Goal: Task Accomplishment & Management: Manage account settings

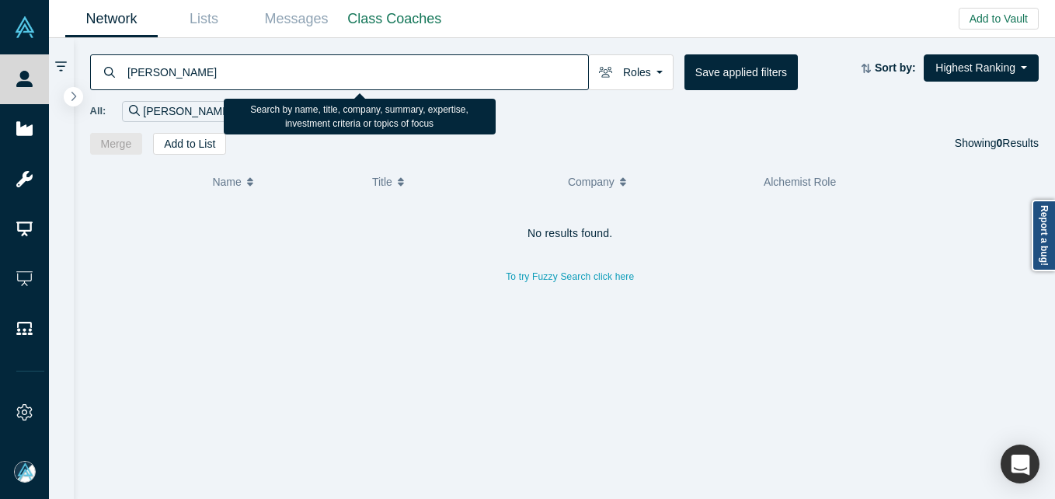
drag, startPoint x: 0, startPoint y: 0, endPoint x: 206, endPoint y: 70, distance: 217.4
click at [206, 70] on input "[PERSON_NAME]" at bounding box center [357, 72] width 462 height 37
click at [127, 68] on input "[PERSON_NAME]" at bounding box center [357, 72] width 462 height 37
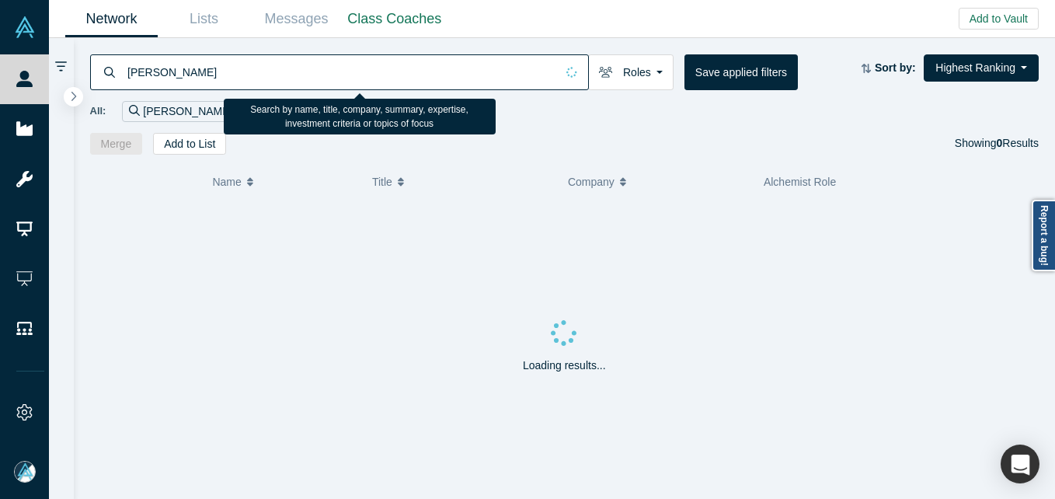
click at [127, 68] on input "[PERSON_NAME]" at bounding box center [341, 72] width 430 height 37
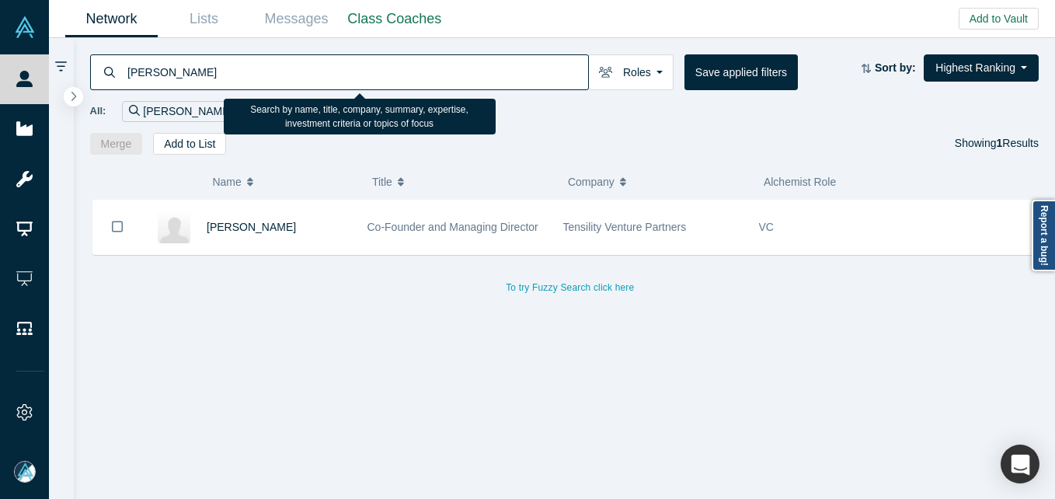
type input "[PERSON_NAME]"
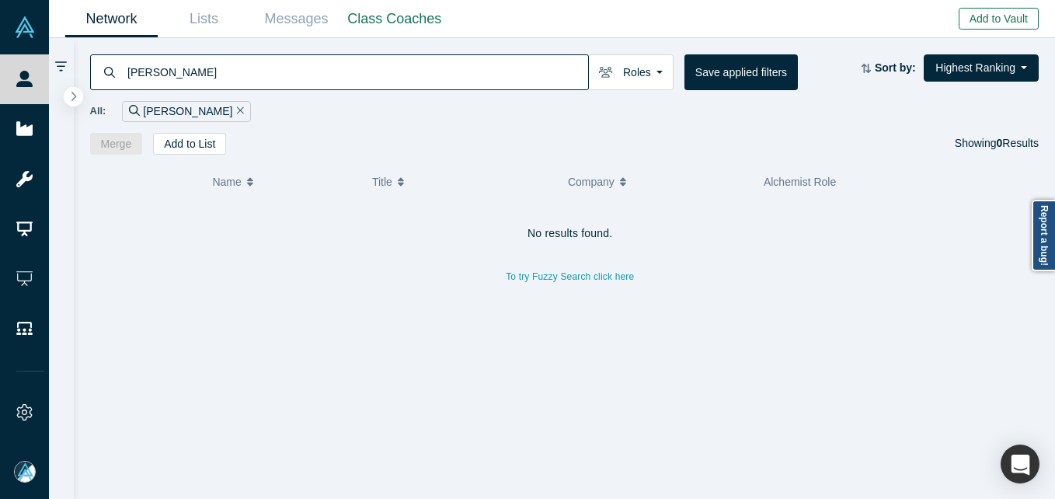
click at [1001, 19] on button "Add to Vault" at bounding box center [999, 19] width 80 height 22
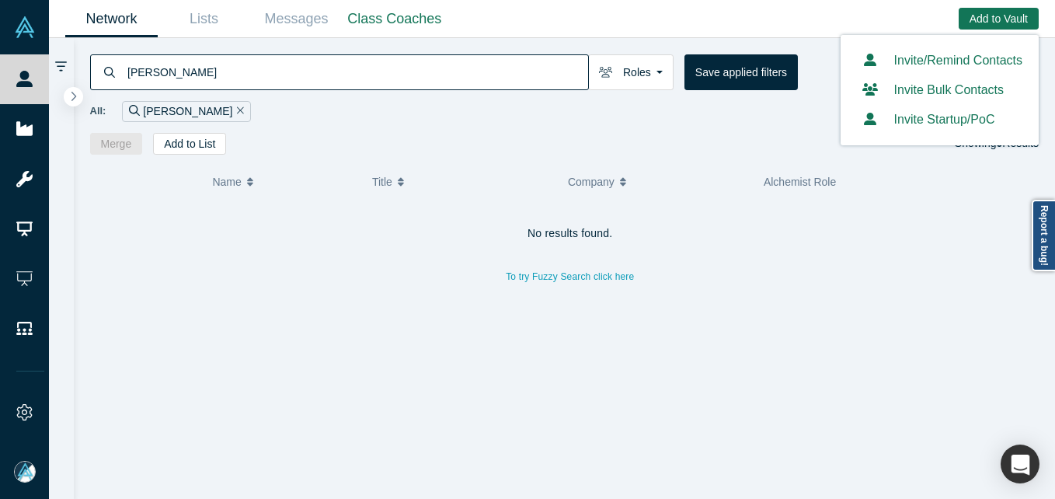
click at [925, 56] on link "Invite/Remind Contacts" at bounding box center [939, 60] width 165 height 13
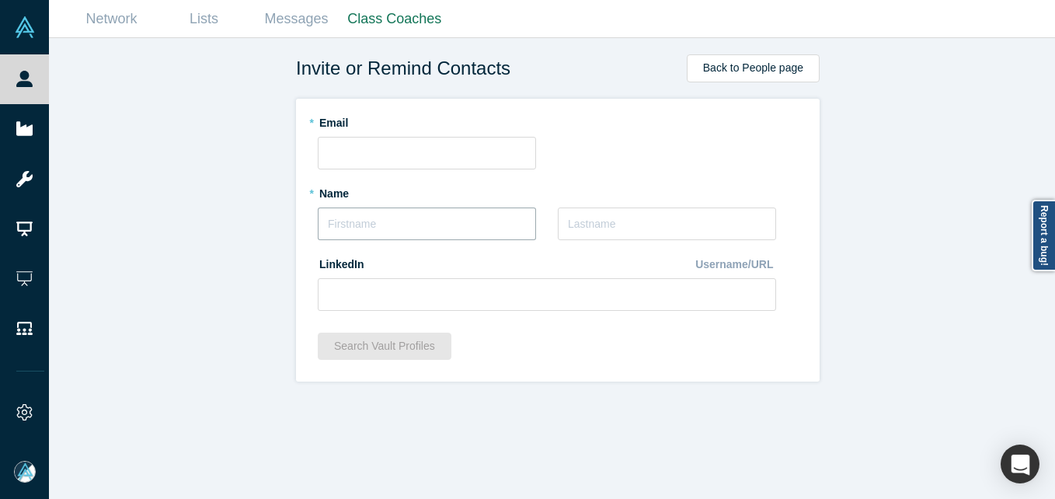
drag, startPoint x: 392, startPoint y: 221, endPoint x: 451, endPoint y: 229, distance: 59.6
click at [392, 221] on input "text" at bounding box center [427, 223] width 218 height 33
type input "[PERSON_NAME]"
click at [412, 290] on input at bounding box center [547, 294] width 458 height 33
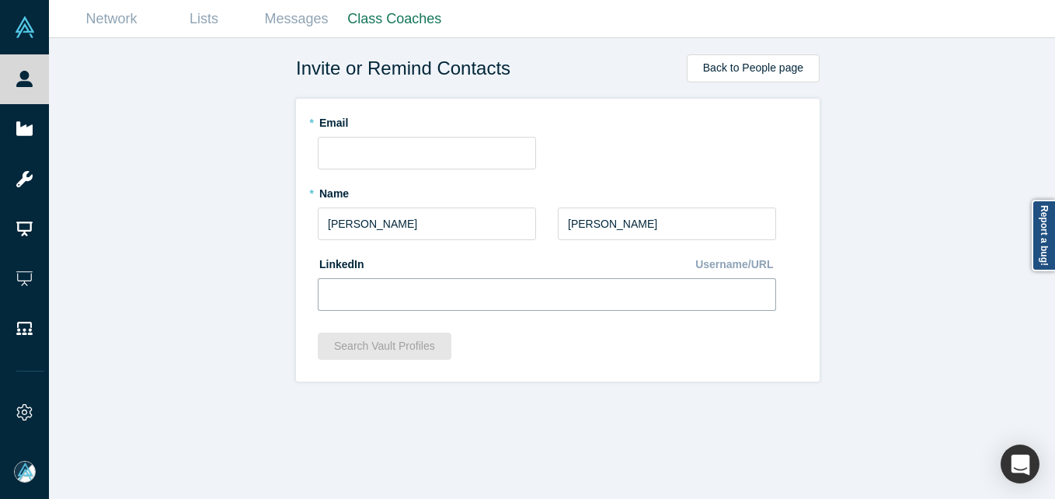
paste input "[URL][DOMAIN_NAME][PERSON_NAME]"
type input "[URL][DOMAIN_NAME][PERSON_NAME]"
click at [152, 234] on div "Invite or Remind Contacts Back to People page * Email * Name [PERSON_NAME] * La…" at bounding box center [558, 274] width 1018 height 472
click at [395, 154] on input "text" at bounding box center [427, 153] width 218 height 33
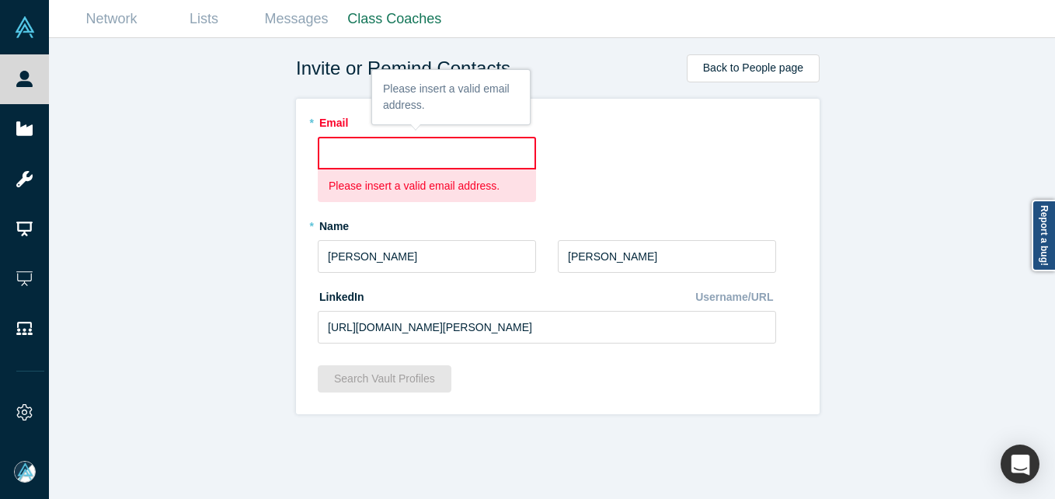
click at [358, 149] on input "text" at bounding box center [427, 153] width 218 height 33
paste input "[EMAIL_ADDRESS][PERSON_NAME][PERSON_NAME][DOMAIN_NAME]"
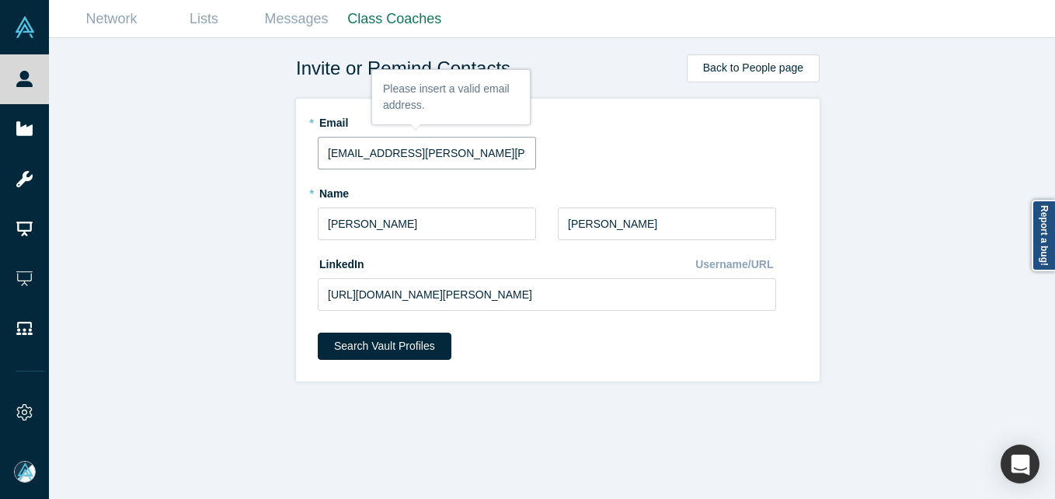
type input "[EMAIL_ADDRESS][PERSON_NAME][PERSON_NAME][DOMAIN_NAME]"
click at [188, 277] on div "Invite or Remind Contacts Back to People page * Email [EMAIL_ADDRESS][PERSON_NA…" at bounding box center [558, 274] width 1018 height 472
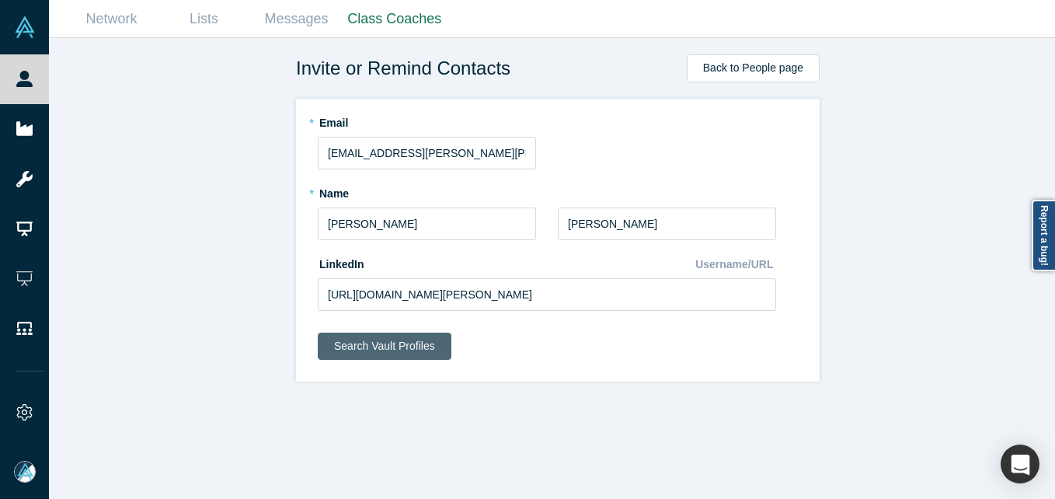
click at [348, 349] on button "Search Vault Profiles" at bounding box center [385, 346] width 134 height 27
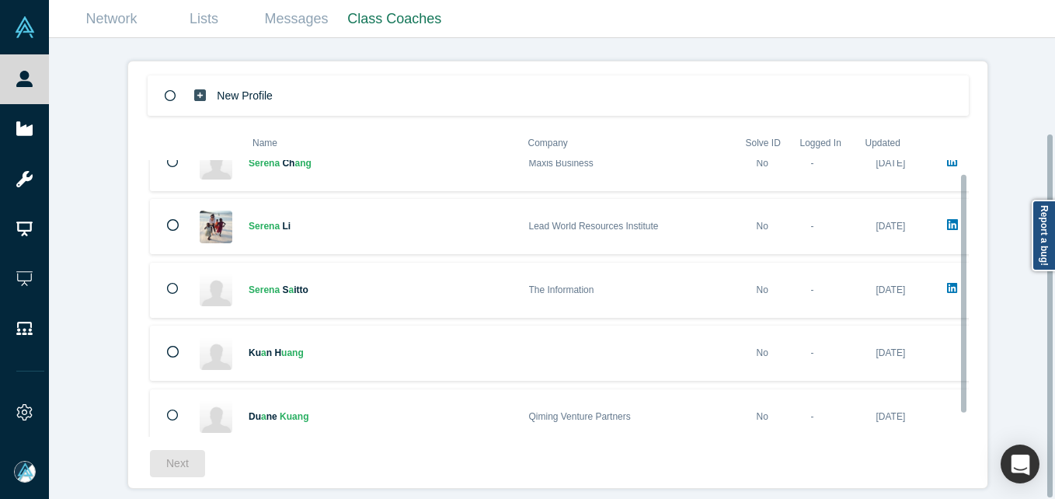
scroll to position [44, 0]
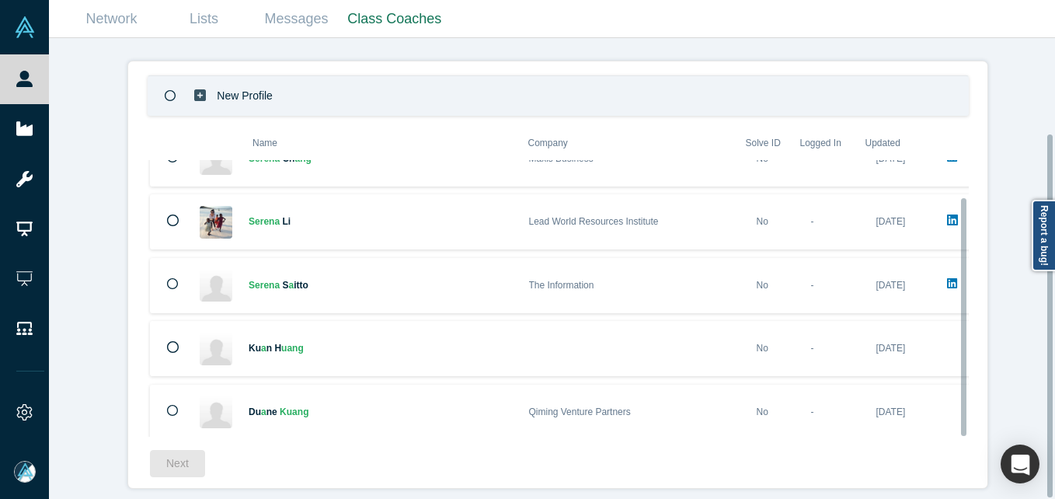
click at [416, 82] on div "New Profile" at bounding box center [558, 95] width 821 height 40
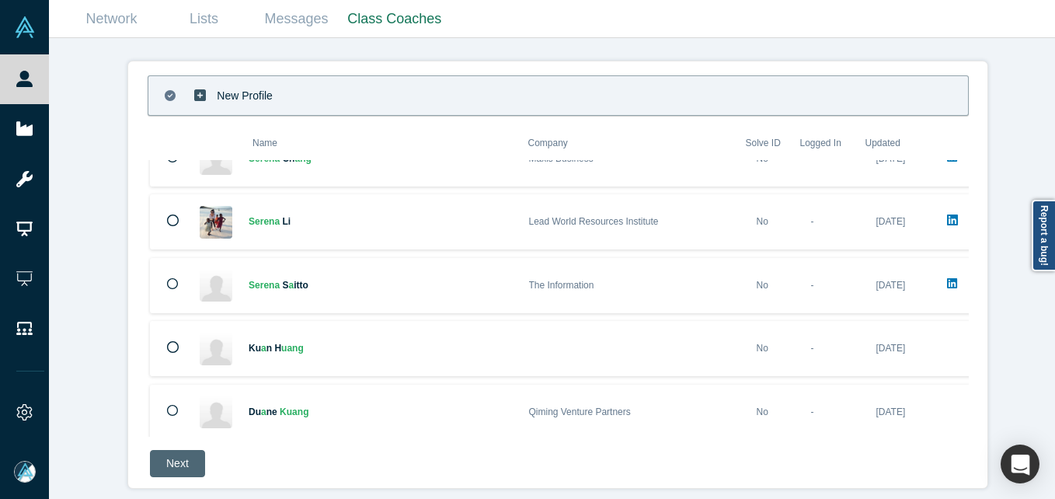
click at [171, 451] on button "Next" at bounding box center [177, 463] width 55 height 27
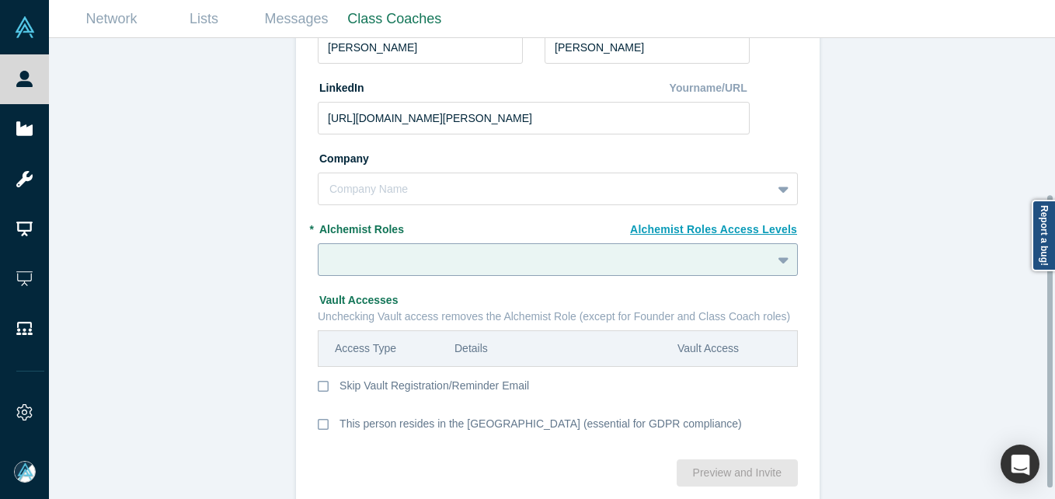
scroll to position [262, 0]
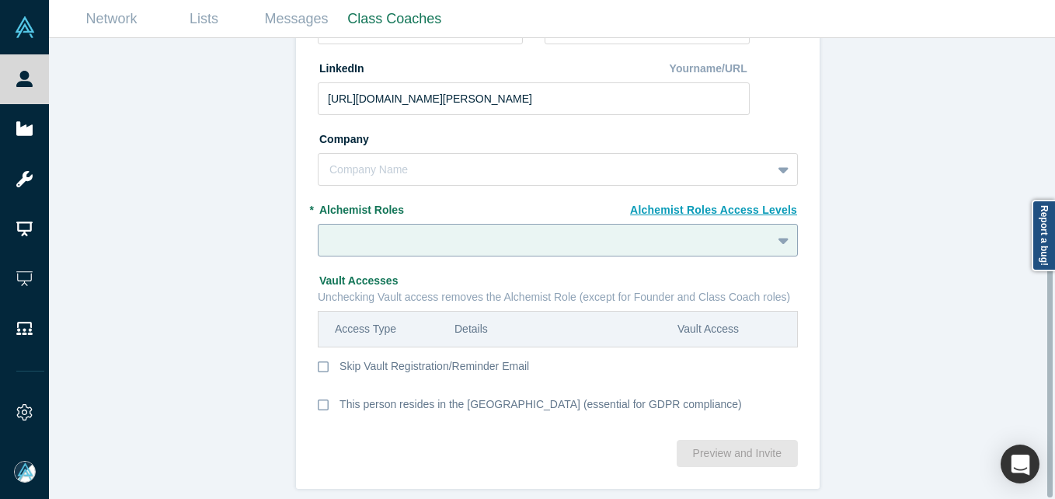
click at [399, 231] on div at bounding box center [544, 240] width 431 height 19
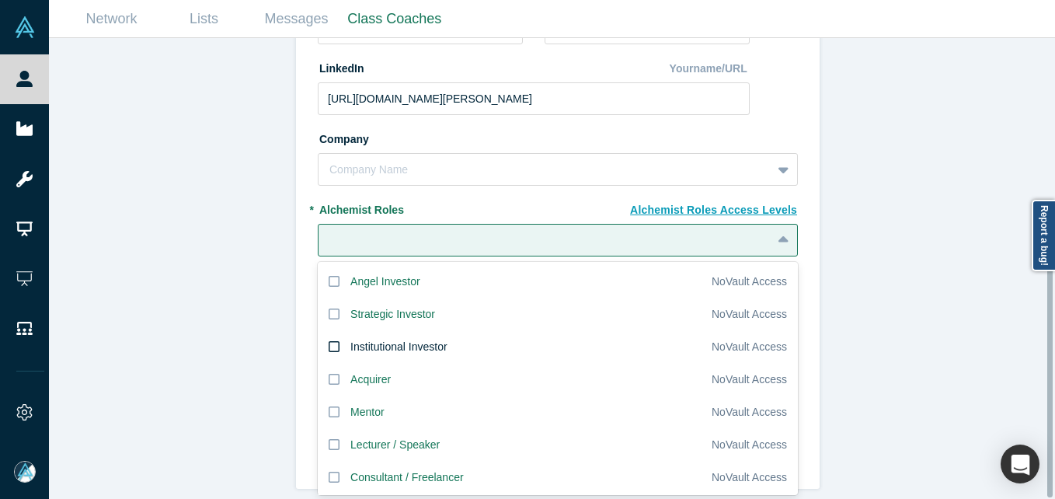
click at [360, 342] on div "Institutional Investor" at bounding box center [398, 347] width 97 height 16
click at [0, 0] on input "Institutional Investor" at bounding box center [0, 0] width 0 height 0
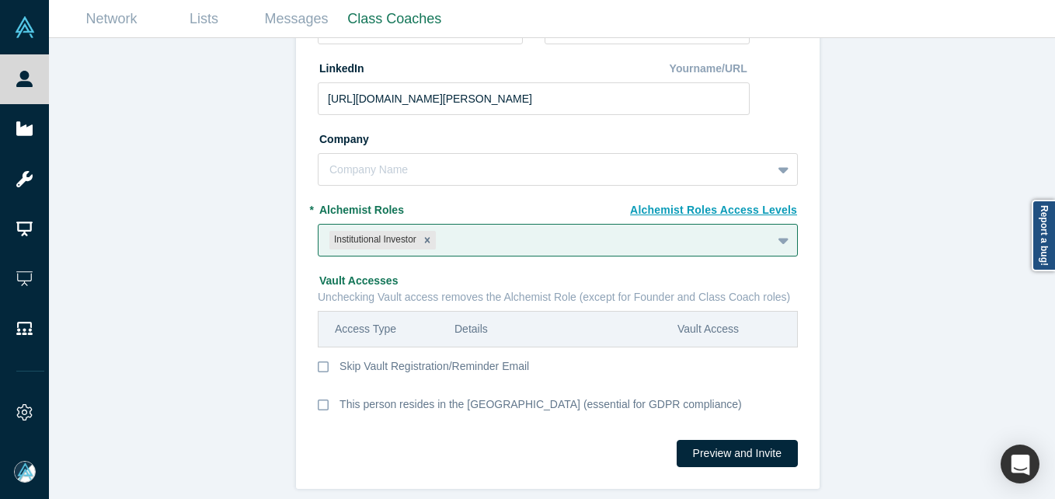
click at [169, 318] on div "Invite or Remind Contacts Back New Profile: [PERSON_NAME] * Email [EMAIL_ADDRES…" at bounding box center [558, 274] width 1018 height 472
click at [793, 430] on div "New Profile: [PERSON_NAME] * Email [EMAIL_ADDRESS][PERSON_NAME][PERSON_NAME][DO…" at bounding box center [558, 168] width 524 height 640
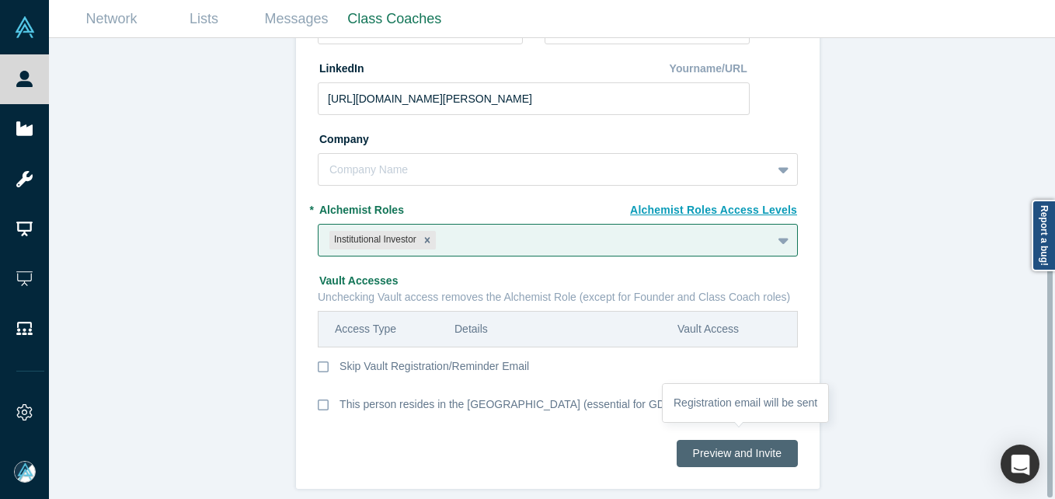
click at [772, 440] on button "Preview and Invite" at bounding box center [737, 453] width 121 height 27
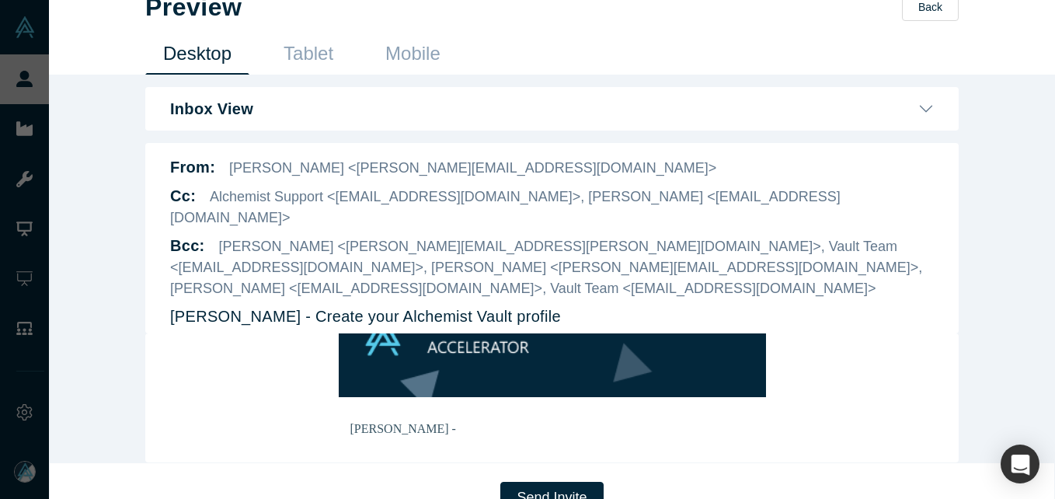
scroll to position [37, 0]
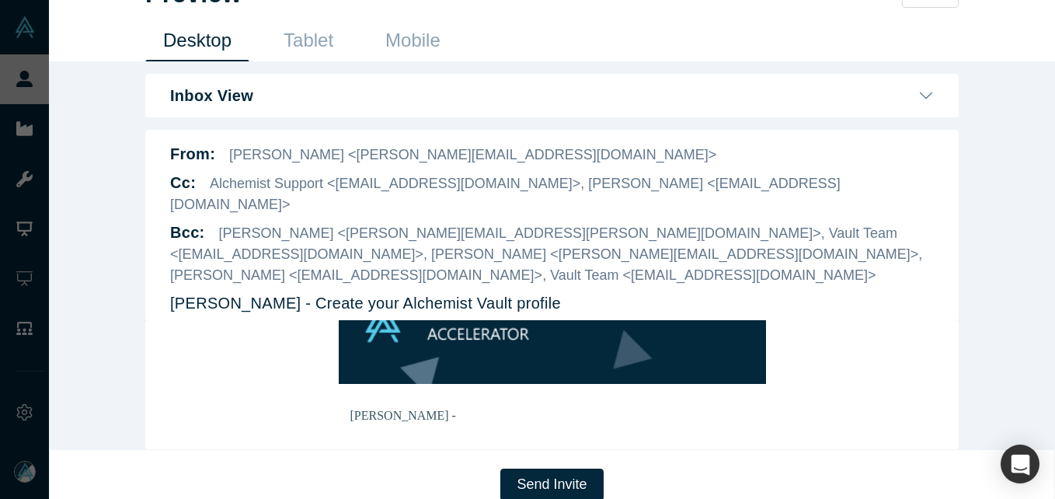
drag, startPoint x: 580, startPoint y: 465, endPoint x: 583, endPoint y: 498, distance: 32.8
click at [577, 468] on button "Send Invite" at bounding box center [551, 484] width 103 height 32
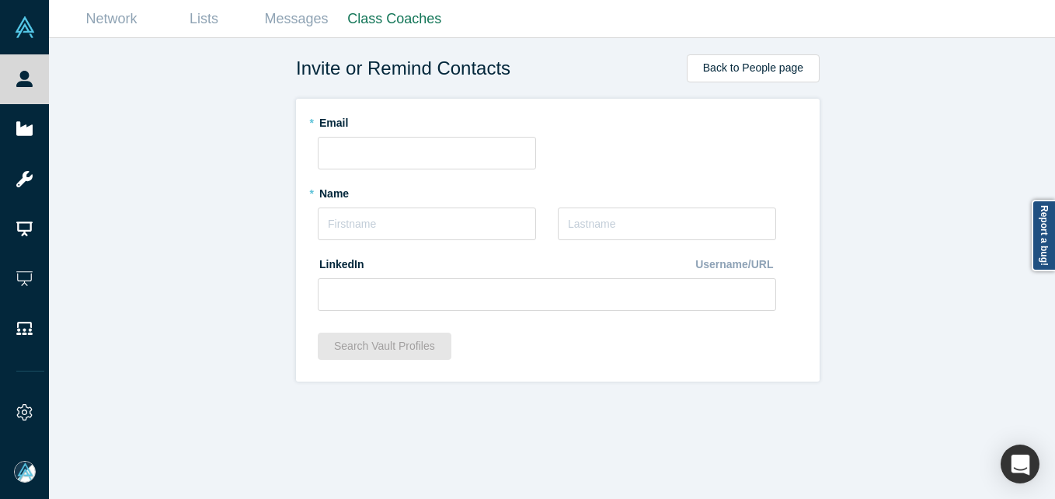
scroll to position [0, 0]
click at [405, 221] on input "text" at bounding box center [427, 223] width 218 height 33
paste input "[PERSON_NAME]"
click at [333, 226] on input "[PERSON_NAME]" at bounding box center [427, 223] width 218 height 33
drag, startPoint x: 346, startPoint y: 224, endPoint x: 472, endPoint y: 231, distance: 126.1
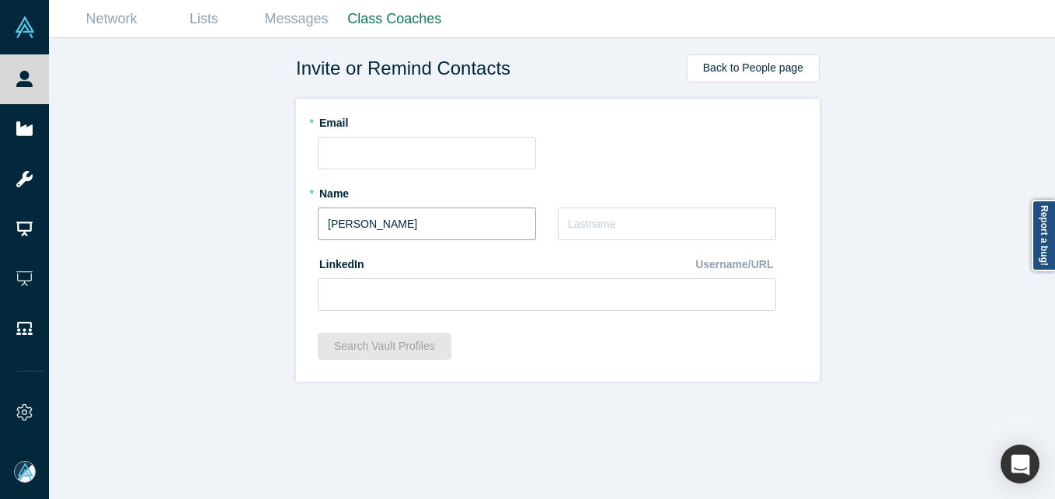
click at [472, 231] on input "[PERSON_NAME]" at bounding box center [427, 223] width 218 height 33
type input "[PERSON_NAME]"
paste input "[PERSON_NAME]"
type input "[PERSON_NAME]"
drag, startPoint x: 376, startPoint y: 289, endPoint x: 391, endPoint y: 289, distance: 14.8
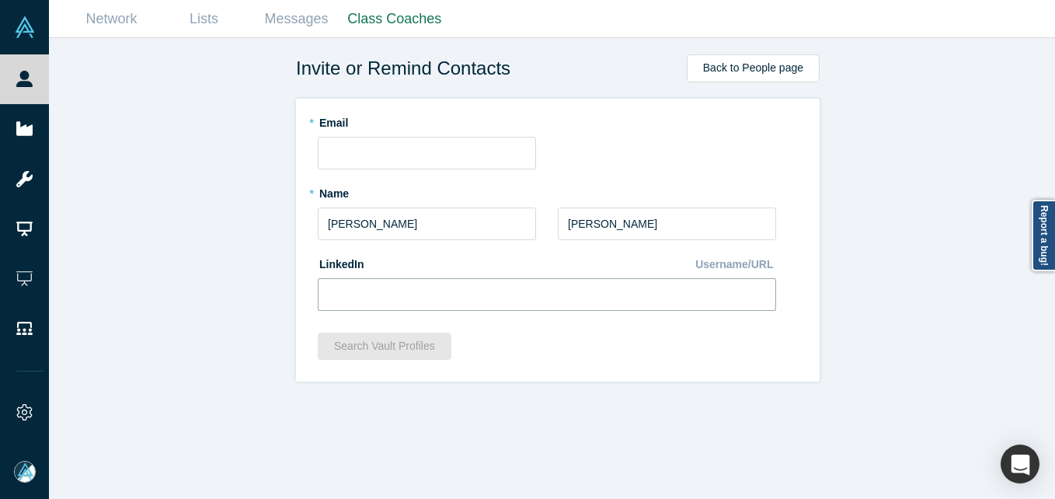
click at [376, 289] on input at bounding box center [547, 294] width 458 height 33
paste input "[URL][DOMAIN_NAME]"
type input "[URL][DOMAIN_NAME]"
click at [388, 155] on input "text" at bounding box center [427, 153] width 218 height 33
paste input "[EMAIL_ADDRESS][DOMAIN_NAME]"
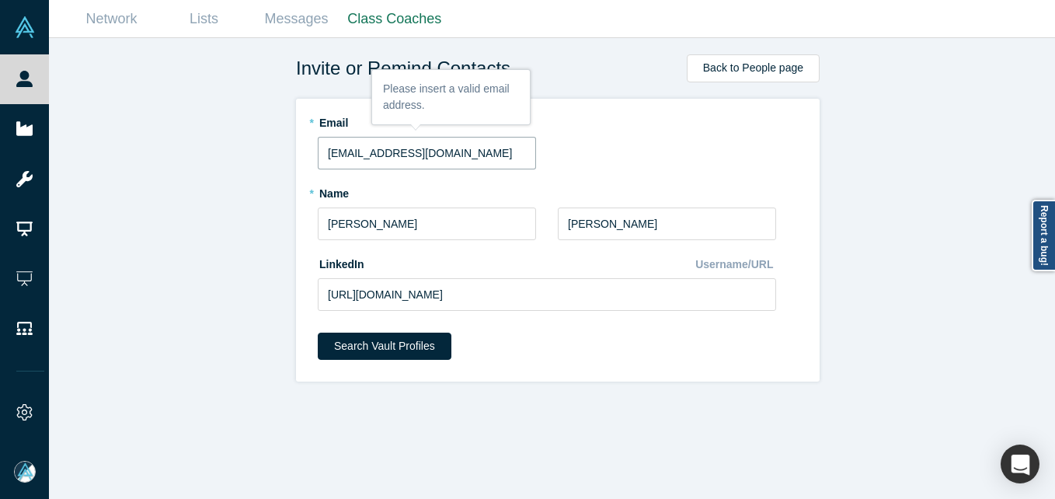
type input "[EMAIL_ADDRESS][DOMAIN_NAME]"
click at [190, 239] on div "Invite or Remind Contacts Back to People page * Email [EMAIL_ADDRESS][DOMAIN_NA…" at bounding box center [558, 274] width 1018 height 472
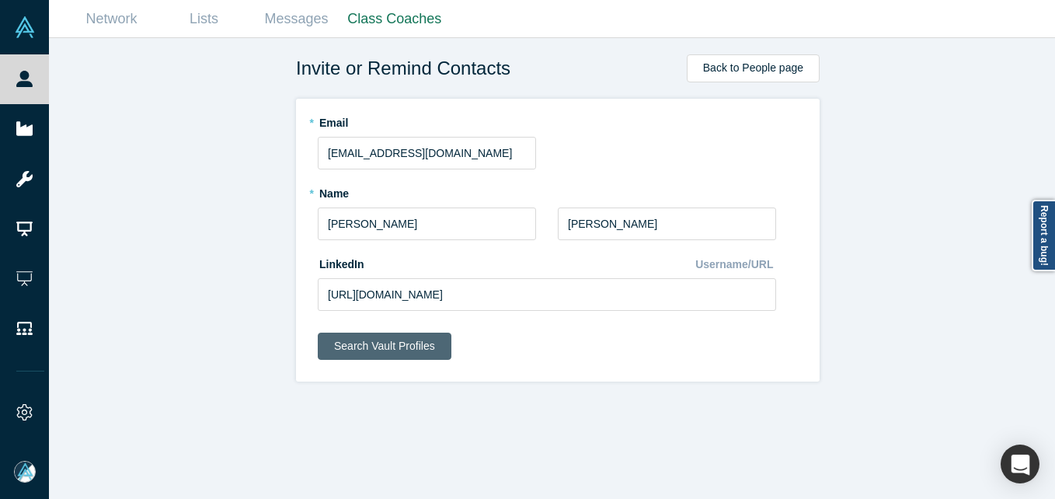
click at [354, 343] on button "Search Vault Profiles" at bounding box center [385, 346] width 134 height 27
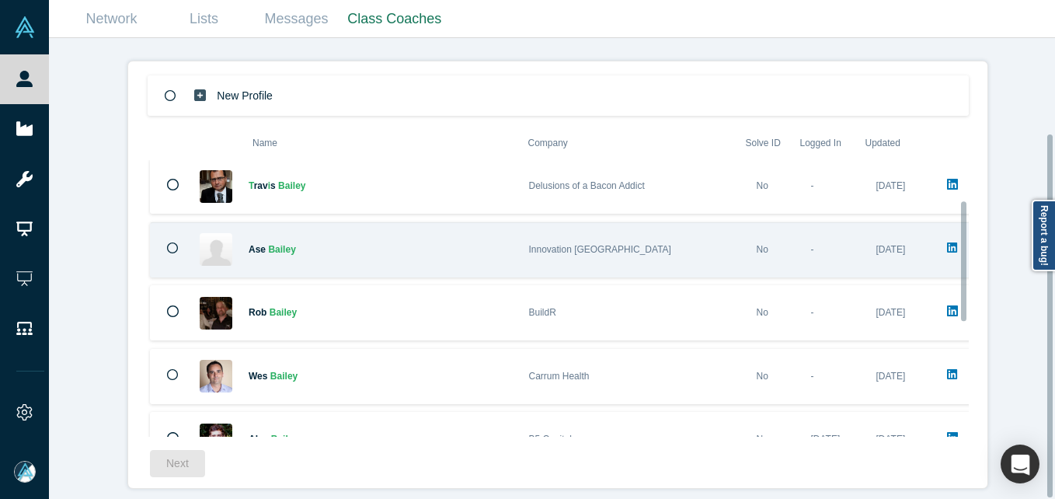
scroll to position [360, 0]
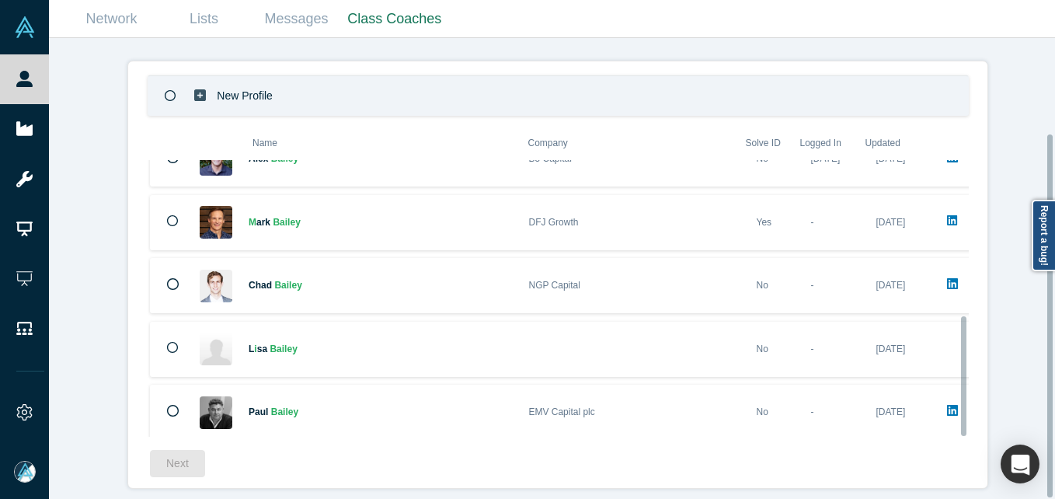
drag, startPoint x: 392, startPoint y: 85, endPoint x: 375, endPoint y: 88, distance: 17.4
click at [391, 83] on div "New Profile" at bounding box center [558, 95] width 821 height 40
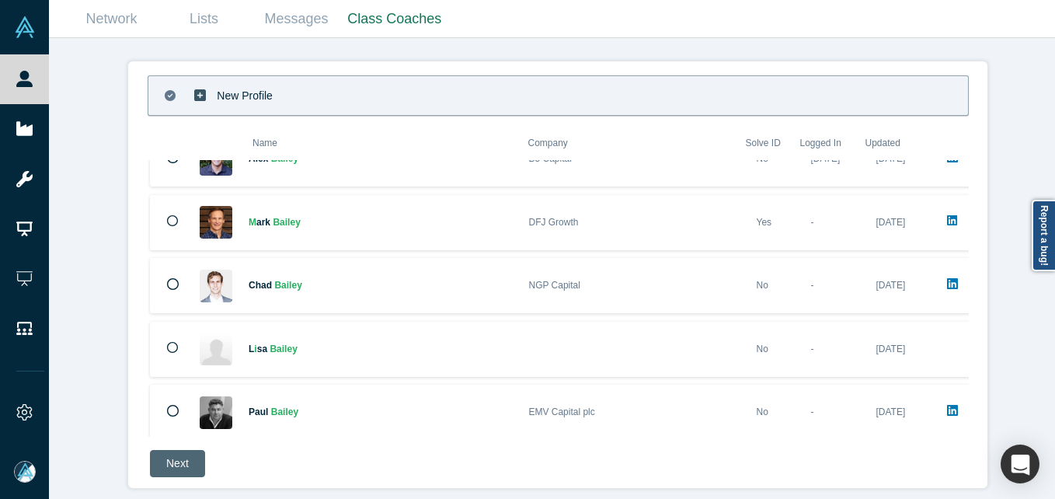
click at [158, 453] on button "Next" at bounding box center [177, 463] width 55 height 27
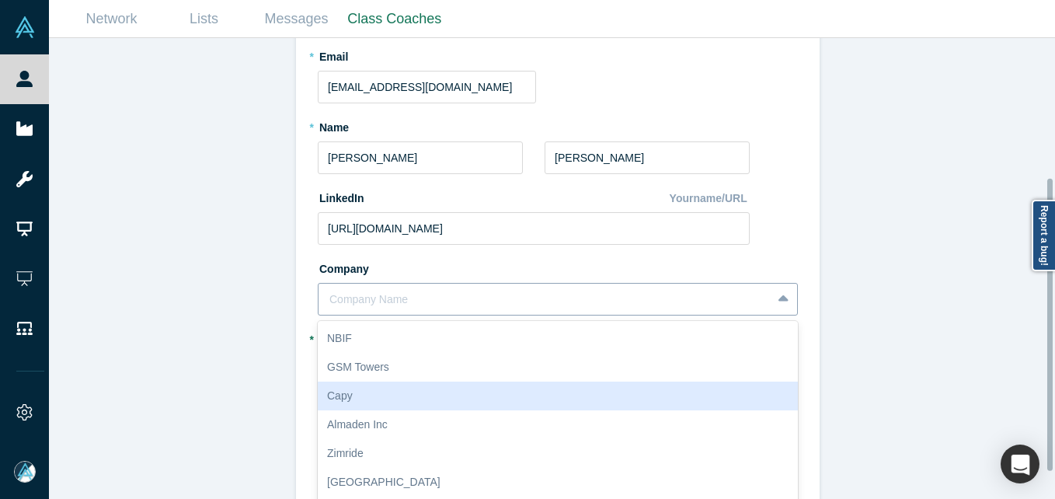
click at [418, 308] on div "10 results available. Use Up and Down to choose options, press Enter to select …" at bounding box center [558, 299] width 480 height 33
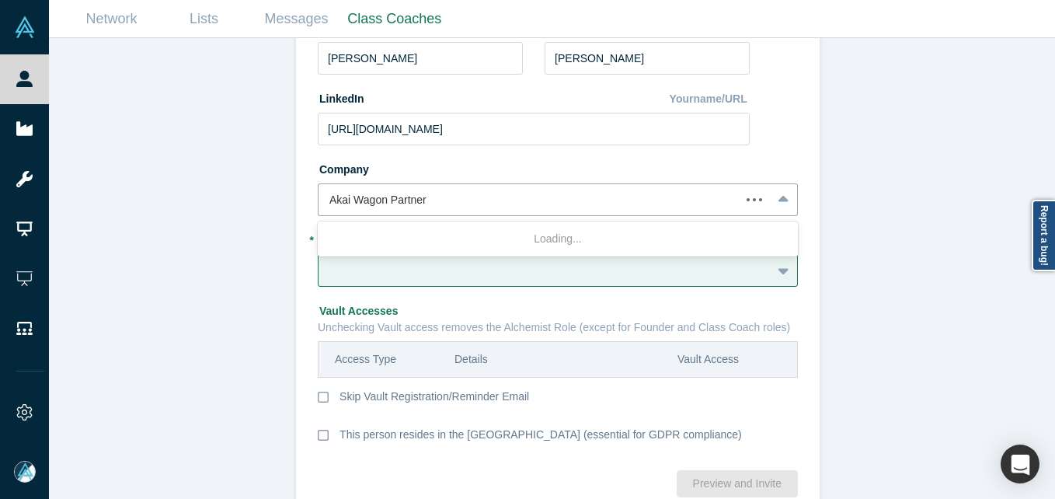
type input "Akai Wagon Partners"
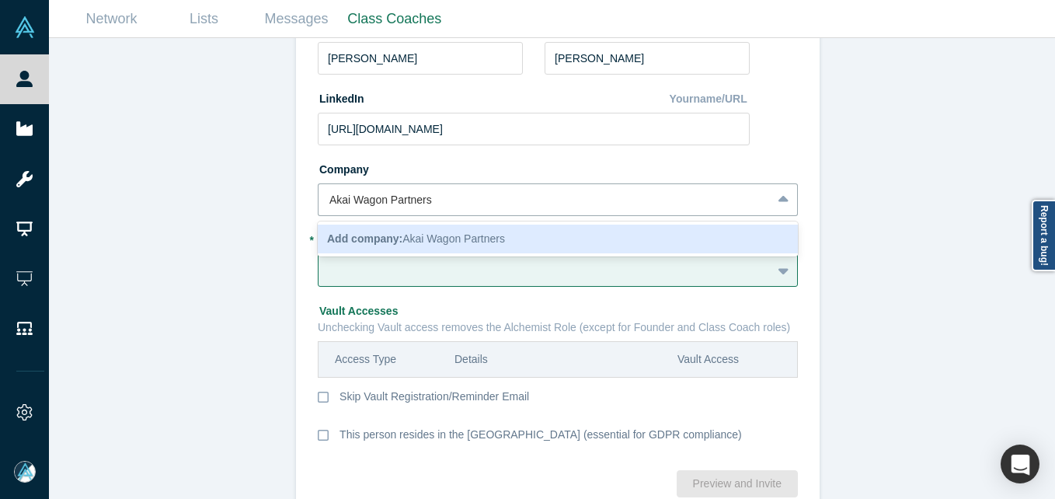
click at [391, 236] on b "Add company:" at bounding box center [364, 238] width 75 height 12
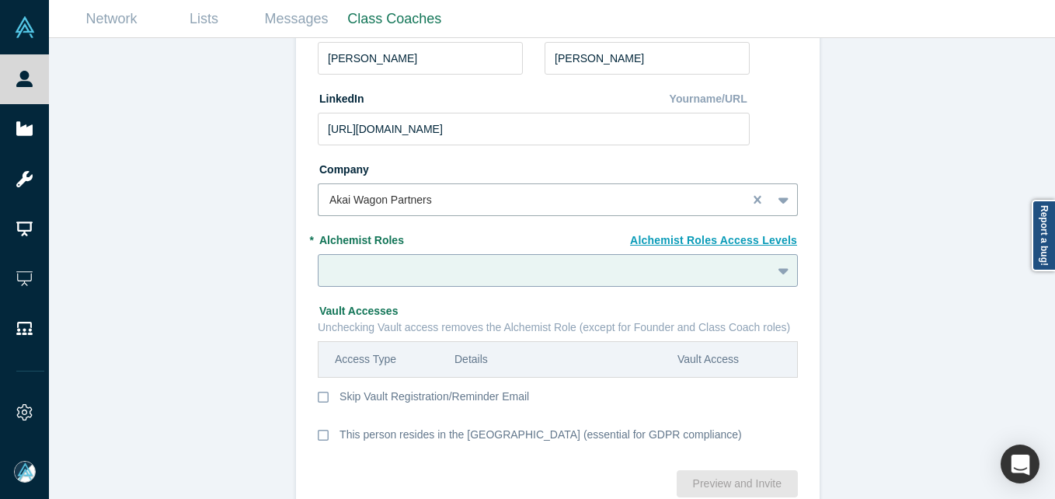
click at [396, 273] on div at bounding box center [558, 270] width 480 height 33
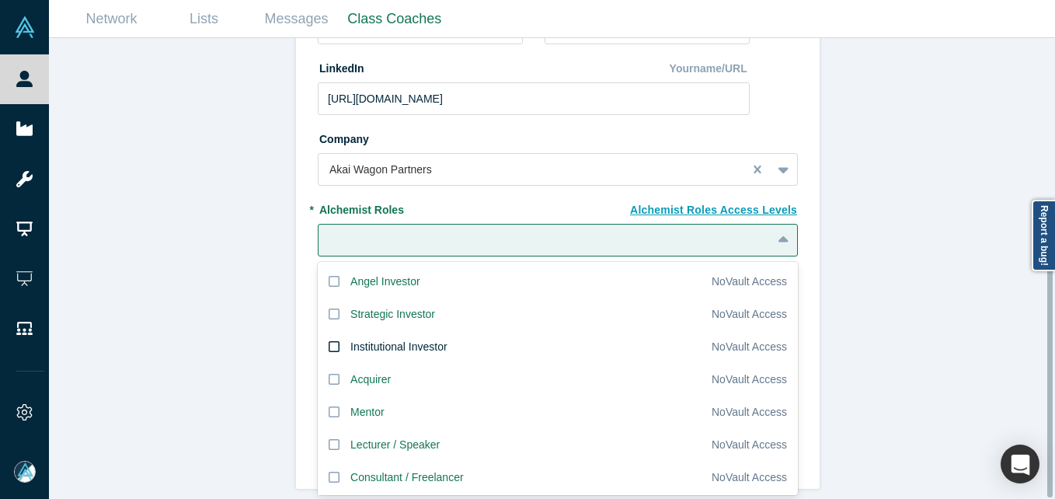
click at [360, 339] on div "Institutional Investor" at bounding box center [398, 347] width 97 height 16
click at [0, 0] on input "Institutional Investor" at bounding box center [0, 0] width 0 height 0
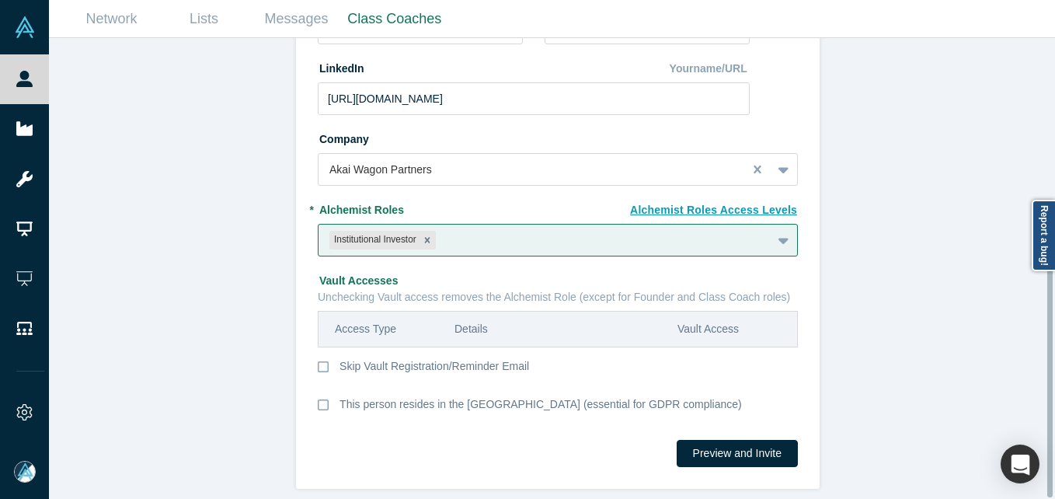
click at [169, 271] on div "Invite or Remind Contacts Back New Profile: [PERSON_NAME] * Email [EMAIL_ADDRES…" at bounding box center [558, 274] width 1018 height 472
click at [744, 445] on button "Preview and Invite" at bounding box center [737, 453] width 121 height 27
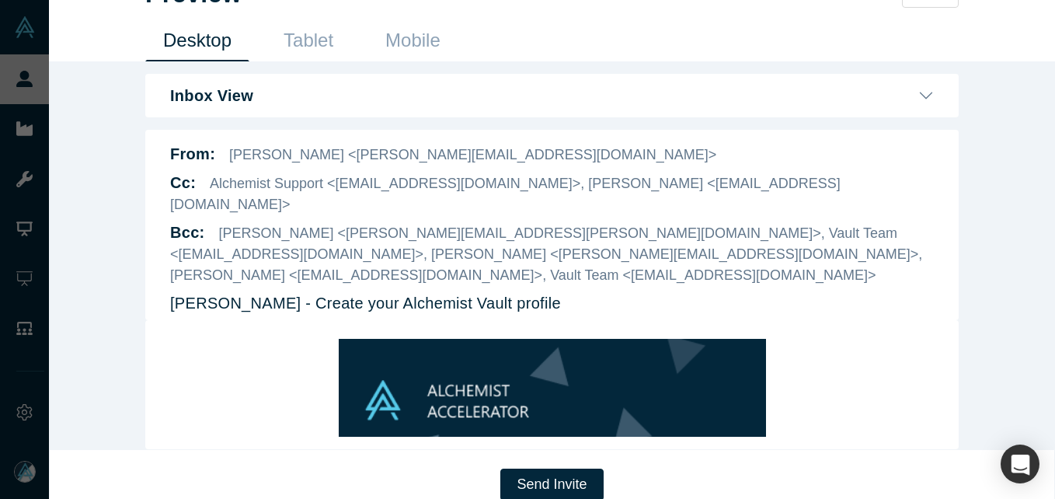
scroll to position [155, 0]
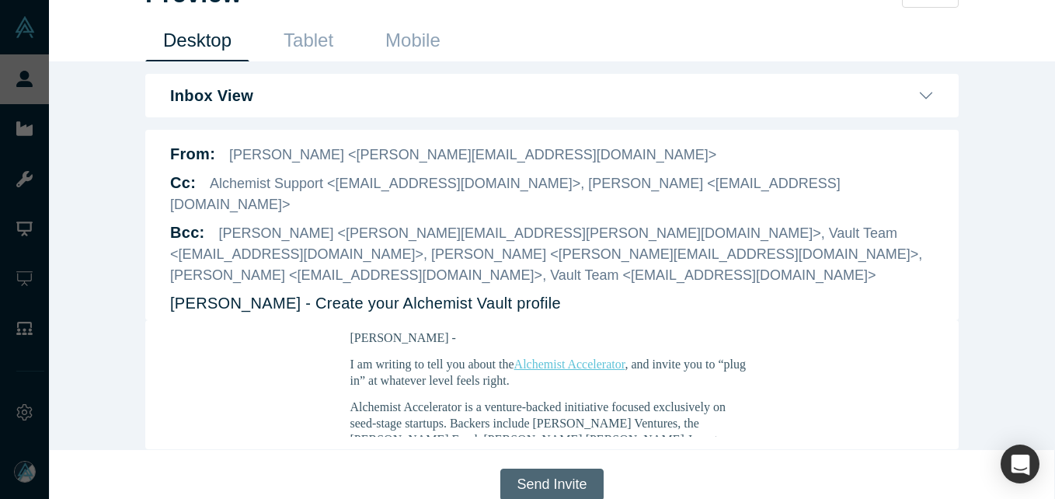
click at [545, 469] on button "Send Invite" at bounding box center [551, 484] width 103 height 32
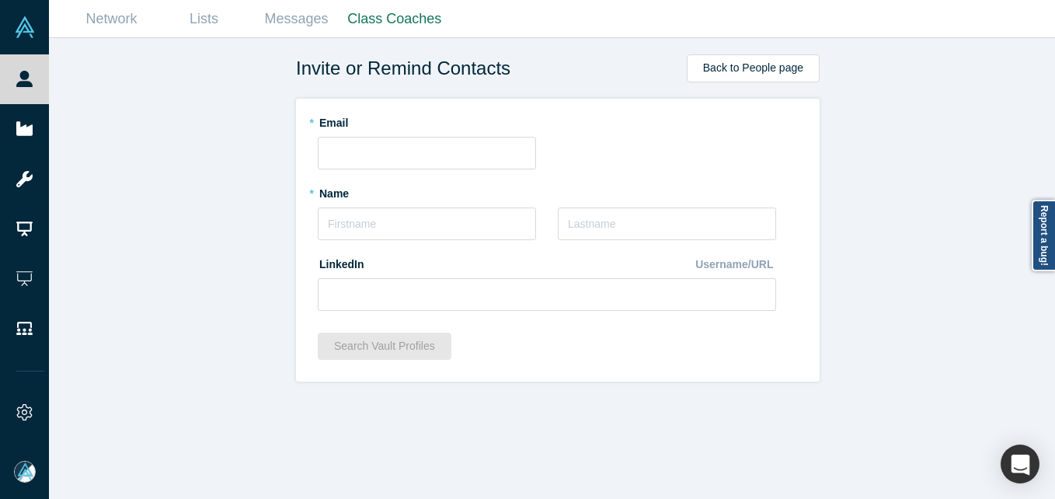
scroll to position [0, 0]
click at [173, 23] on link "Lists" at bounding box center [204, 19] width 92 height 37
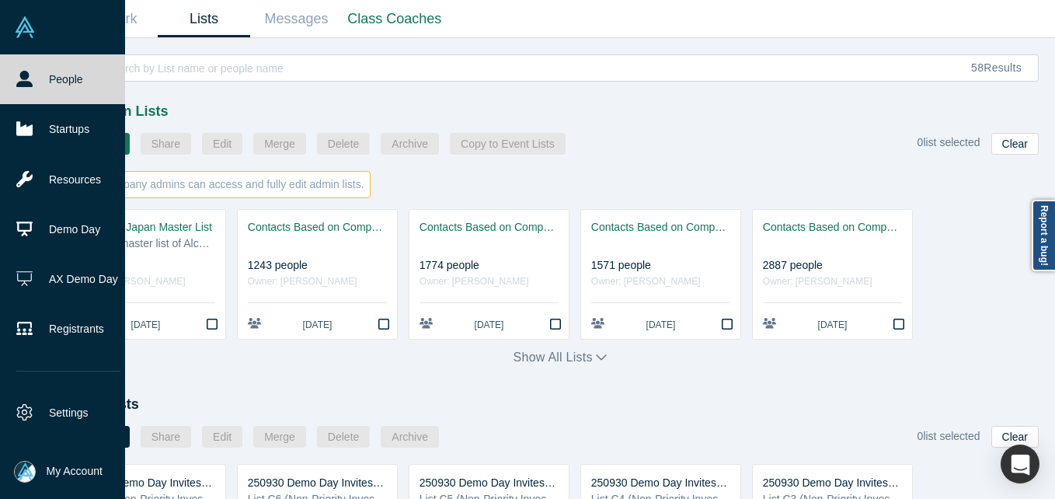
click at [16, 89] on link "People" at bounding box center [68, 79] width 137 height 50
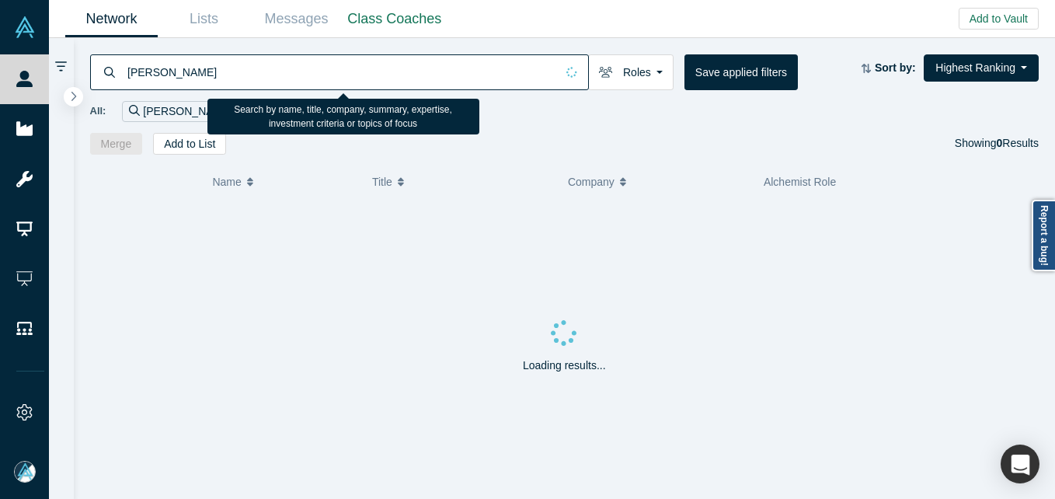
click at [230, 73] on input "[PERSON_NAME]" at bounding box center [341, 72] width 430 height 37
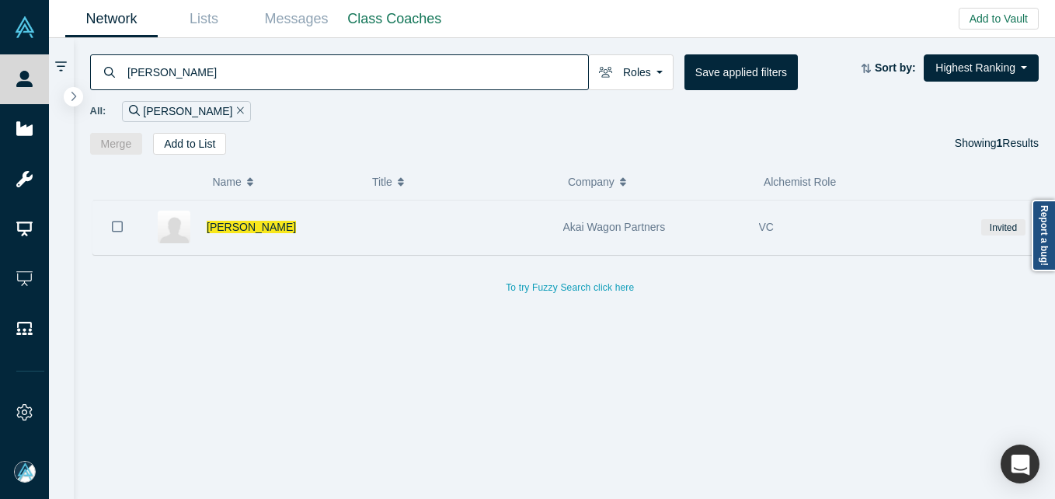
click at [112, 223] on icon "Bookmark" at bounding box center [117, 226] width 11 height 11
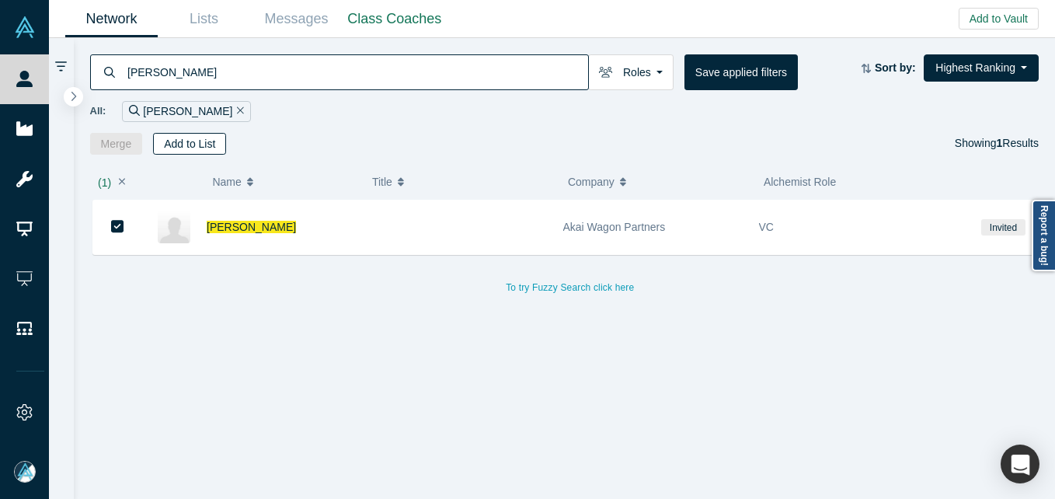
click at [186, 148] on button "Add to List" at bounding box center [189, 144] width 73 height 22
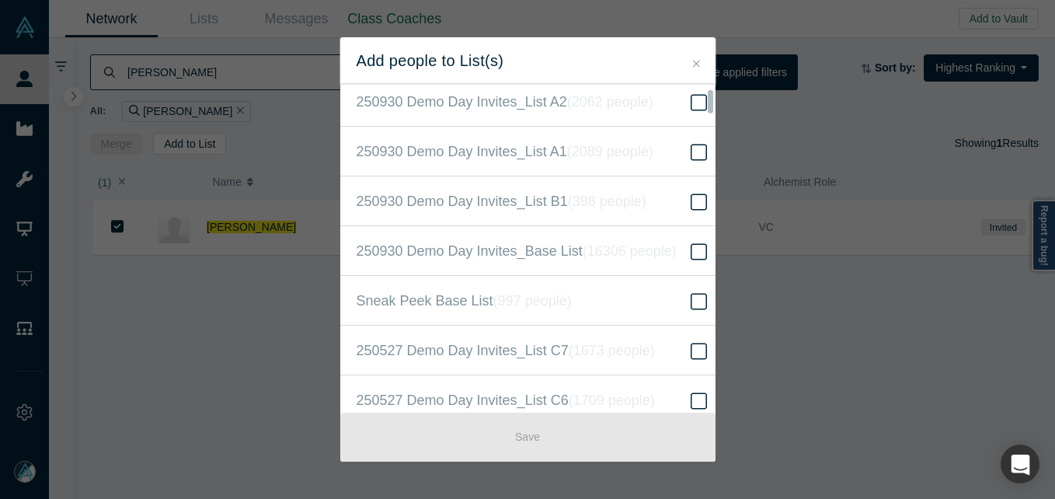
scroll to position [544, 0]
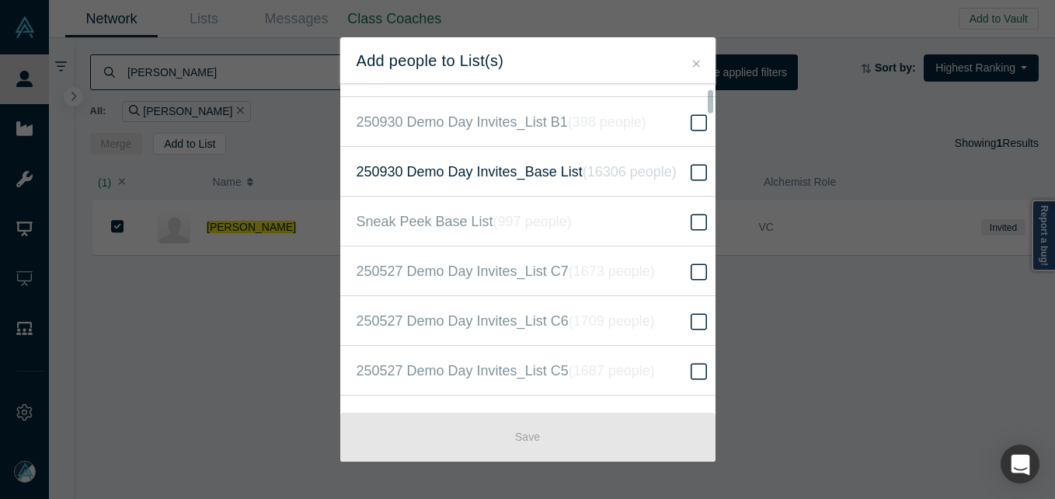
click at [691, 174] on icon at bounding box center [699, 172] width 16 height 19
click at [0, 0] on input "250930 Demo Day Invites_Base List ( 16306 people )" at bounding box center [0, 0] width 0 height 0
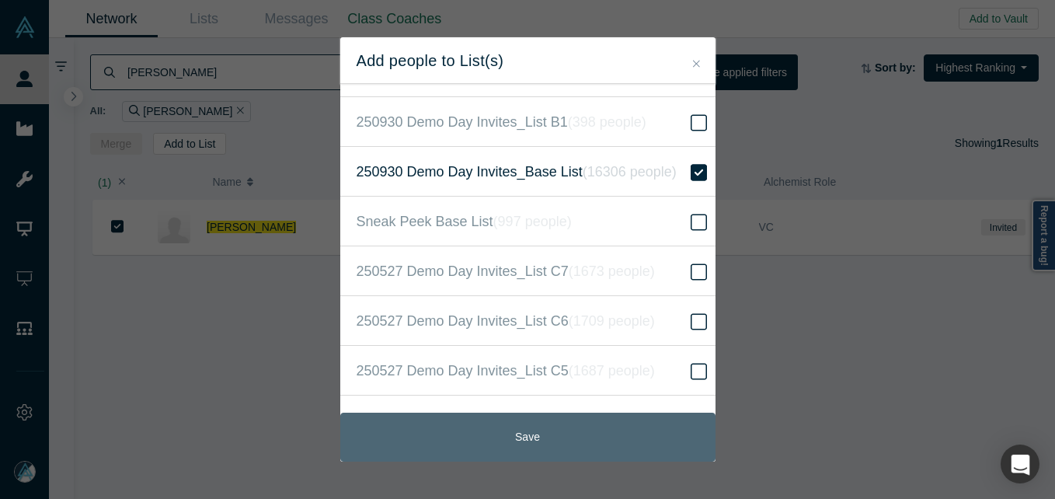
click at [488, 441] on button "Save" at bounding box center [527, 437] width 375 height 49
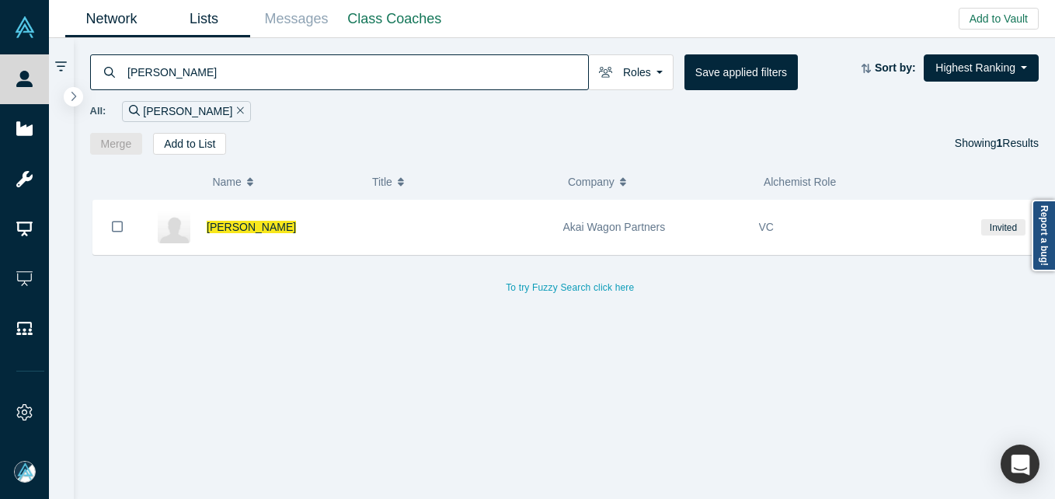
click at [198, 18] on link "Lists" at bounding box center [204, 19] width 92 height 37
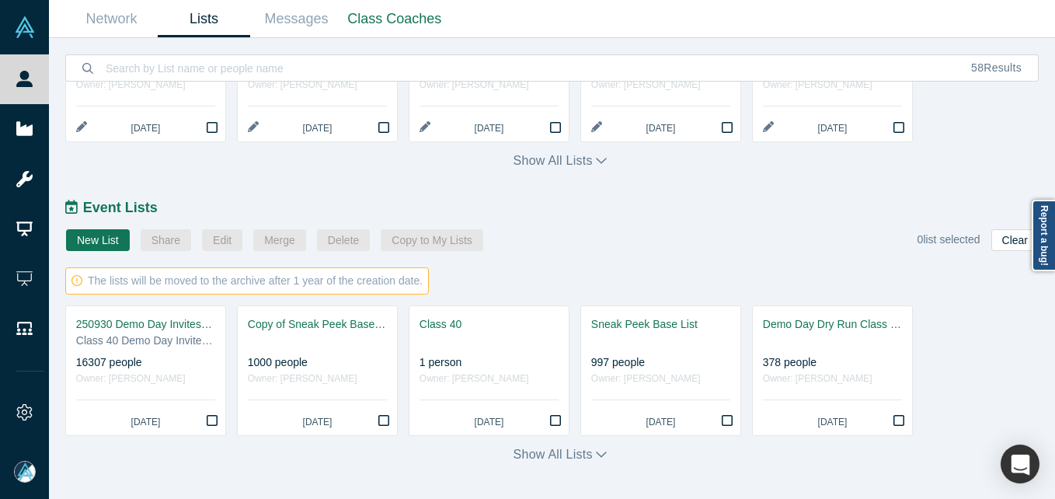
scroll to position [750, 0]
click at [180, 324] on div "250930 Demo Day Invites_Base List" at bounding box center [145, 324] width 139 height 16
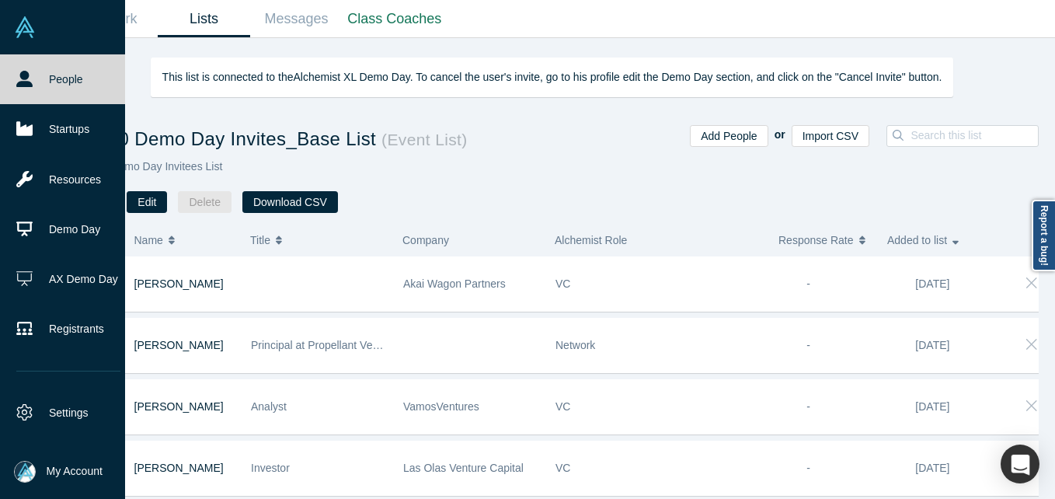
click at [16, 76] on icon at bounding box center [24, 79] width 16 height 16
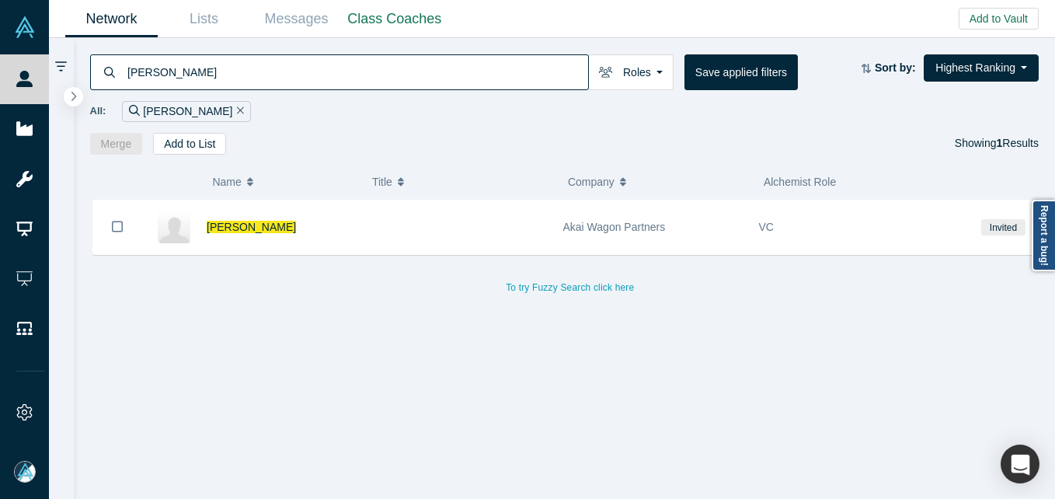
drag, startPoint x: 228, startPoint y: 54, endPoint x: 214, endPoint y: 68, distance: 20.9
click at [219, 62] on input "[PERSON_NAME]" at bounding box center [357, 72] width 462 height 37
click at [214, 68] on input "[PERSON_NAME]" at bounding box center [357, 72] width 462 height 37
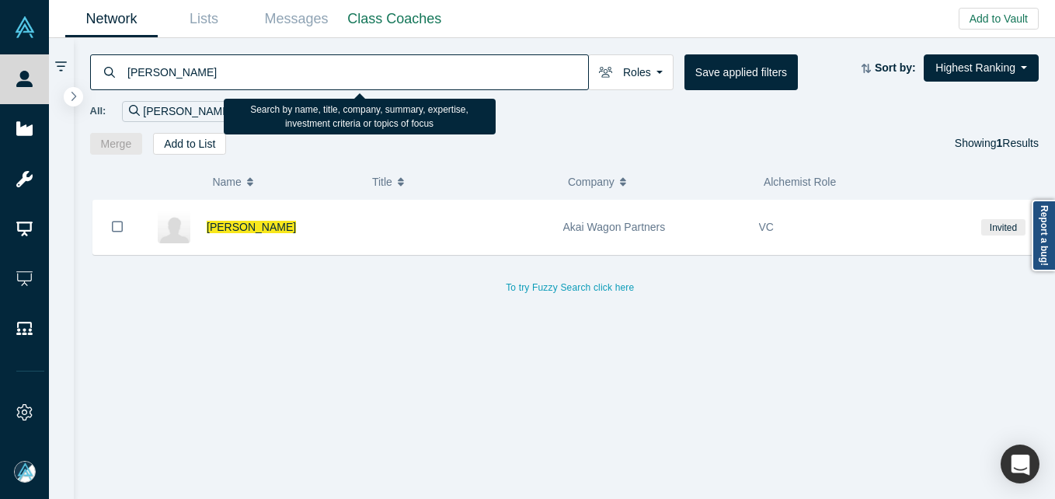
click at [214, 68] on input "[PERSON_NAME]" at bounding box center [357, 72] width 462 height 37
paste input "[PERSON_NAME]"
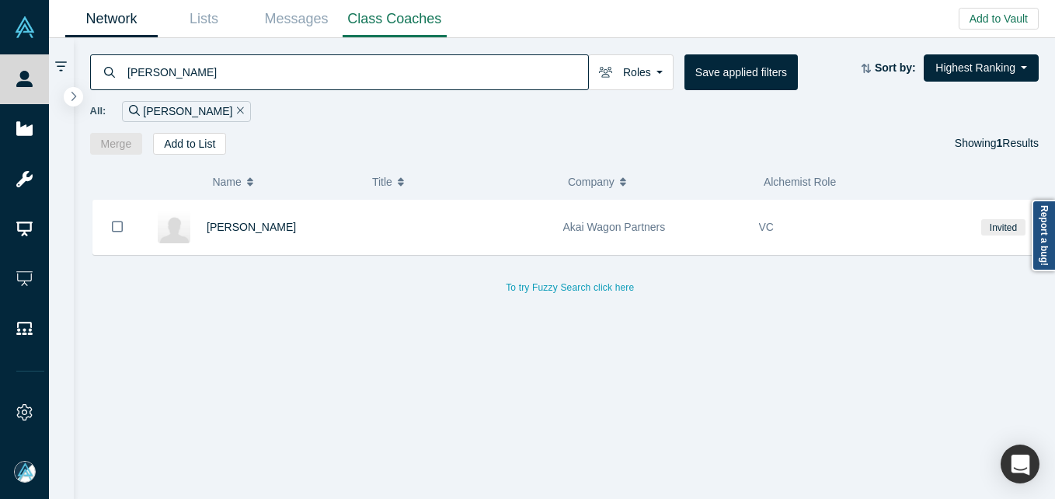
type input "[PERSON_NAME]"
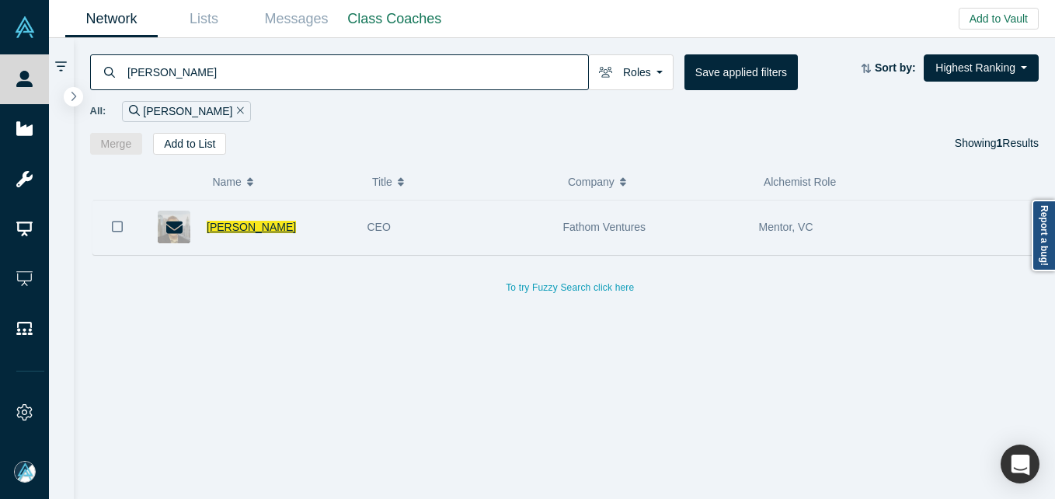
click at [263, 224] on span "[PERSON_NAME]" at bounding box center [251, 227] width 89 height 12
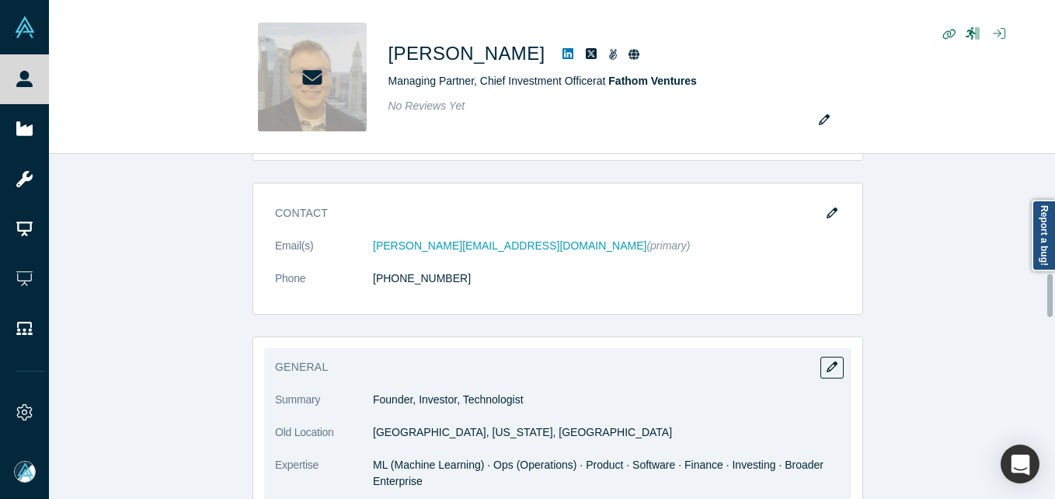
scroll to position [1010, 0]
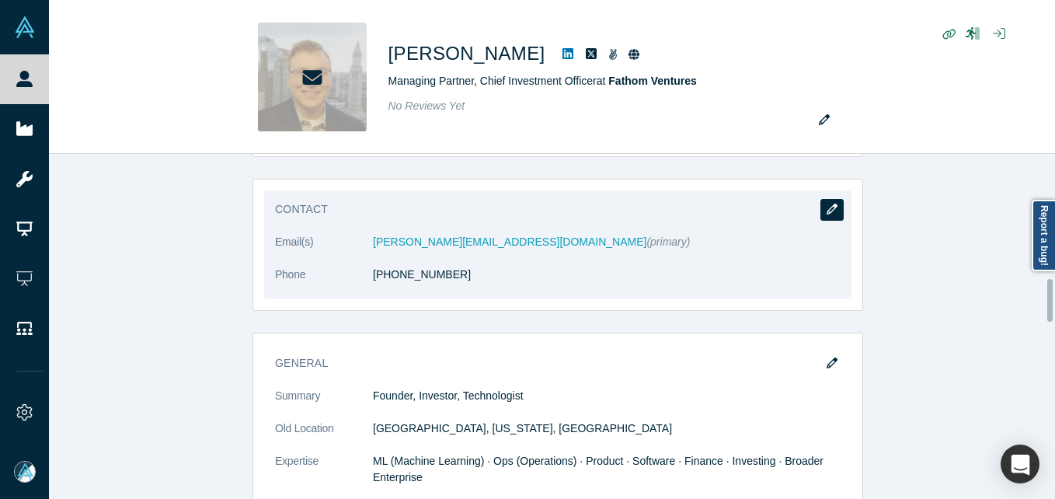
click at [820, 201] on button "button" at bounding box center [831, 210] width 23 height 22
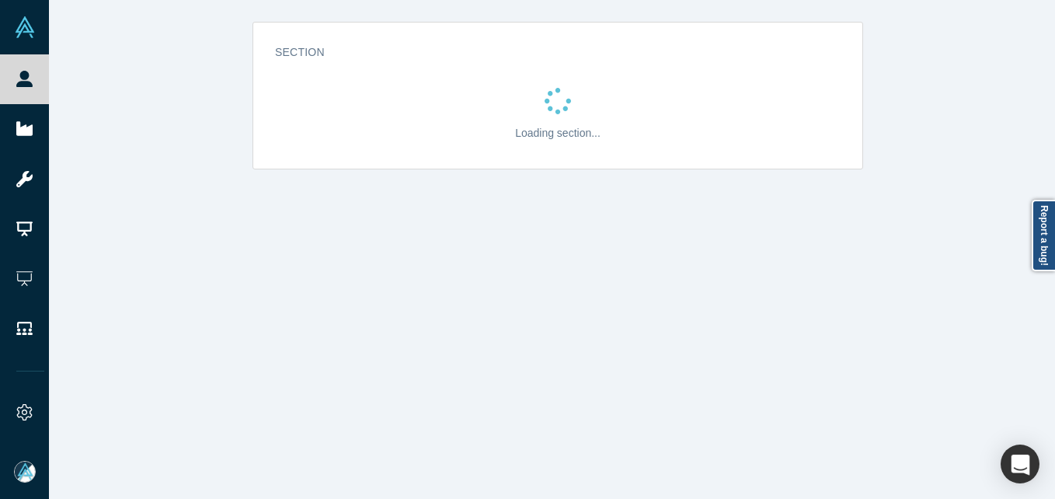
scroll to position [0, 0]
select select "US"
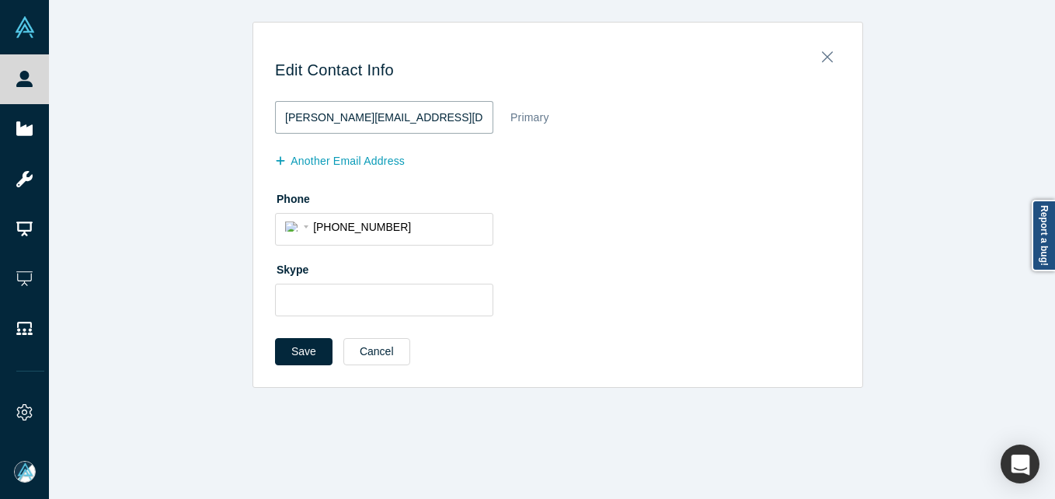
drag, startPoint x: 420, startPoint y: 104, endPoint x: 225, endPoint y: 110, distance: 194.3
click at [225, 110] on div "Edit Contact Info [PERSON_NAME][EMAIL_ADDRESS][DOMAIN_NAME] Primary another Ema…" at bounding box center [558, 205] width 1018 height 366
paste input "[DOMAIN_NAME]"
type input "[PERSON_NAME][EMAIL_ADDRESS][PERSON_NAME][DOMAIN_NAME]"
click at [299, 354] on button "Save" at bounding box center [303, 351] width 57 height 27
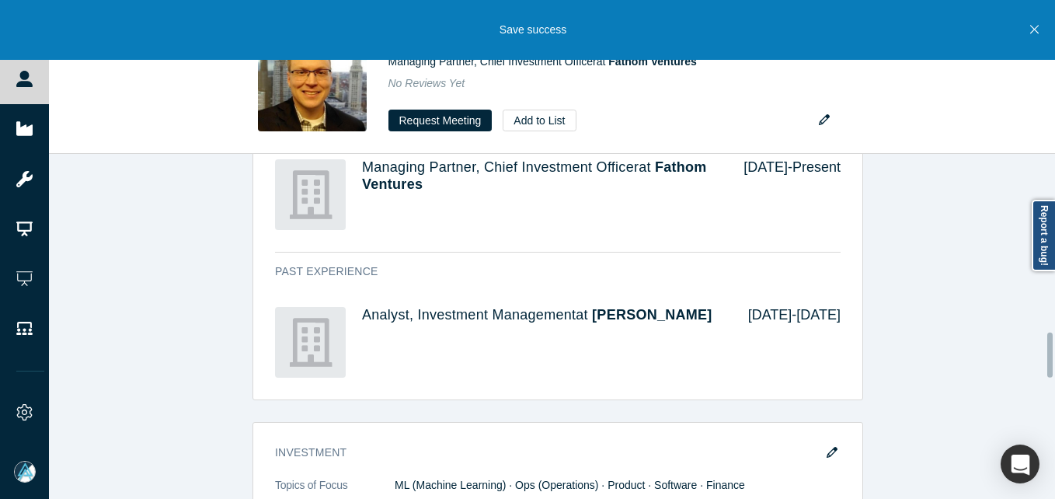
scroll to position [1243, 0]
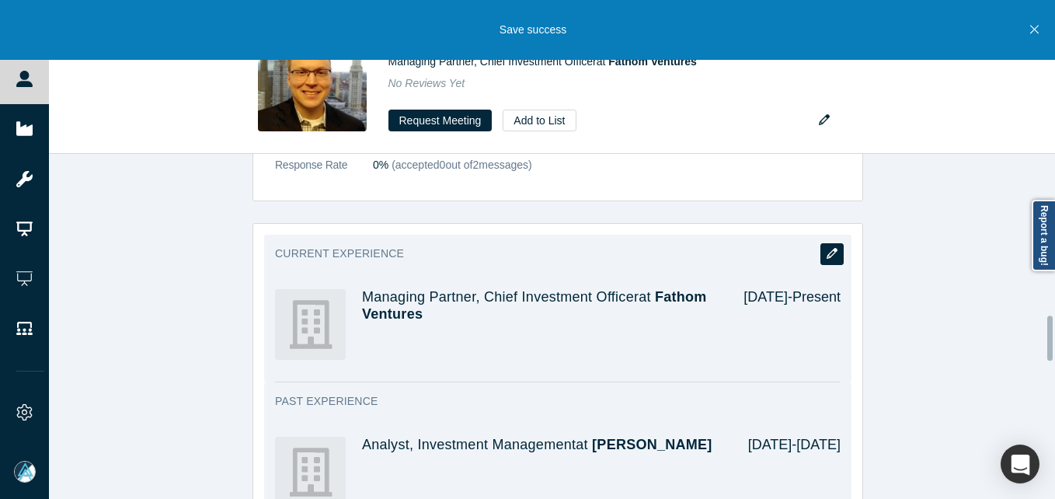
click at [820, 253] on button "button" at bounding box center [831, 254] width 23 height 22
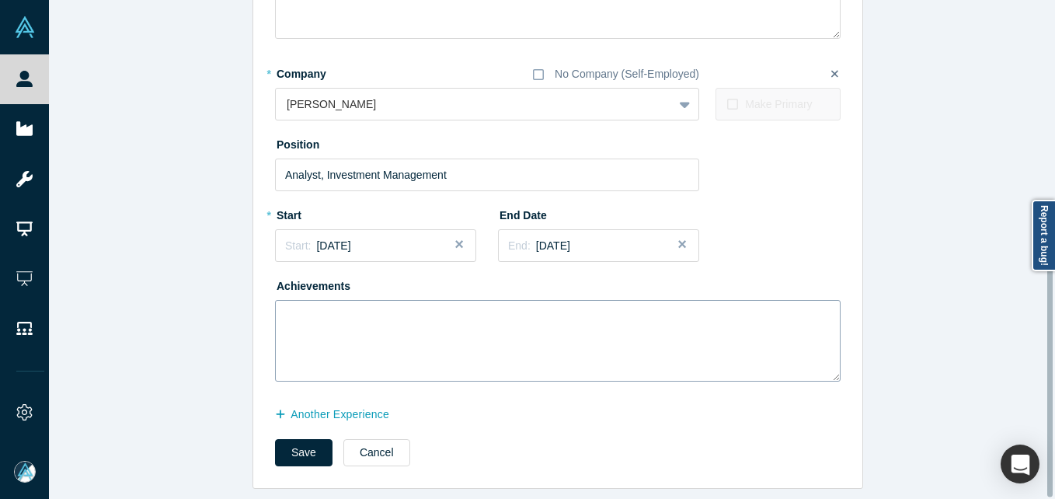
scroll to position [389, 0]
click at [370, 403] on button "another Experience" at bounding box center [340, 414] width 131 height 27
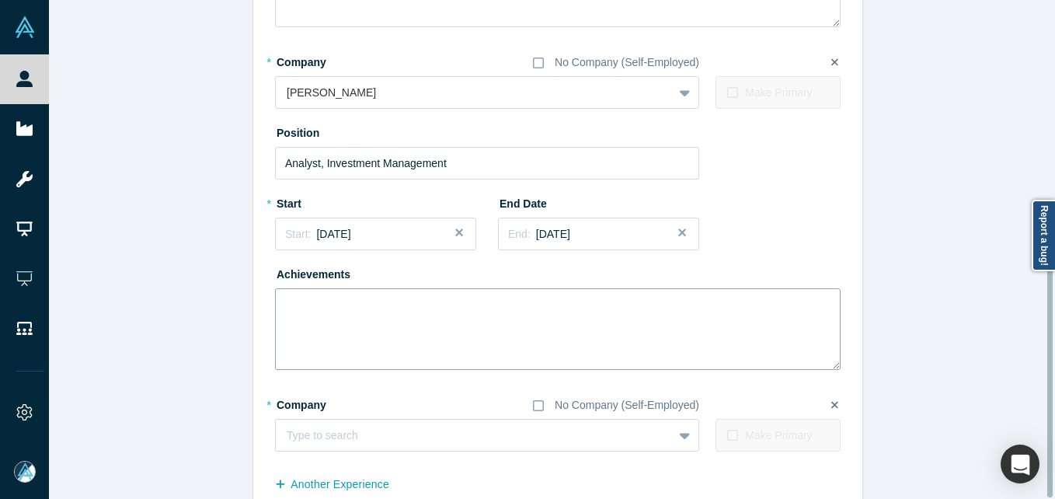
scroll to position [471, 0]
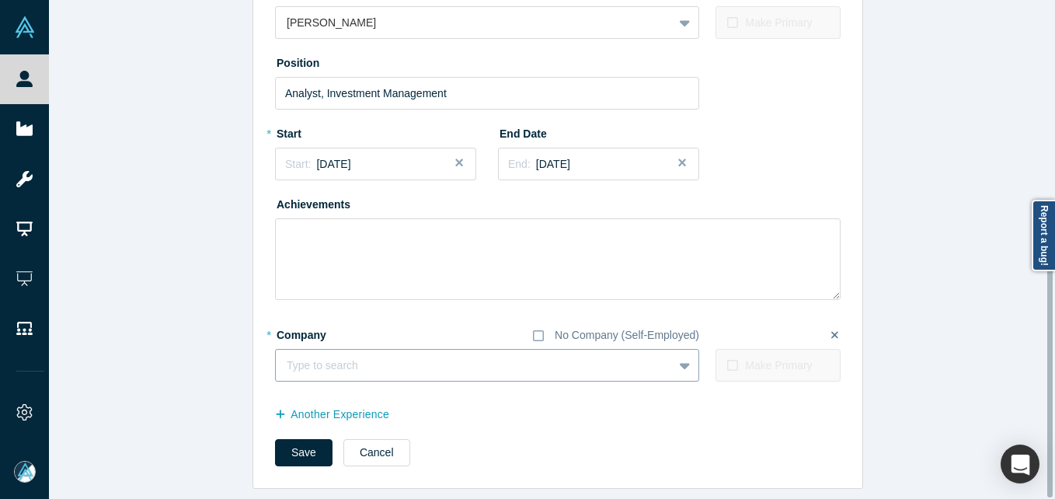
click at [472, 356] on div at bounding box center [474, 365] width 375 height 19
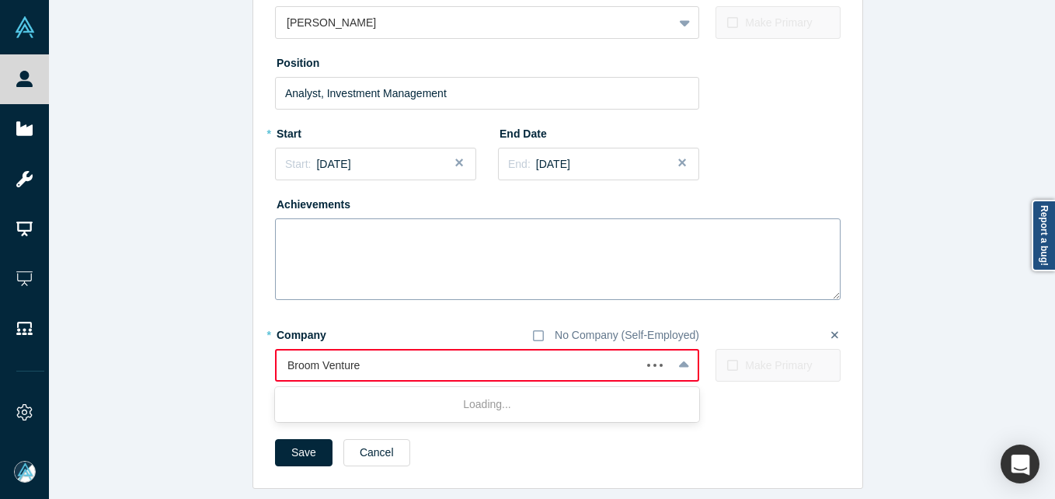
type input "Broom Ventures"
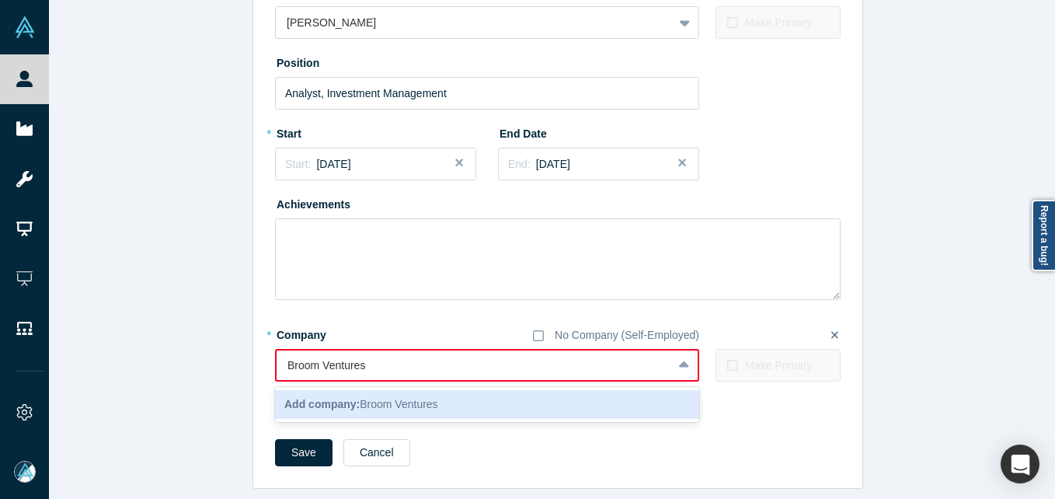
click at [363, 398] on span "Add company: Broom Ventures" at bounding box center [361, 404] width 154 height 12
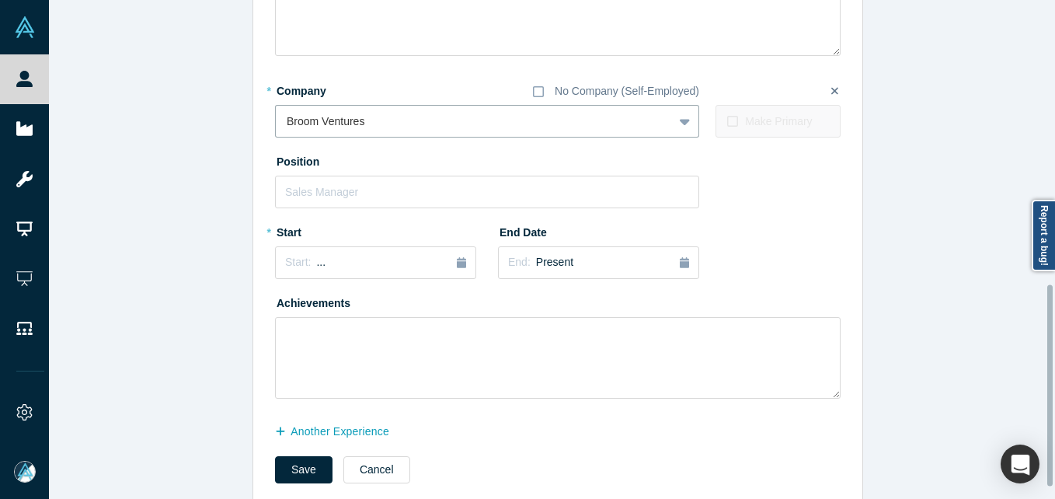
scroll to position [704, 0]
drag, startPoint x: 384, startPoint y: 193, endPoint x: 413, endPoint y: 185, distance: 29.8
click at [381, 193] on input "text" at bounding box center [487, 191] width 424 height 33
type input "Founder & Managing Partner"
click at [395, 254] on div "Start: ..." at bounding box center [375, 261] width 181 height 17
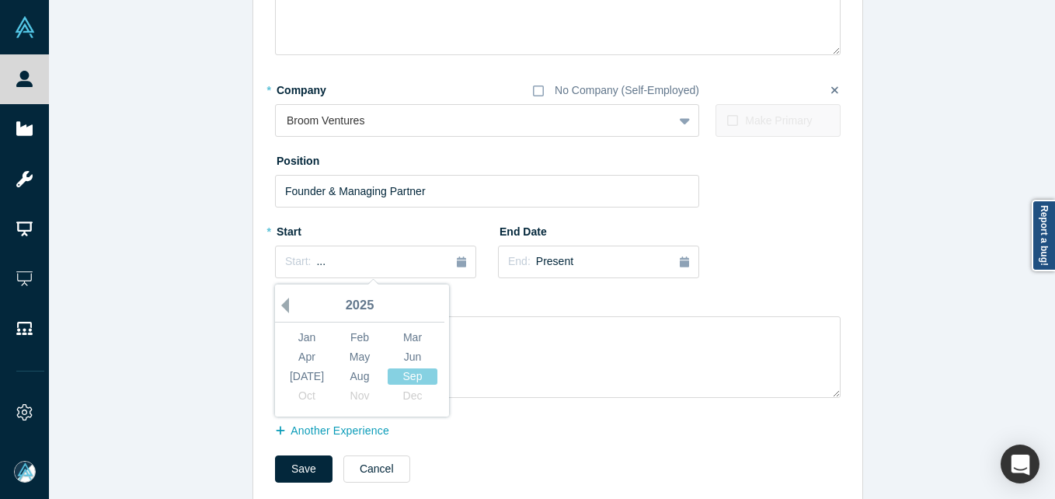
click at [280, 304] on button "Previous Year" at bounding box center [281, 306] width 16 height 16
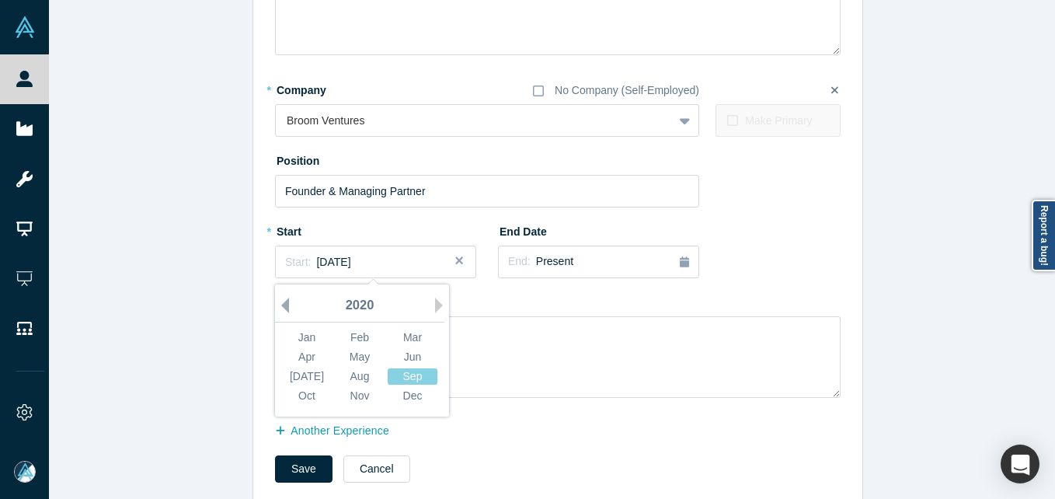
click at [280, 304] on button "Previous Year" at bounding box center [281, 306] width 16 height 16
drag, startPoint x: 354, startPoint y: 354, endPoint x: 425, endPoint y: 334, distance: 73.5
click at [425, 334] on div "Jan Feb Mar Apr May Jun [DATE] Aug Sep Oct Nov Dec" at bounding box center [359, 367] width 158 height 78
drag, startPoint x: 425, startPoint y: 334, endPoint x: 397, endPoint y: 334, distance: 28.0
click at [397, 334] on div "Mar" at bounding box center [413, 337] width 50 height 16
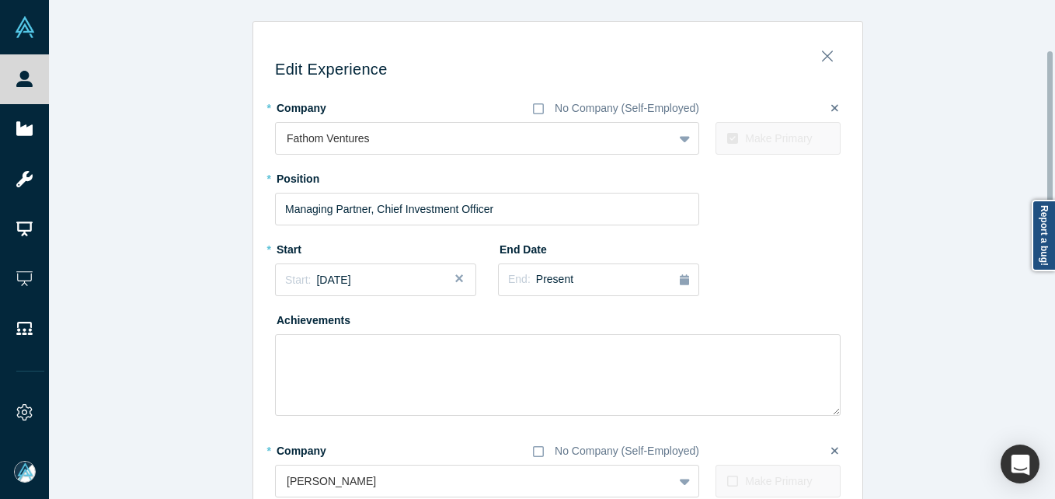
scroll to position [0, 0]
click at [557, 284] on span "Present" at bounding box center [554, 279] width 37 height 12
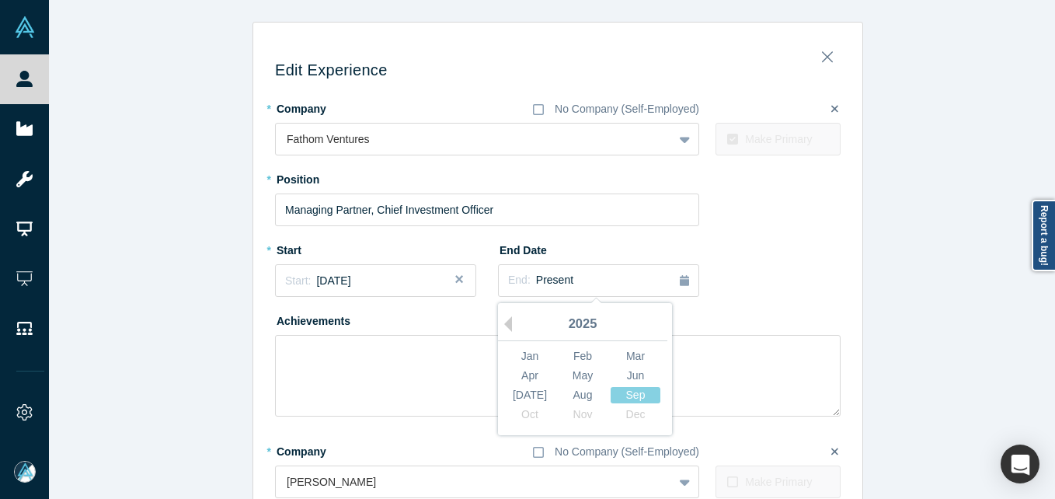
click at [584, 289] on button "End: Present" at bounding box center [598, 280] width 201 height 33
drag, startPoint x: 504, startPoint y: 323, endPoint x: 515, endPoint y: 369, distance: 47.1
click at [504, 325] on button "Previous Year" at bounding box center [504, 324] width 16 height 16
click at [658, 326] on button "Next Year" at bounding box center [666, 324] width 16 height 16
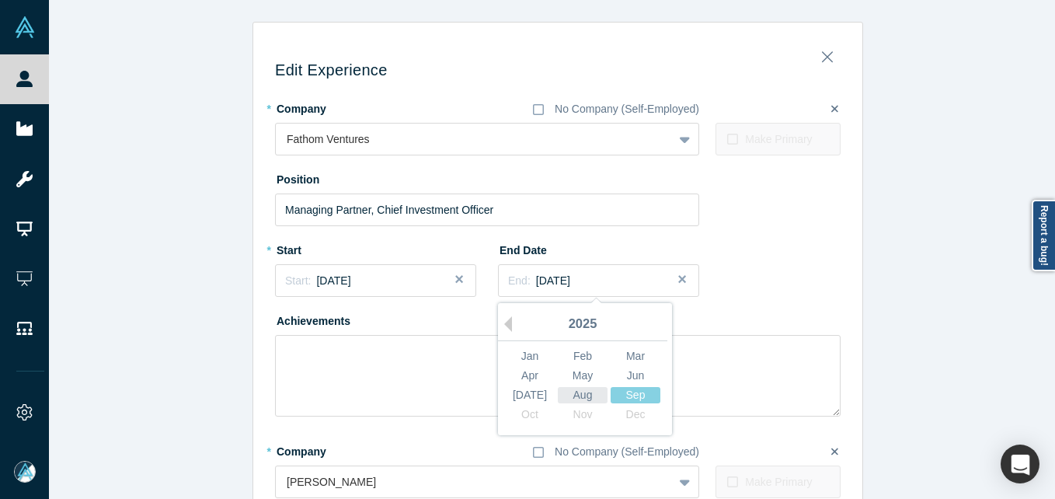
click at [588, 389] on div "Aug" at bounding box center [583, 395] width 50 height 16
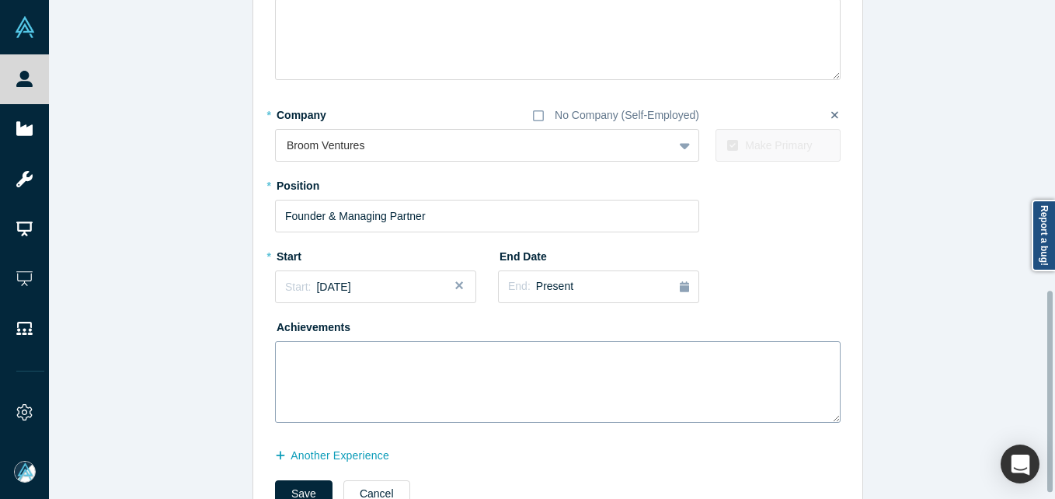
scroll to position [732, 0]
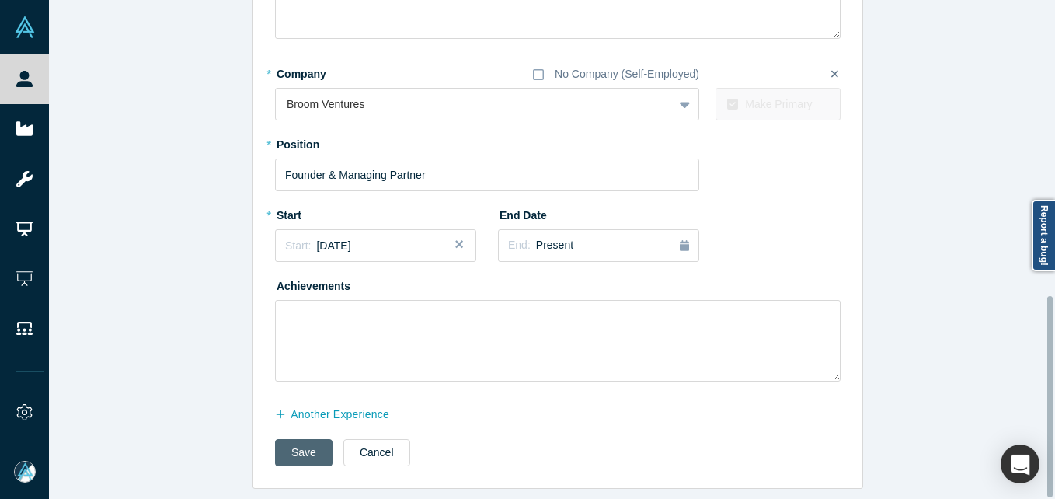
click at [303, 439] on button "Save" at bounding box center [303, 452] width 57 height 27
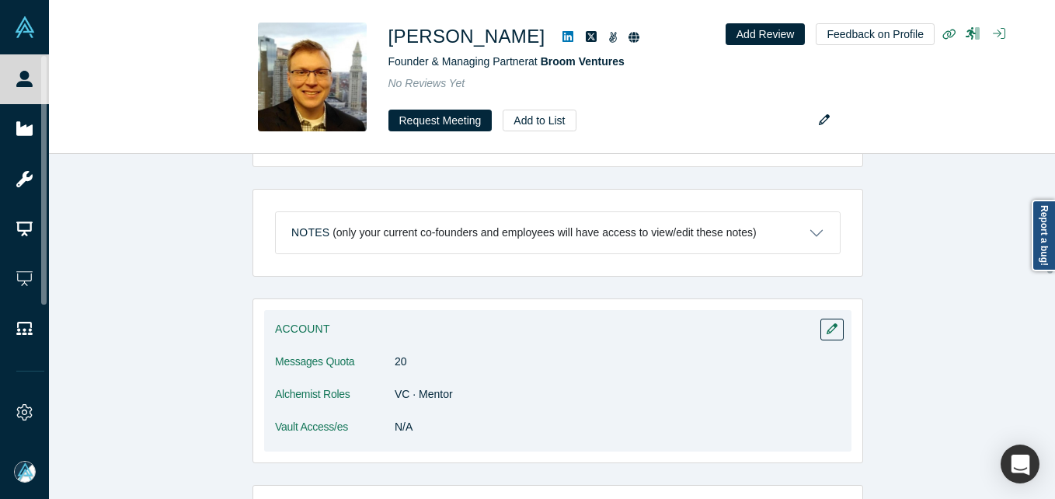
scroll to position [777, 0]
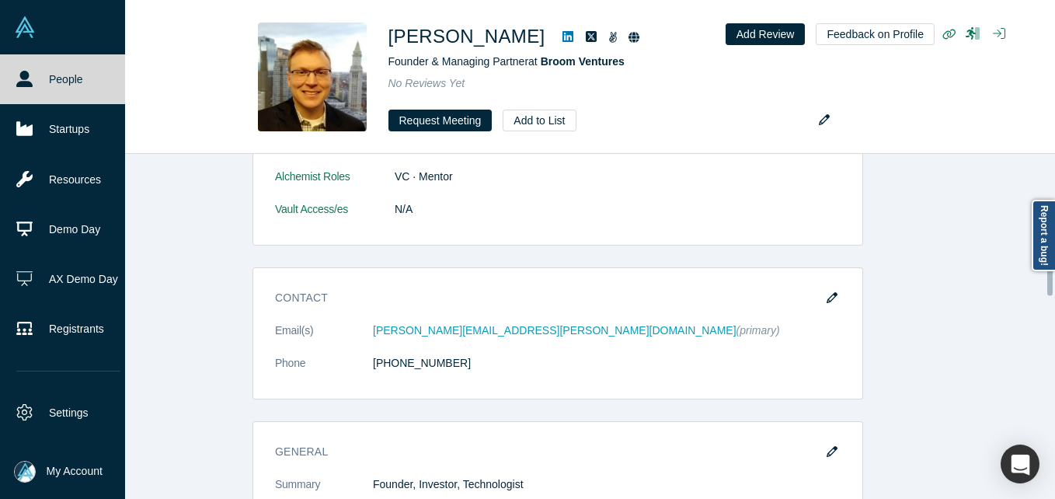
click at [45, 75] on link "People" at bounding box center [68, 79] width 137 height 50
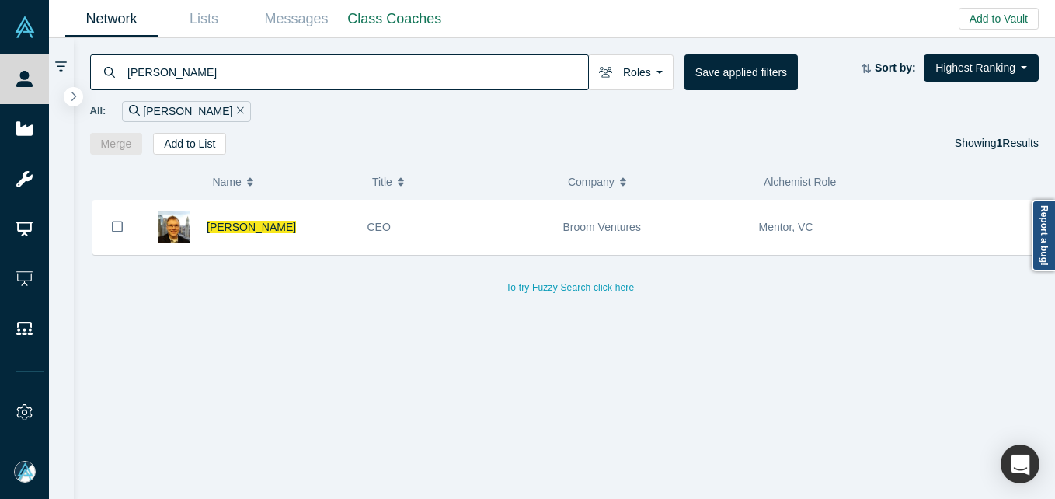
click at [224, 66] on input "[PERSON_NAME]" at bounding box center [357, 72] width 462 height 37
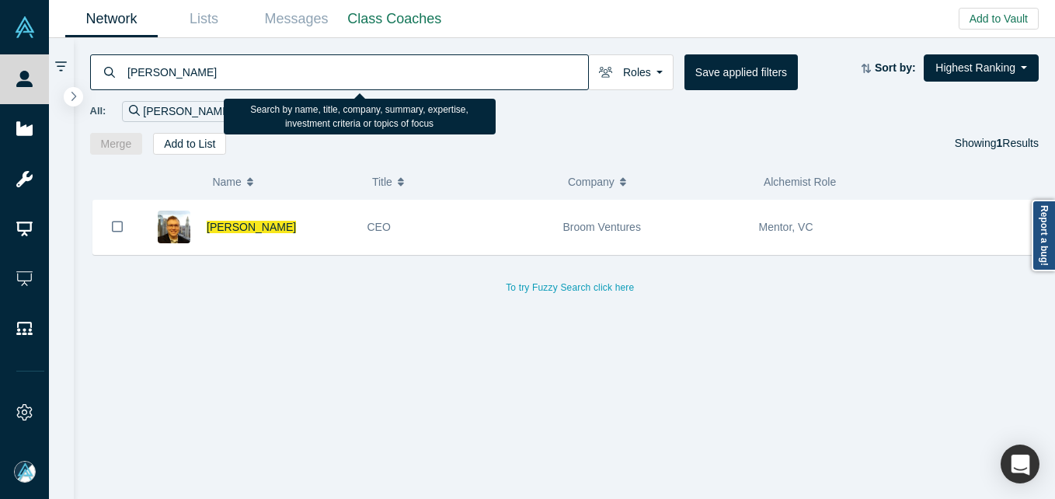
click at [224, 66] on input "[PERSON_NAME]" at bounding box center [357, 72] width 462 height 37
paste input "[PERSON_NAME]"
click at [224, 66] on input "[PERSON_NAME]" at bounding box center [357, 72] width 462 height 37
type input "[PERSON_NAME]"
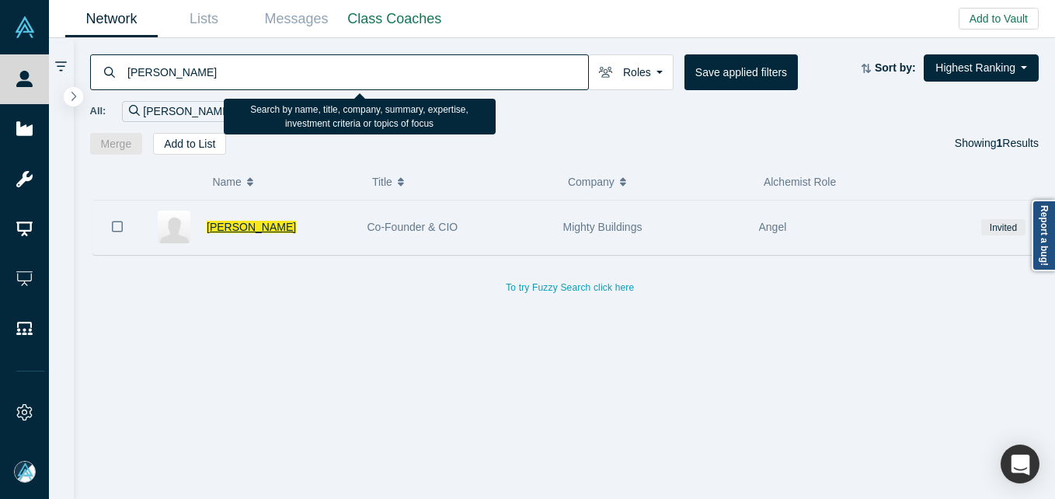
click at [244, 221] on span "[PERSON_NAME]" at bounding box center [251, 227] width 89 height 12
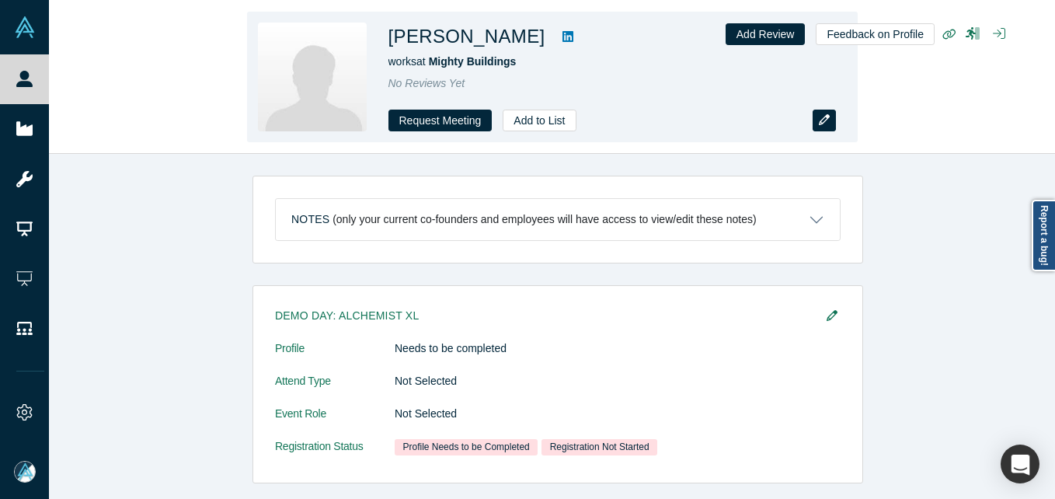
click at [824, 124] on icon "button" at bounding box center [824, 119] width 11 height 11
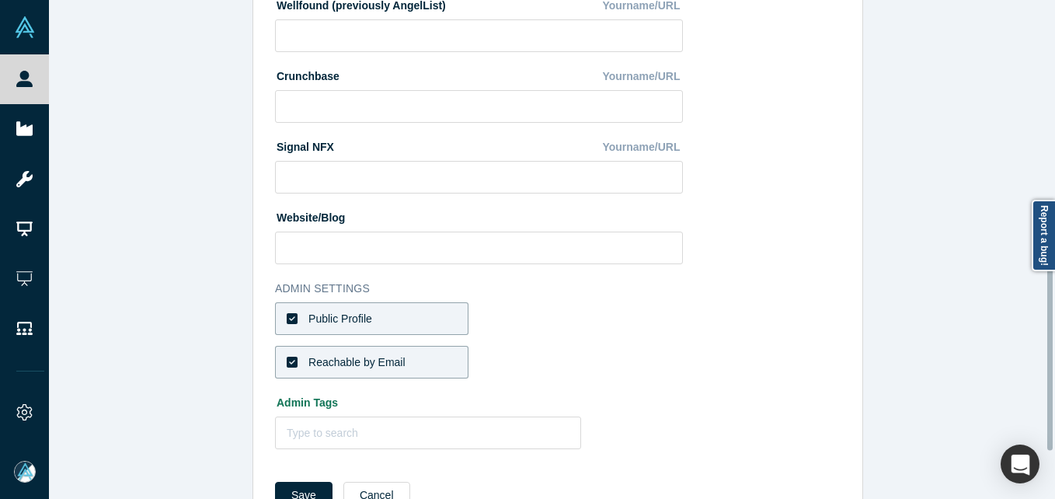
scroll to position [653, 0]
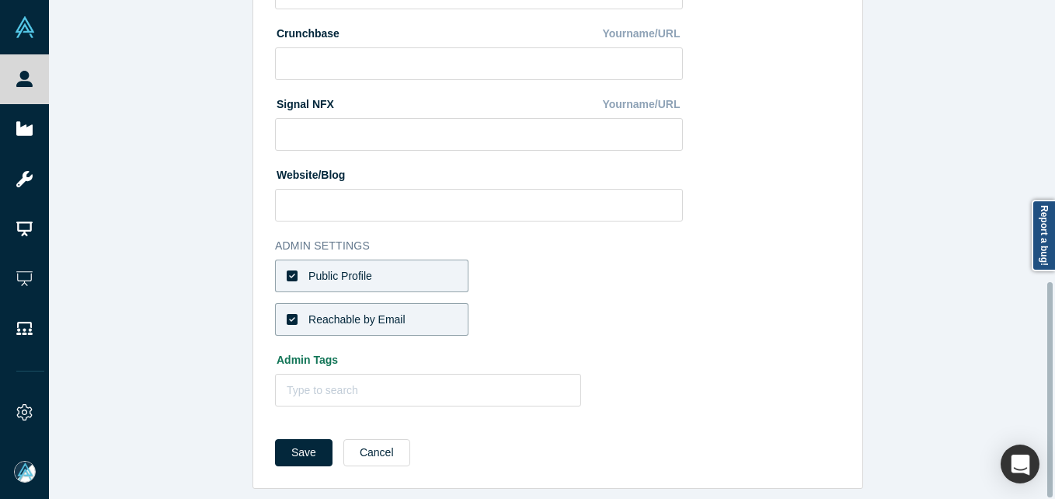
click at [389, 266] on label "Public Profile" at bounding box center [371, 276] width 193 height 33
click at [0, 0] on input "Public Profile" at bounding box center [0, 0] width 0 height 0
drag, startPoint x: 387, startPoint y: 302, endPoint x: 401, endPoint y: 304, distance: 14.1
click at [389, 312] on div "Reachable by Email" at bounding box center [356, 320] width 97 height 16
click at [0, 0] on input "Reachable by Email" at bounding box center [0, 0] width 0 height 0
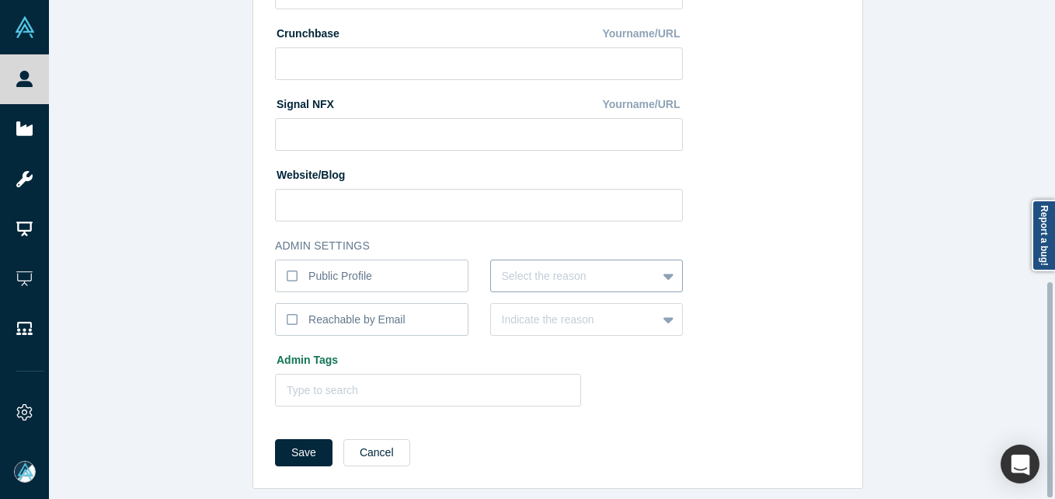
click at [577, 275] on div "Select the reason" at bounding box center [574, 276] width 166 height 26
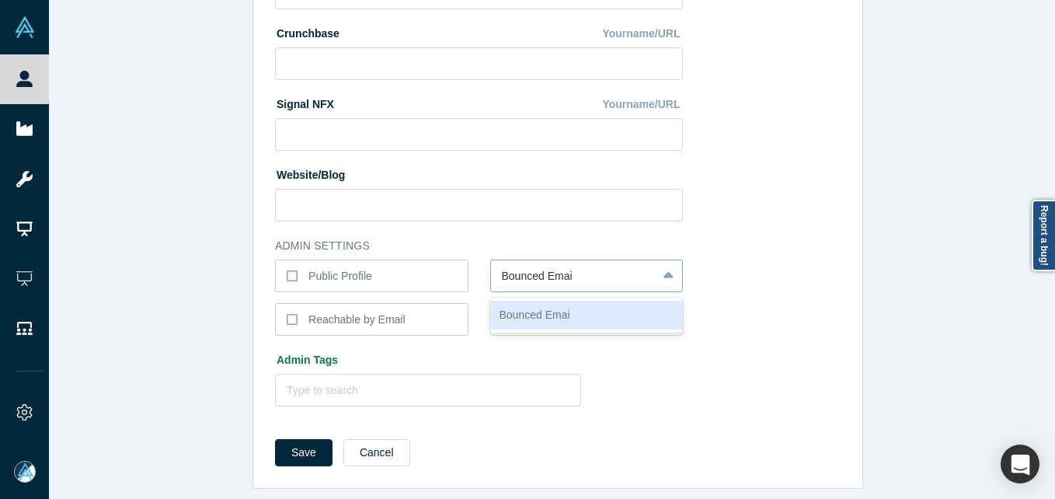
type input "Bounced Email"
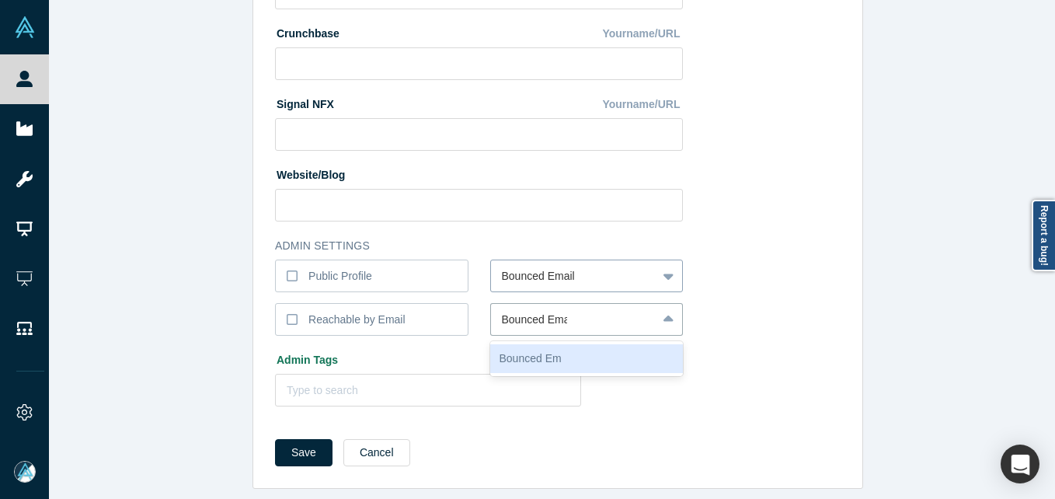
type input "Bounced Email"
click at [275, 439] on button "Save" at bounding box center [303, 452] width 57 height 27
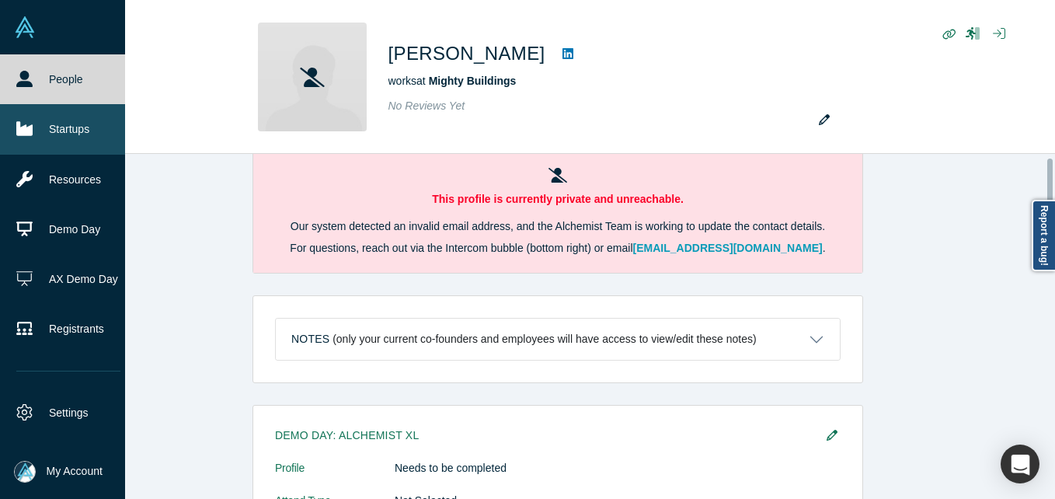
scroll to position [0, 0]
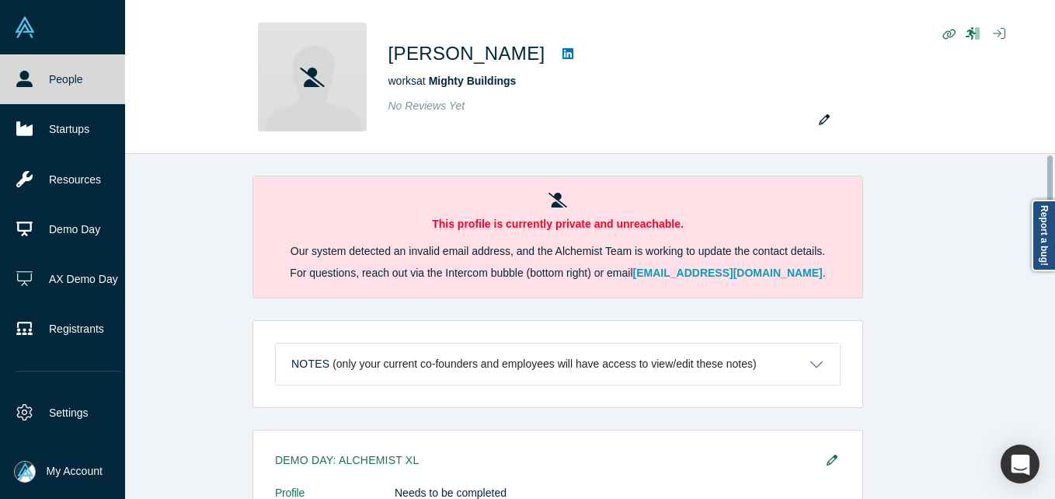
drag, startPoint x: 28, startPoint y: 79, endPoint x: 62, endPoint y: 1, distance: 85.6
click at [28, 79] on icon at bounding box center [24, 79] width 16 height 16
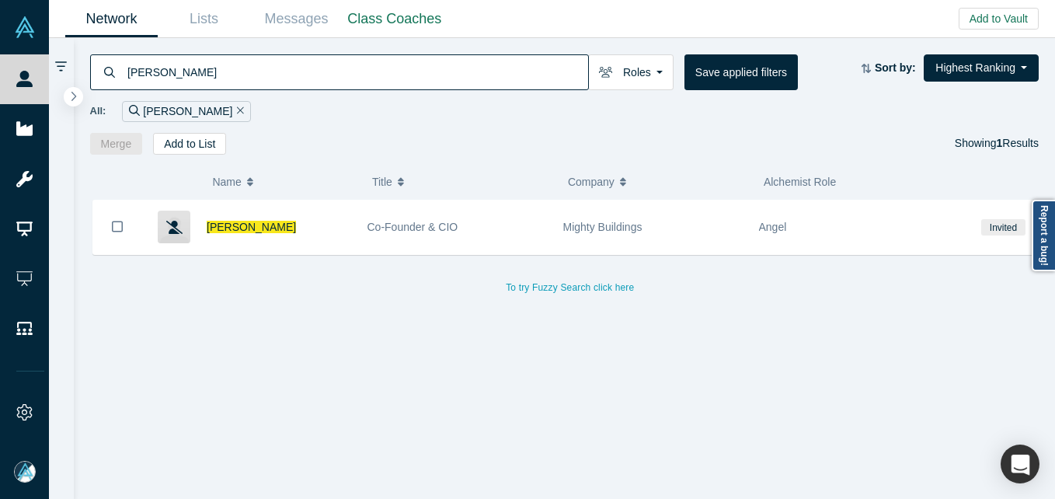
click at [268, 78] on input "[PERSON_NAME]" at bounding box center [357, 72] width 462 height 37
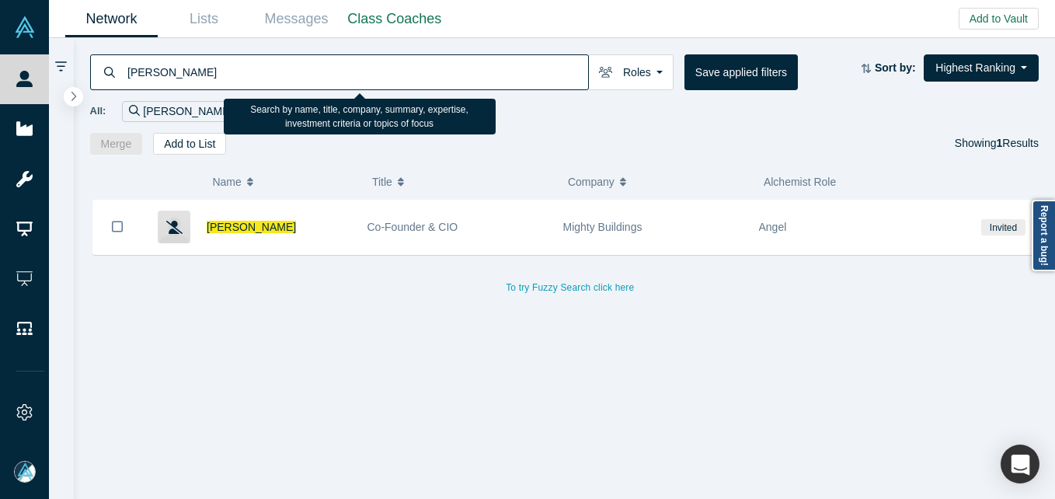
click at [268, 78] on input "[PERSON_NAME]" at bounding box center [357, 72] width 462 height 37
paste input "[PERSON_NAME]"
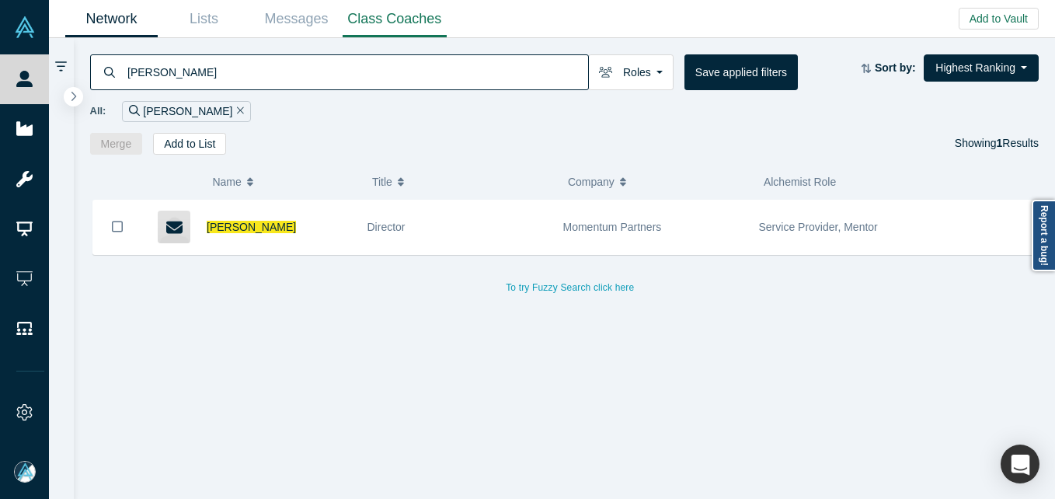
type input "[PERSON_NAME]"
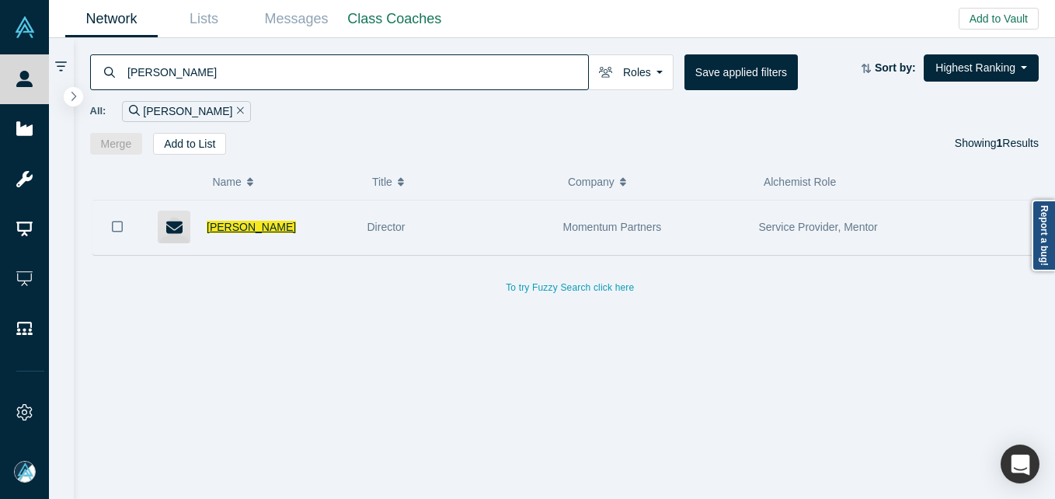
click at [263, 228] on span "[PERSON_NAME]" at bounding box center [251, 227] width 89 height 12
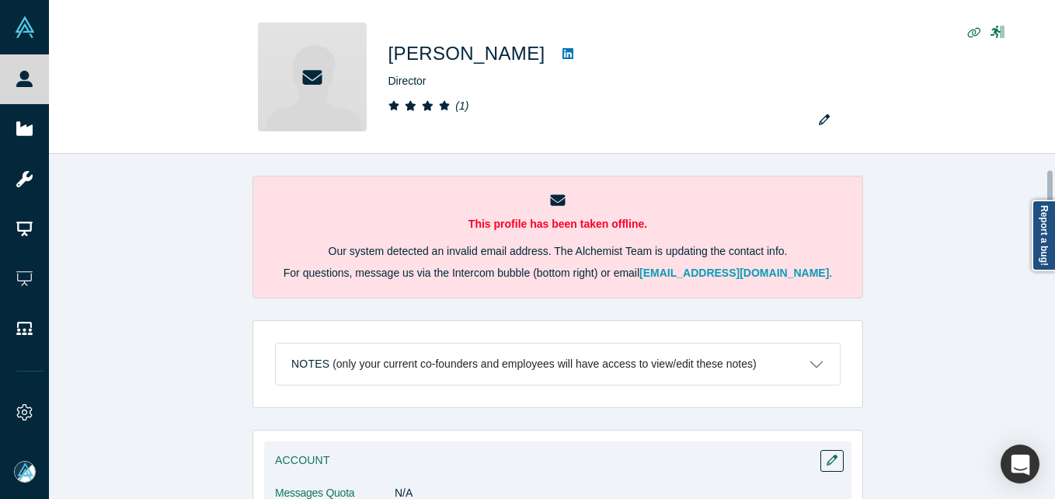
scroll to position [233, 0]
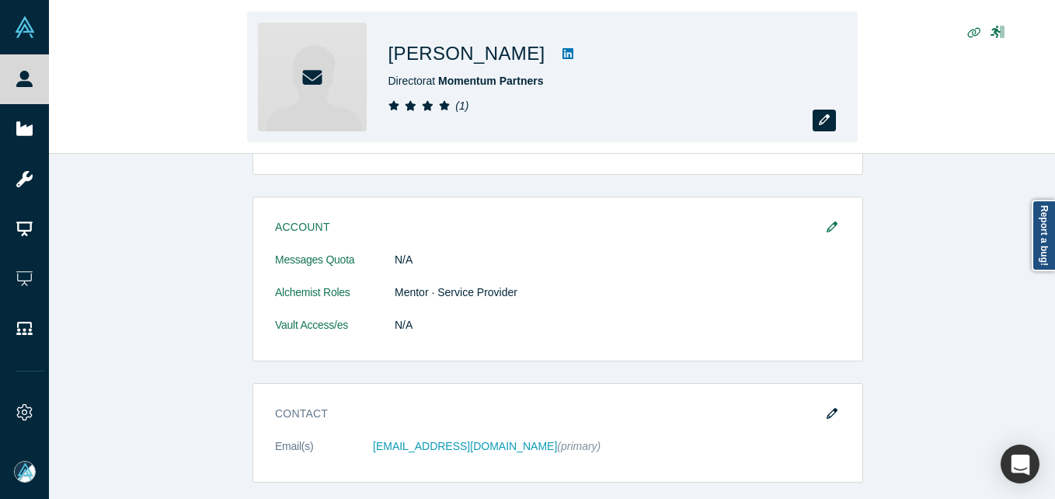
click at [823, 111] on button "button" at bounding box center [824, 121] width 23 height 22
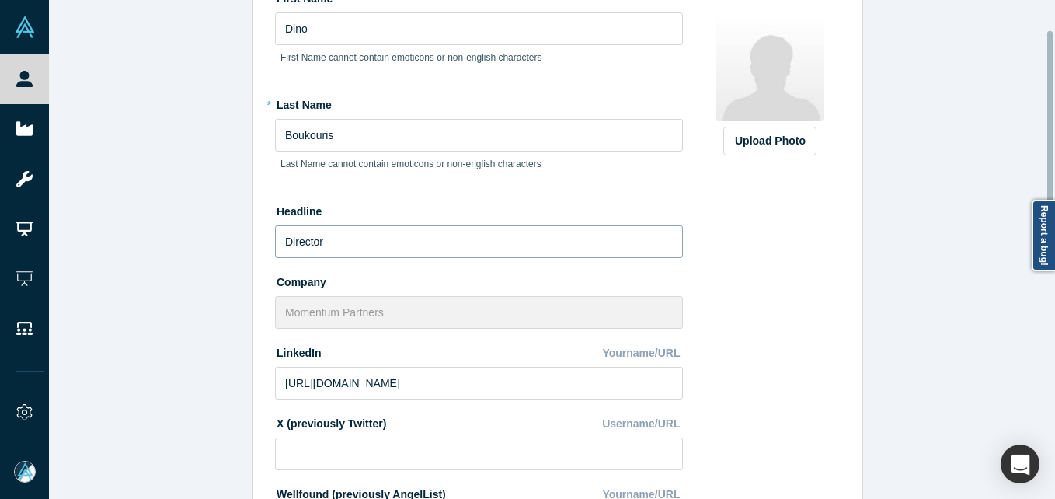
scroll to position [544, 0]
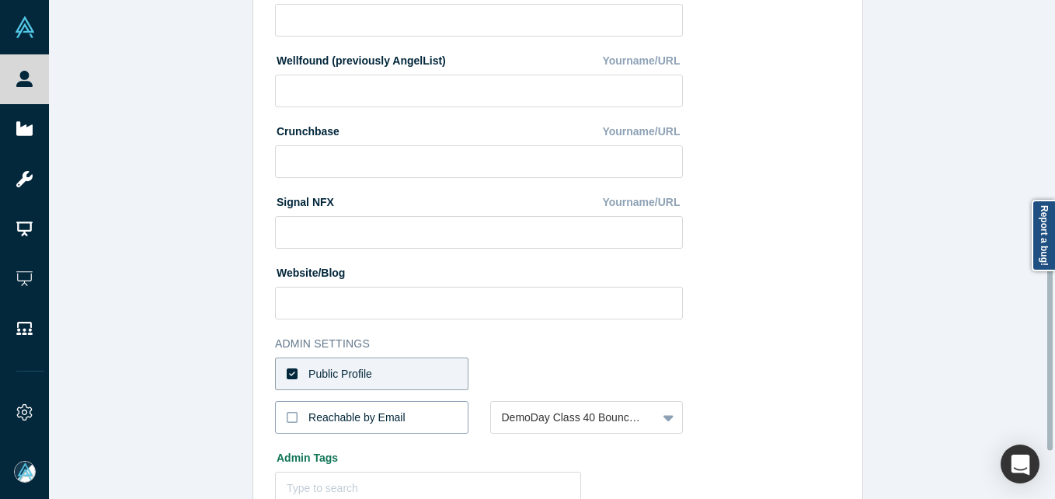
click at [350, 403] on label "Reachable by Email" at bounding box center [371, 417] width 193 height 33
click at [0, 0] on input "Reachable by Email" at bounding box center [0, 0] width 0 height 0
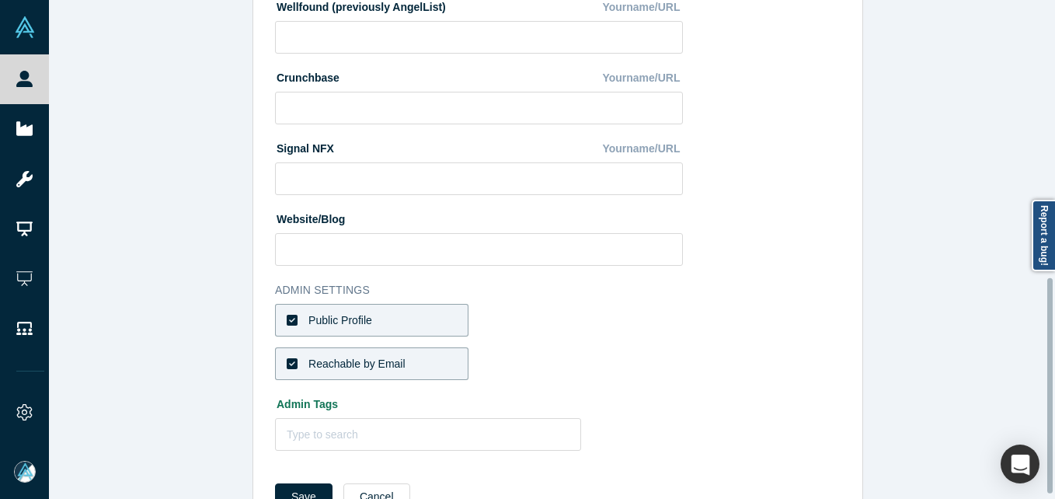
scroll to position [653, 0]
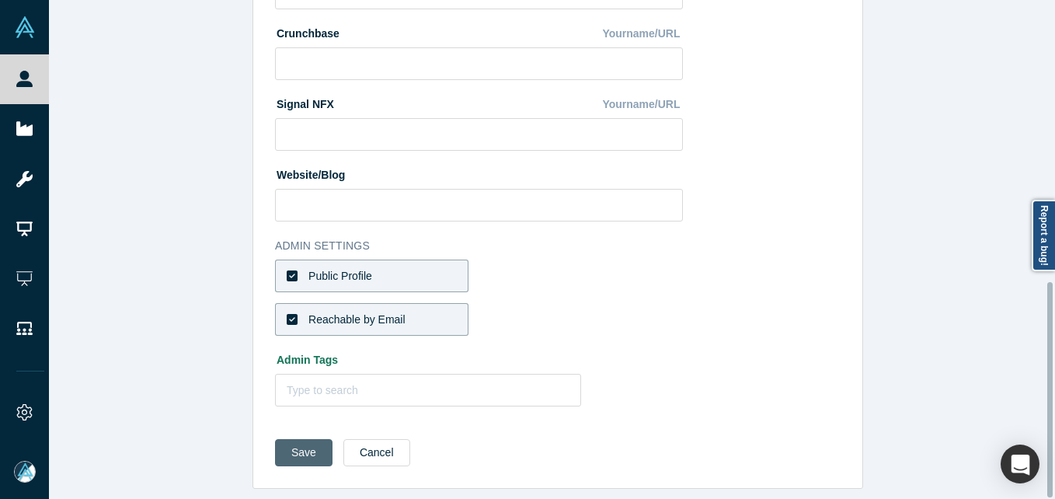
click at [305, 439] on button "Save" at bounding box center [303, 452] width 57 height 27
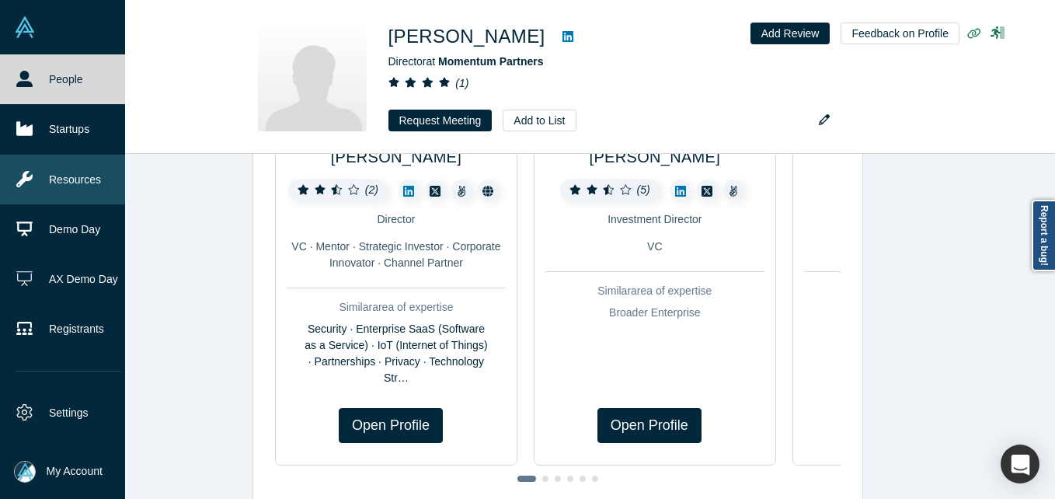
scroll to position [0, 0]
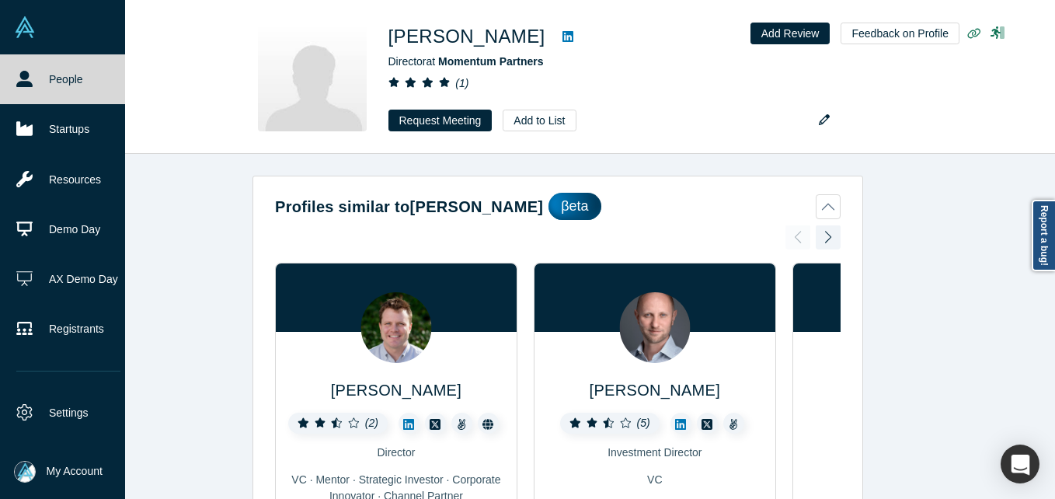
click at [29, 82] on icon at bounding box center [24, 79] width 16 height 16
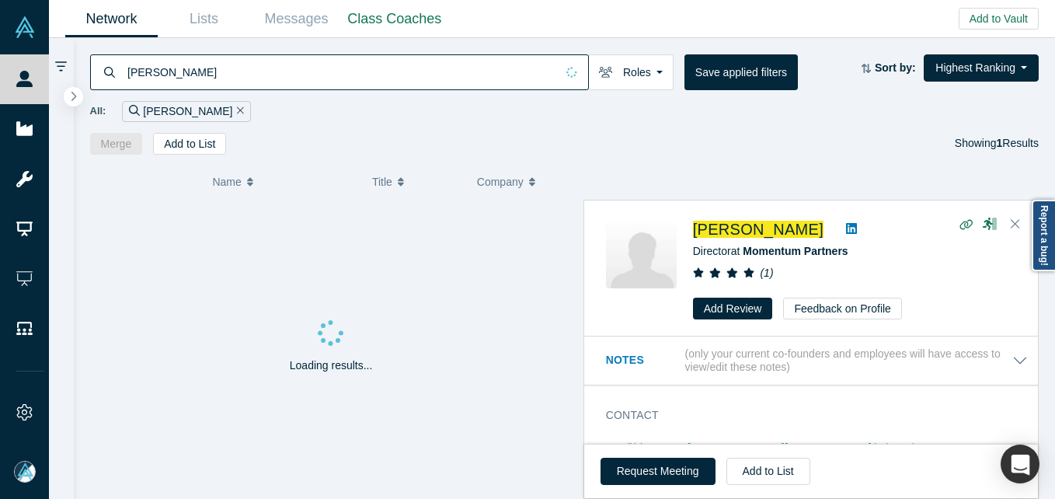
click at [285, 70] on input "[PERSON_NAME]" at bounding box center [341, 72] width 430 height 37
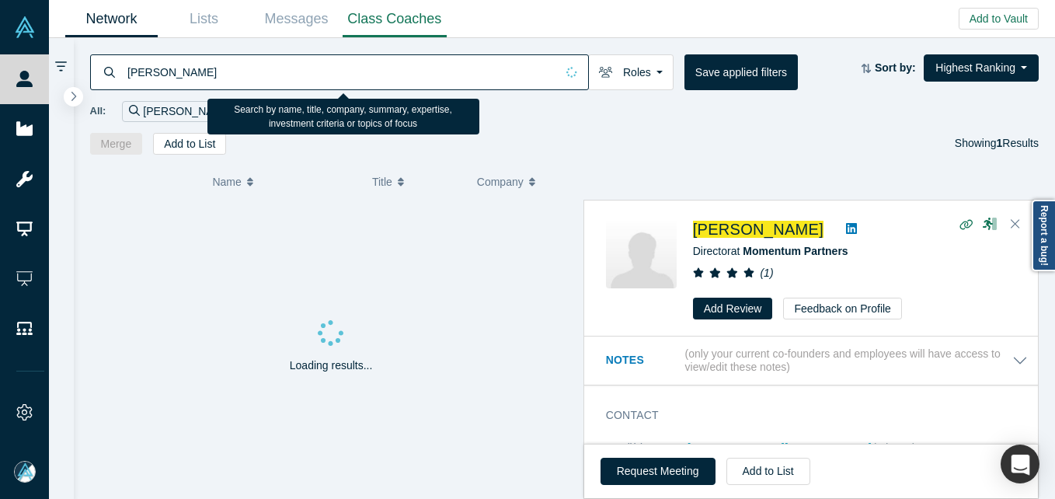
drag, startPoint x: 285, startPoint y: 70, endPoint x: 401, endPoint y: 2, distance: 134.1
click at [285, 70] on input "[PERSON_NAME]" at bounding box center [341, 72] width 430 height 37
paste input "[PERSON_NAME]"
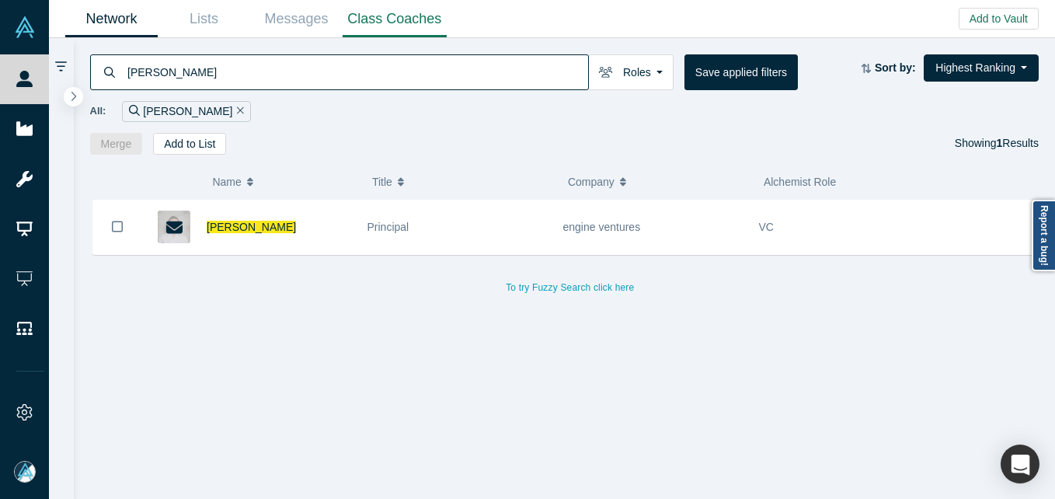
type input "[PERSON_NAME]"
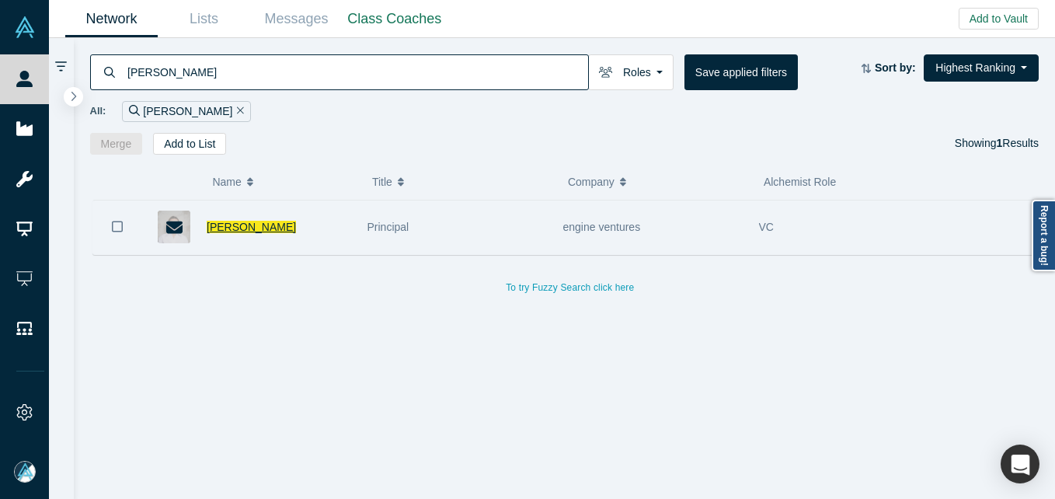
click at [258, 221] on span "[PERSON_NAME]" at bounding box center [251, 227] width 89 height 12
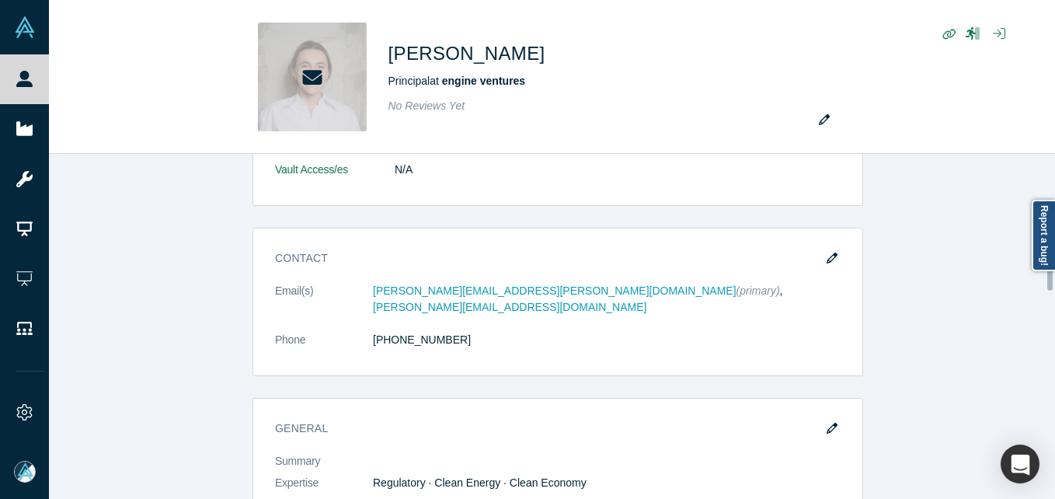
scroll to position [466, 0]
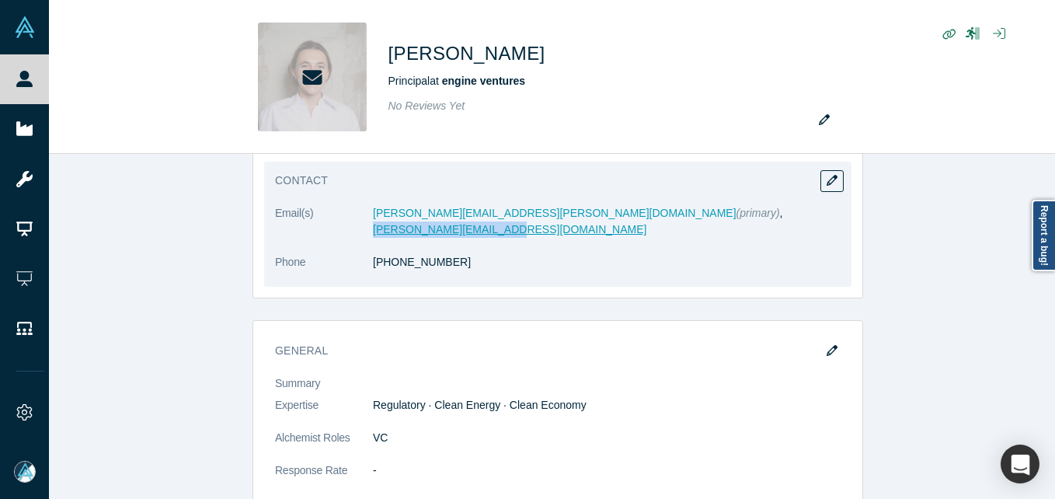
drag, startPoint x: 669, startPoint y: 209, endPoint x: 538, endPoint y: 209, distance: 131.3
click at [538, 209] on dd "[PERSON_NAME][EMAIL_ADDRESS][PERSON_NAME][DOMAIN_NAME] (primary) , [PERSON_NAME…" at bounding box center [607, 221] width 468 height 33
copy link "[PERSON_NAME][EMAIL_ADDRESS][DOMAIN_NAME]"
click at [827, 176] on icon "button" at bounding box center [832, 180] width 11 height 11
select select "US"
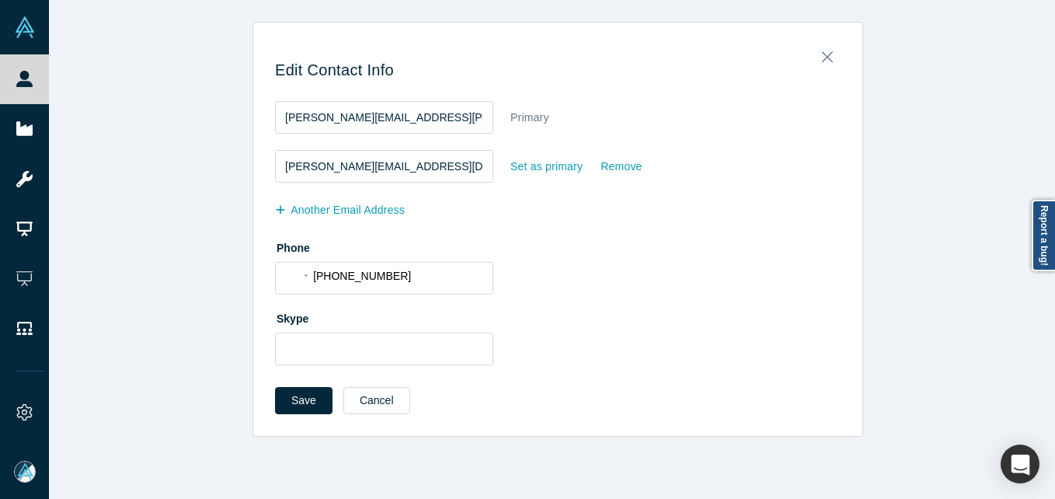
scroll to position [0, 0]
click at [544, 180] on div "Set as primary" at bounding box center [555, 166] width 90 height 33
click at [545, 171] on div "Set as primary" at bounding box center [547, 166] width 74 height 27
click at [0, 0] on input "Set as primary" at bounding box center [0, 0] width 0 height 0
click at [275, 394] on button "Save" at bounding box center [303, 400] width 57 height 27
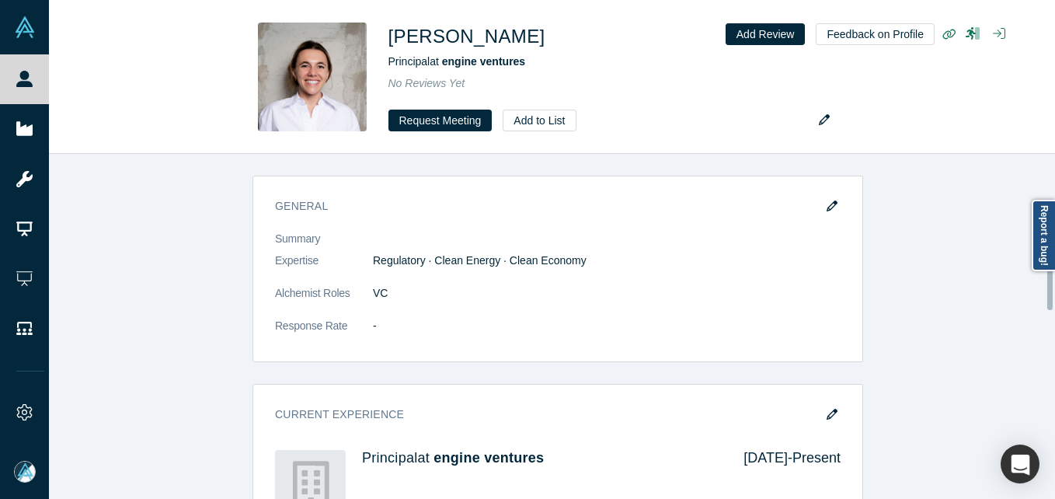
scroll to position [311, 0]
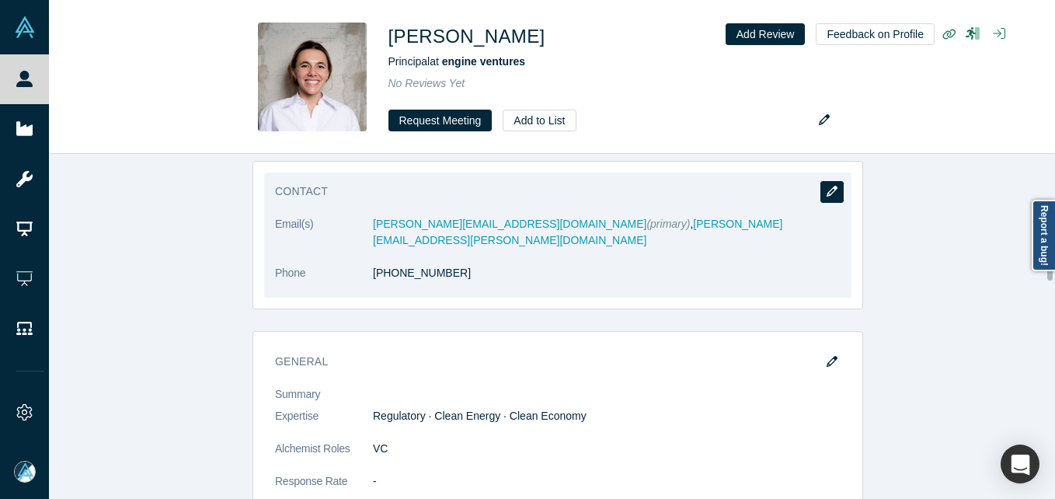
click at [820, 186] on button "button" at bounding box center [831, 192] width 23 height 22
select select "US"
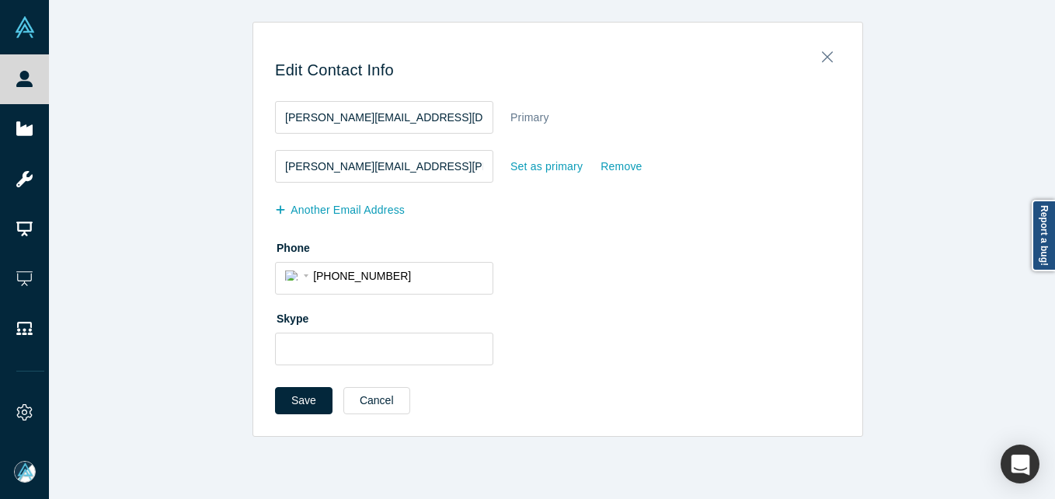
scroll to position [0, 0]
click at [551, 162] on div "Set as primary" at bounding box center [547, 166] width 74 height 27
click at [0, 0] on input "Set as primary" at bounding box center [0, 0] width 0 height 0
click at [289, 393] on button "Save" at bounding box center [303, 400] width 57 height 27
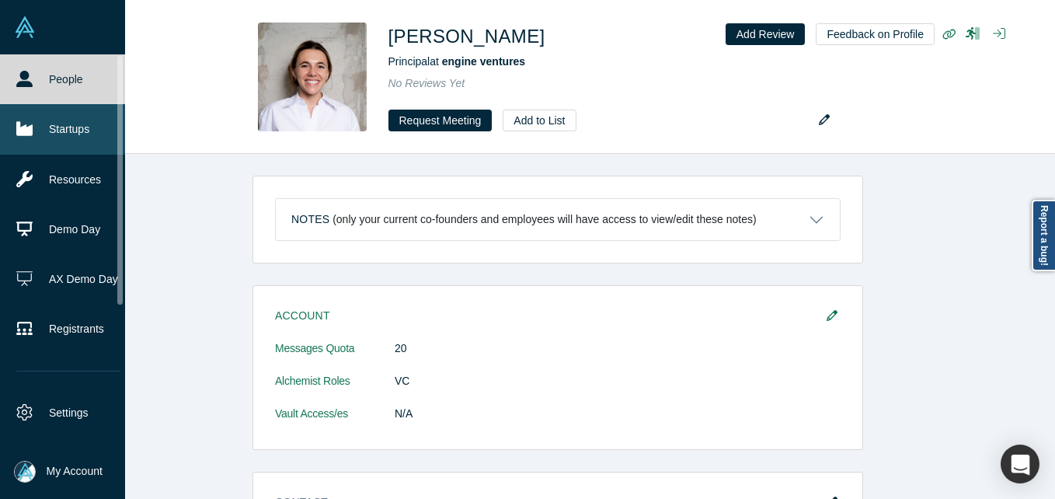
drag, startPoint x: 41, startPoint y: 81, endPoint x: 98, endPoint y: 140, distance: 81.9
click at [41, 81] on link "People" at bounding box center [68, 79] width 137 height 50
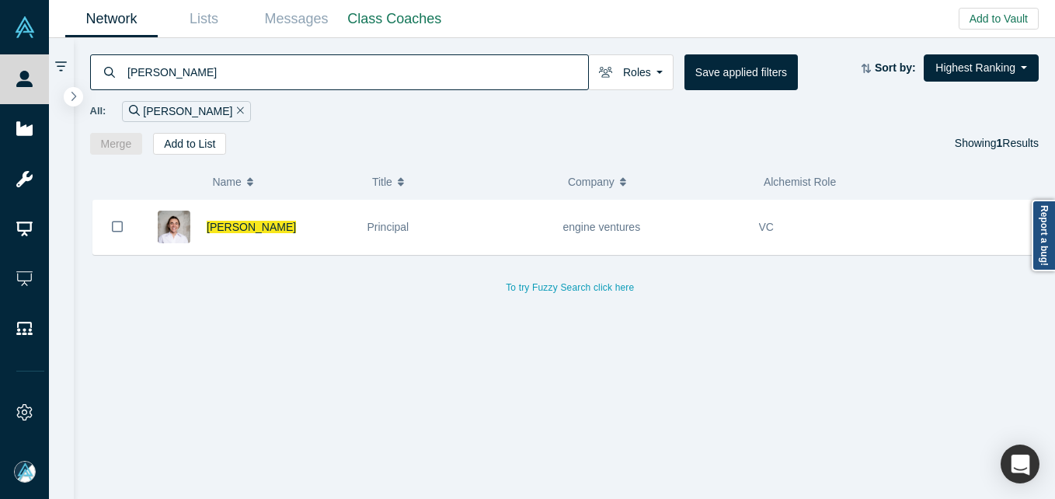
click at [292, 71] on input "[PERSON_NAME]" at bounding box center [357, 72] width 462 height 37
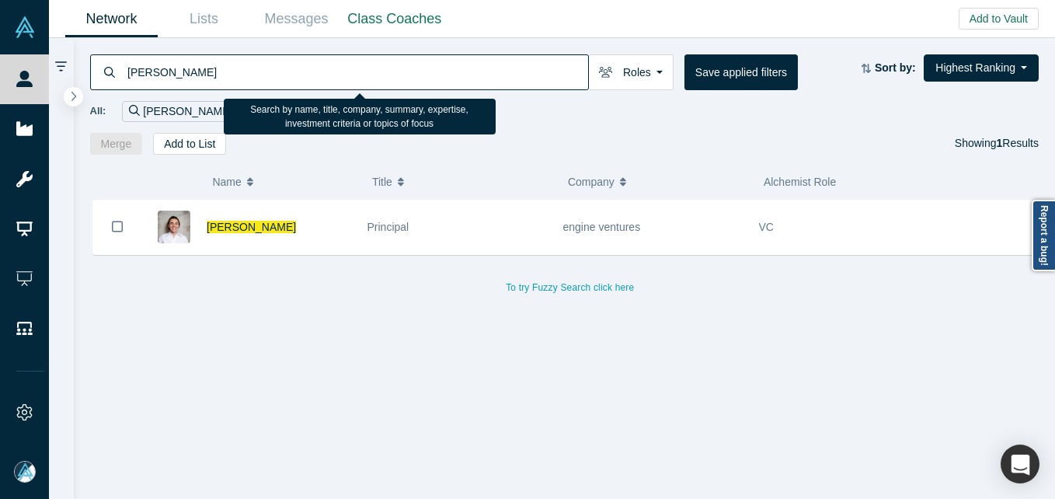
click at [292, 71] on input "[PERSON_NAME]" at bounding box center [357, 72] width 462 height 37
paste input "[PERSON_NAME]"
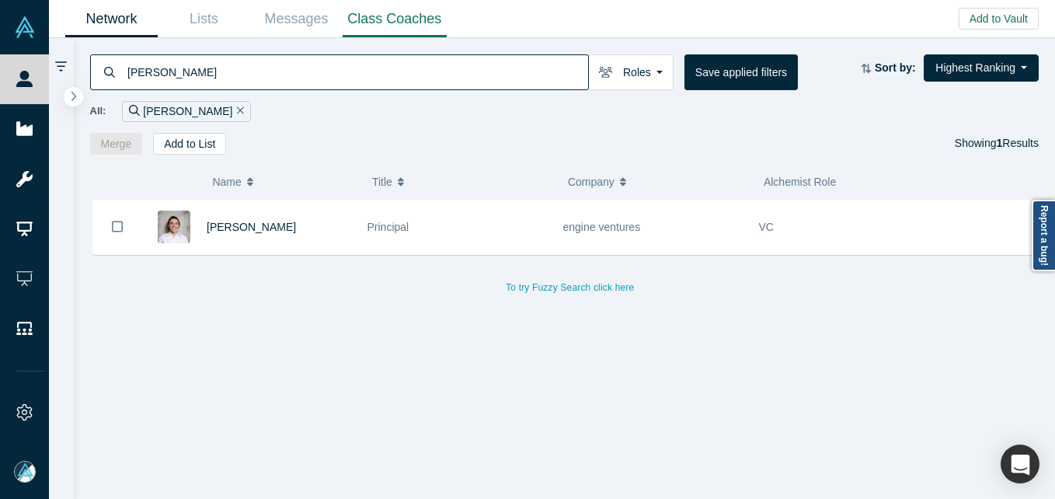
type input "[PERSON_NAME]"
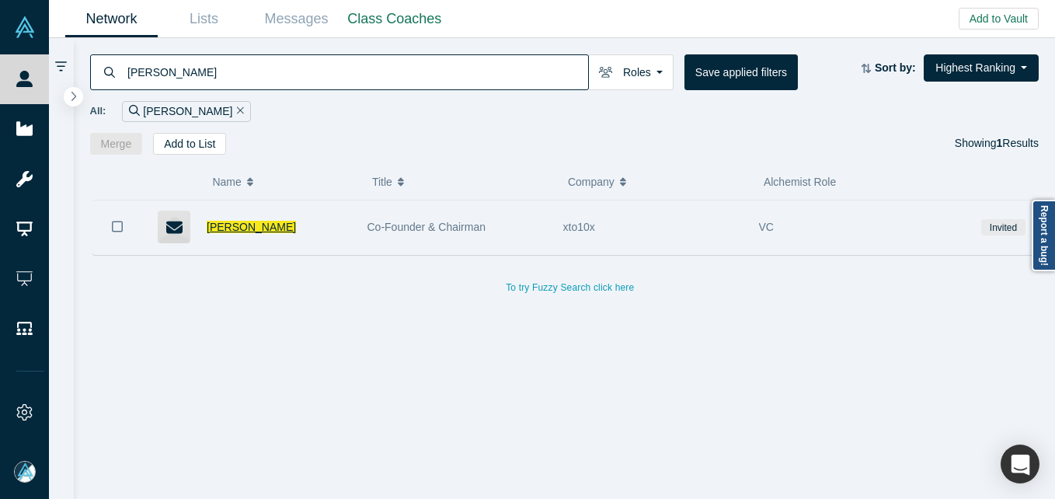
click at [252, 221] on span "[PERSON_NAME]" at bounding box center [251, 227] width 89 height 12
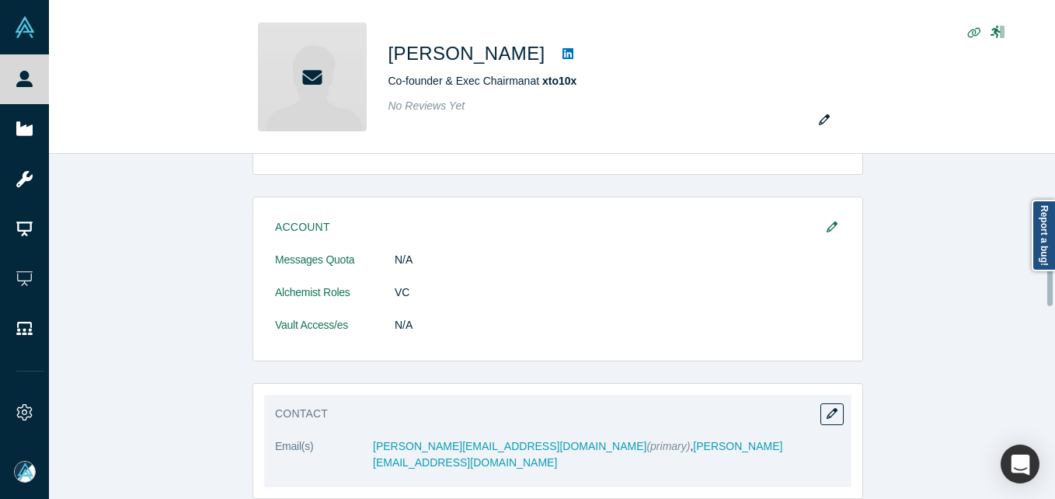
scroll to position [311, 0]
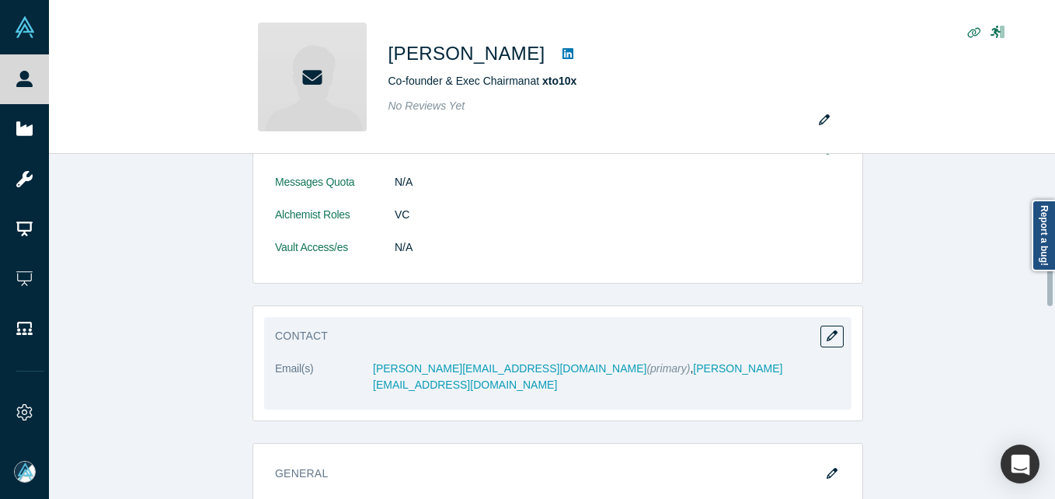
click at [840, 329] on div "Contact Email(s) [PERSON_NAME][EMAIL_ADDRESS][DOMAIN_NAME] (primary) , [PERSON_…" at bounding box center [557, 363] width 587 height 92
click at [827, 333] on icon "button" at bounding box center [832, 335] width 11 height 11
select select "US"
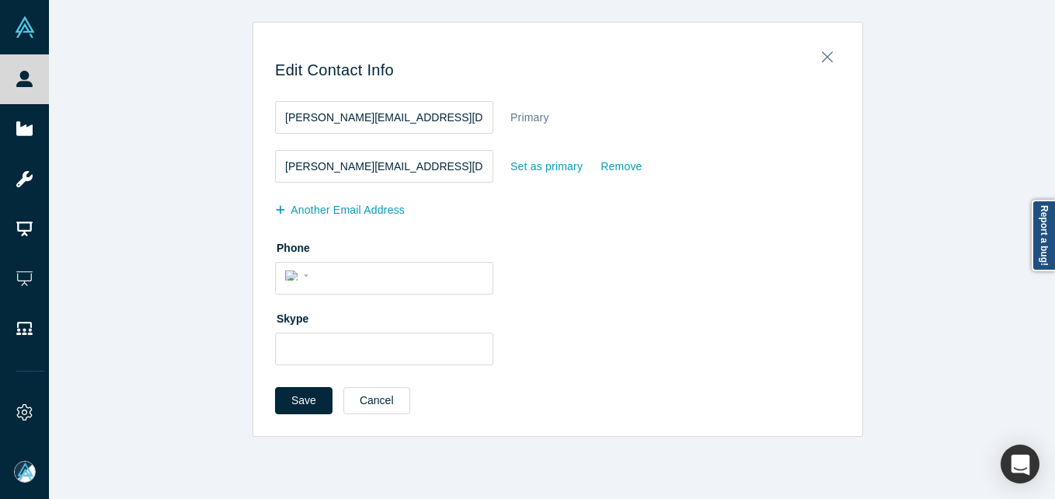
scroll to position [0, 0]
click at [563, 176] on div "Set as primary" at bounding box center [547, 166] width 74 height 27
click at [0, 0] on input "Set as primary" at bounding box center [0, 0] width 0 height 0
click at [600, 115] on div "Remove" at bounding box center [621, 117] width 43 height 27
click at [0, 0] on input "Remove" at bounding box center [0, 0] width 0 height 0
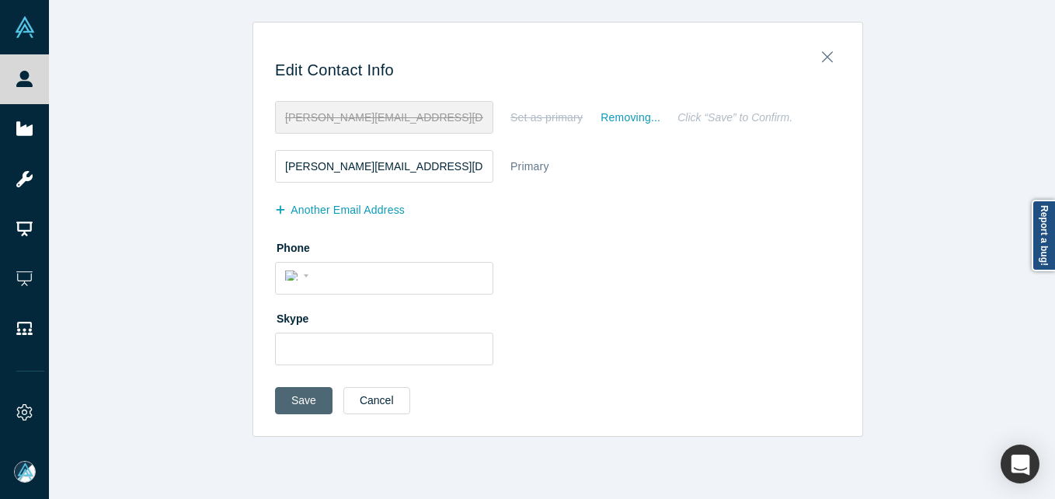
click at [294, 407] on button "Save" at bounding box center [303, 400] width 57 height 27
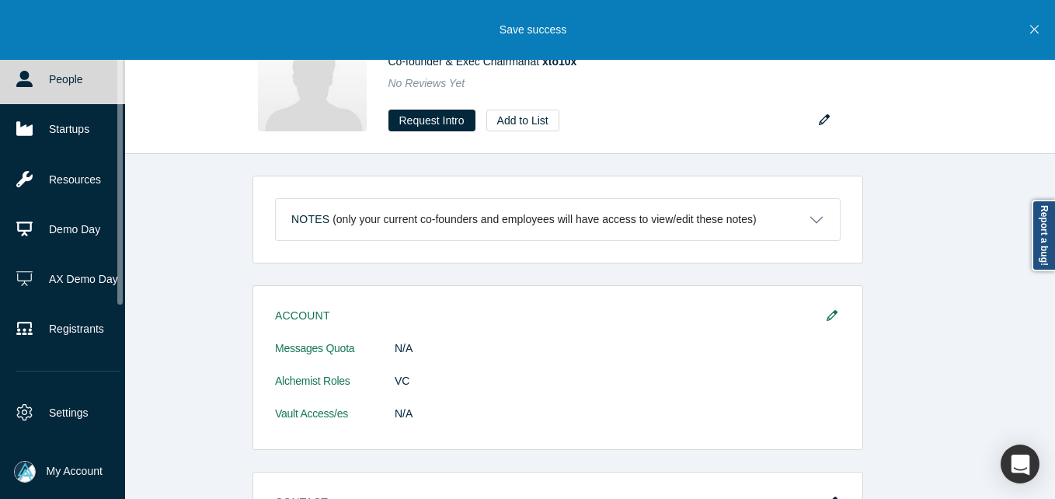
click at [70, 78] on link "People" at bounding box center [68, 79] width 137 height 50
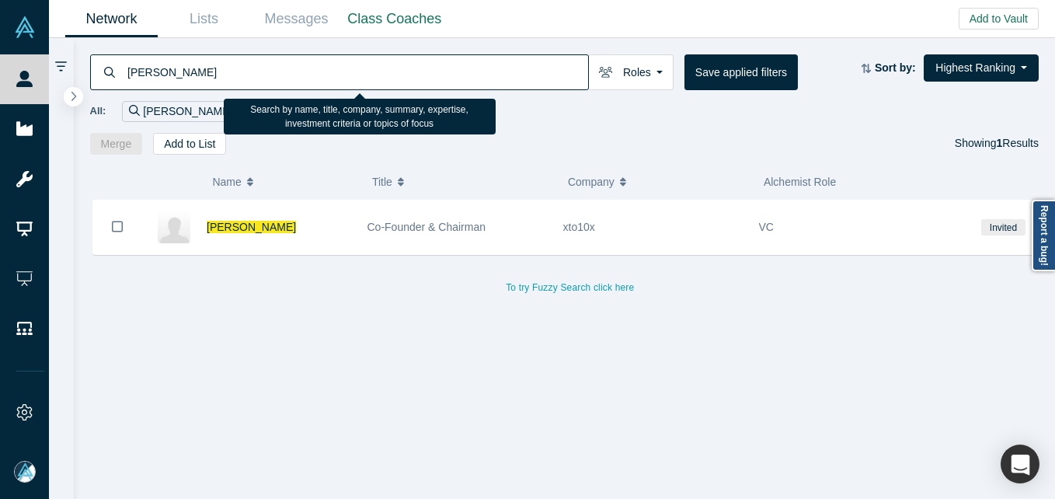
click at [215, 64] on input "[PERSON_NAME]" at bounding box center [357, 72] width 462 height 37
click at [216, 62] on input "[PERSON_NAME]" at bounding box center [357, 72] width 462 height 37
paste input "[PERSON_NAME]"
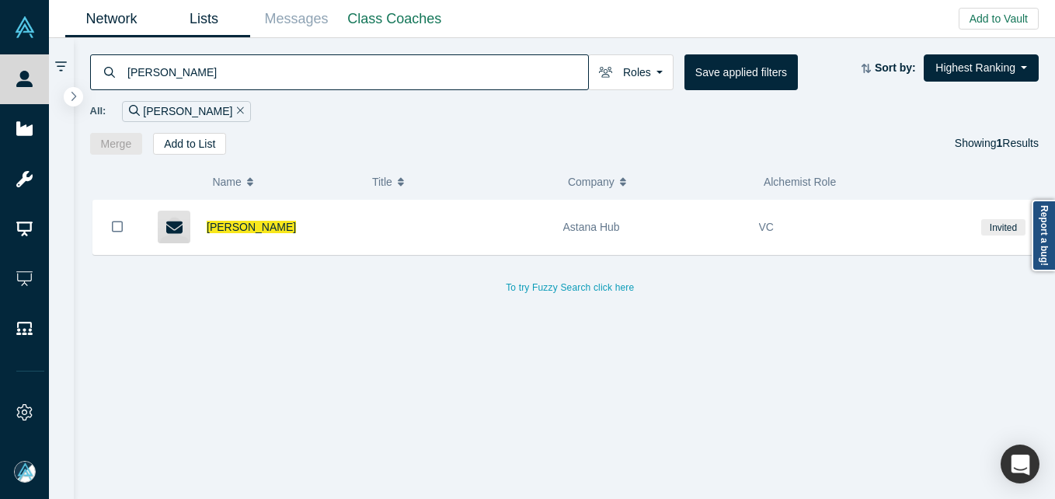
type input "[PERSON_NAME]"
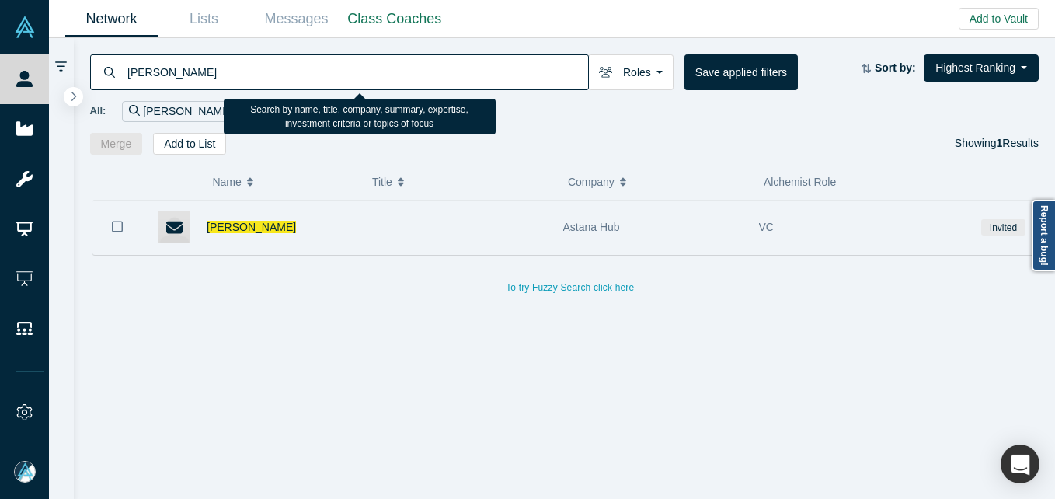
click at [266, 225] on span "[PERSON_NAME]" at bounding box center [251, 227] width 89 height 12
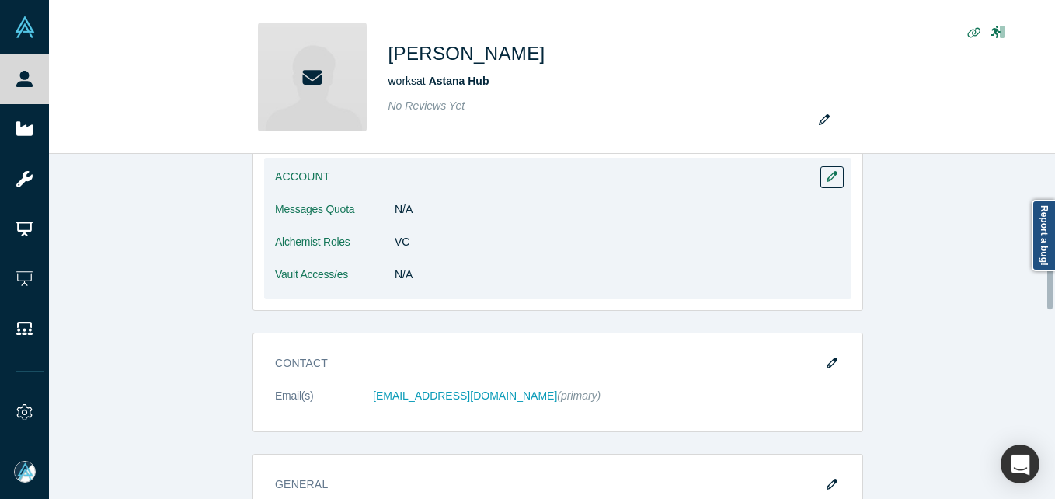
scroll to position [311, 0]
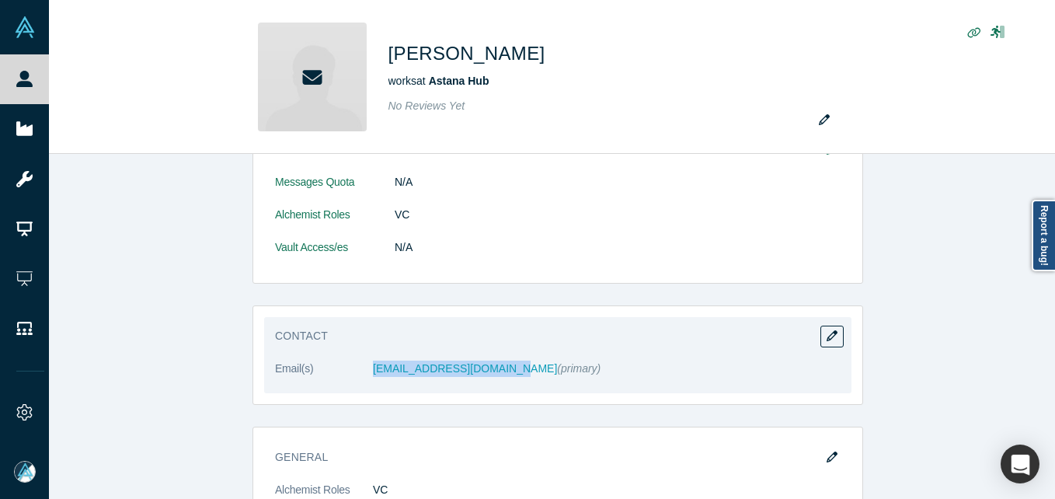
drag, startPoint x: 340, startPoint y: 367, endPoint x: 500, endPoint y: 359, distance: 159.5
click at [500, 361] on dl "Email(s) [PERSON_NAME][EMAIL_ADDRESS][DOMAIN_NAME] (primary)" at bounding box center [558, 377] width 566 height 33
copy dl "[EMAIL_ADDRESS][DOMAIN_NAME]"
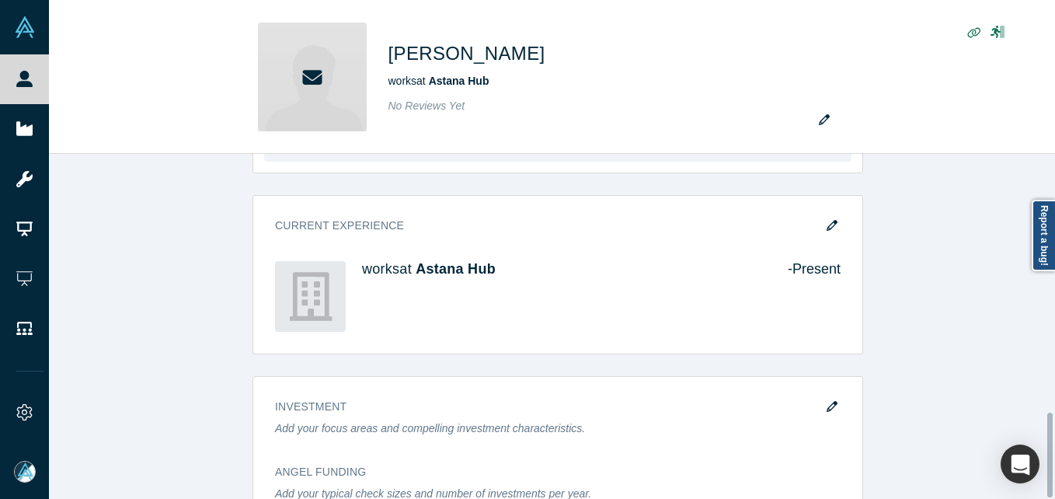
scroll to position [585, 0]
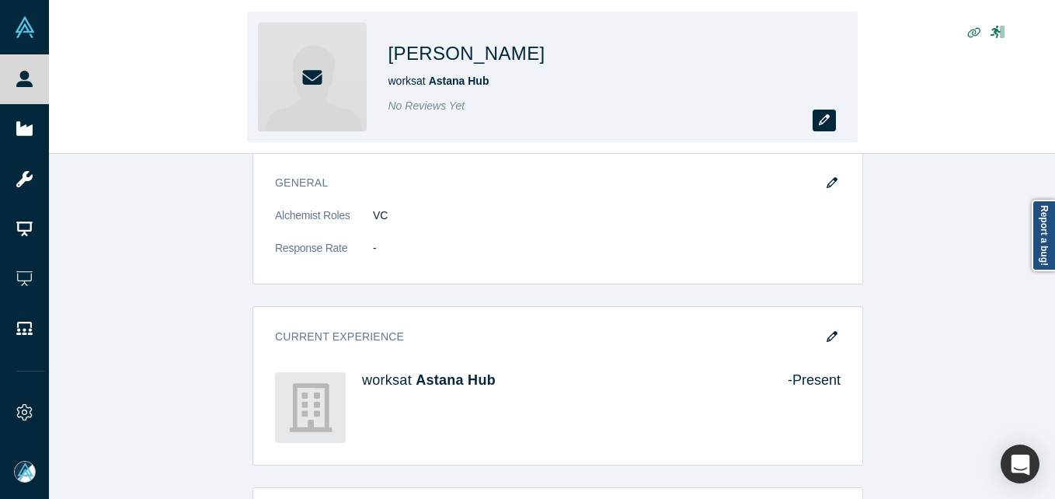
click at [825, 125] on icon "button" at bounding box center [824, 119] width 11 height 11
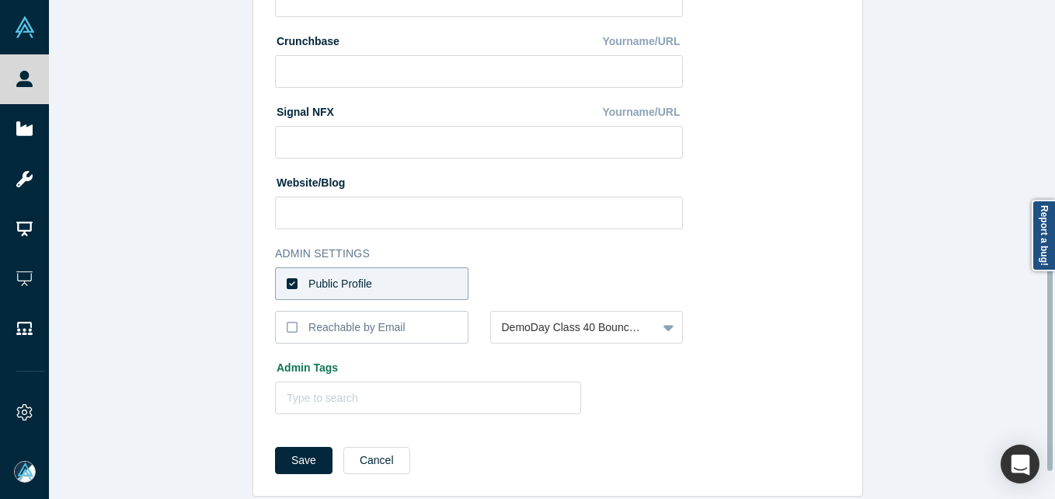
scroll to position [653, 0]
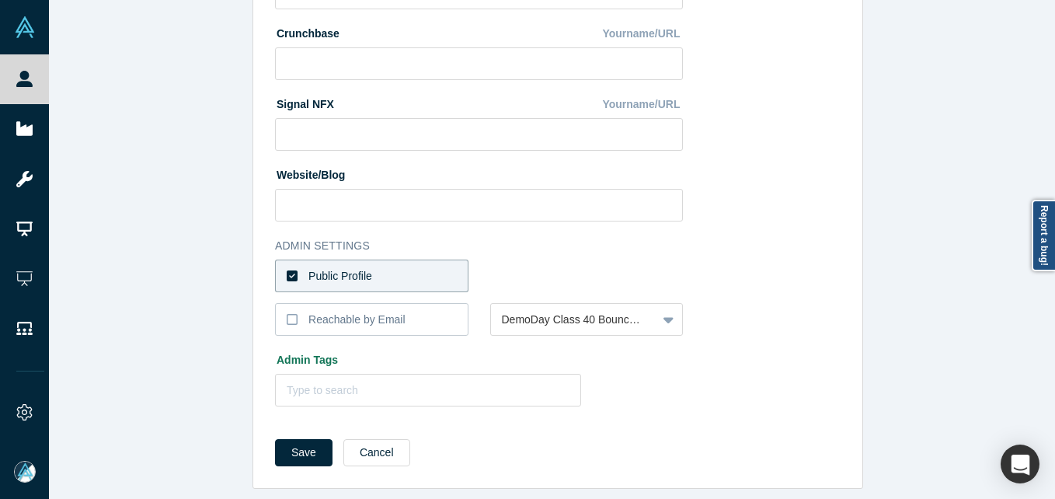
click at [538, 260] on div at bounding box center [586, 276] width 193 height 33
click at [414, 263] on label "Public Profile" at bounding box center [371, 276] width 193 height 33
click at [0, 0] on input "Public Profile" at bounding box center [0, 0] width 0 height 0
click at [566, 266] on div at bounding box center [574, 275] width 145 height 19
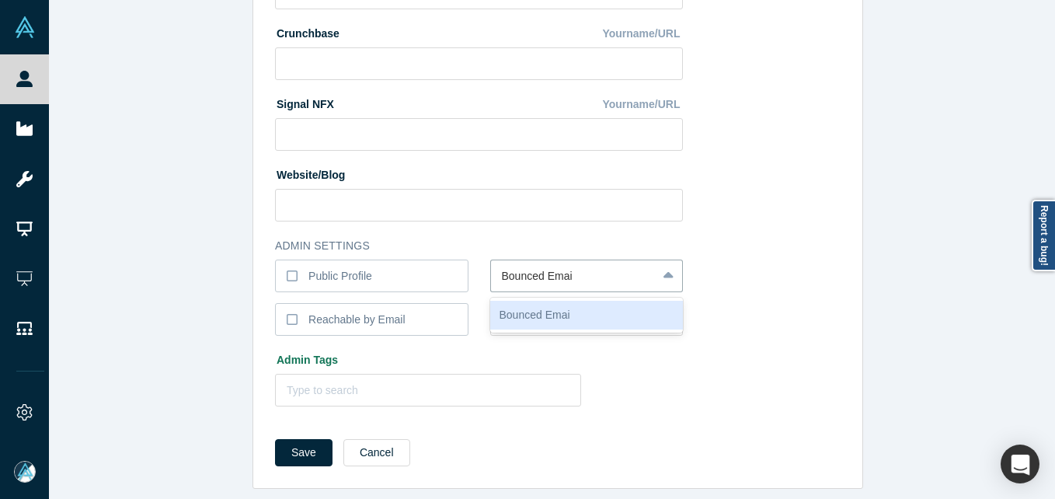
type input "Bounced Email"
click at [275, 439] on button "Save" at bounding box center [303, 452] width 57 height 27
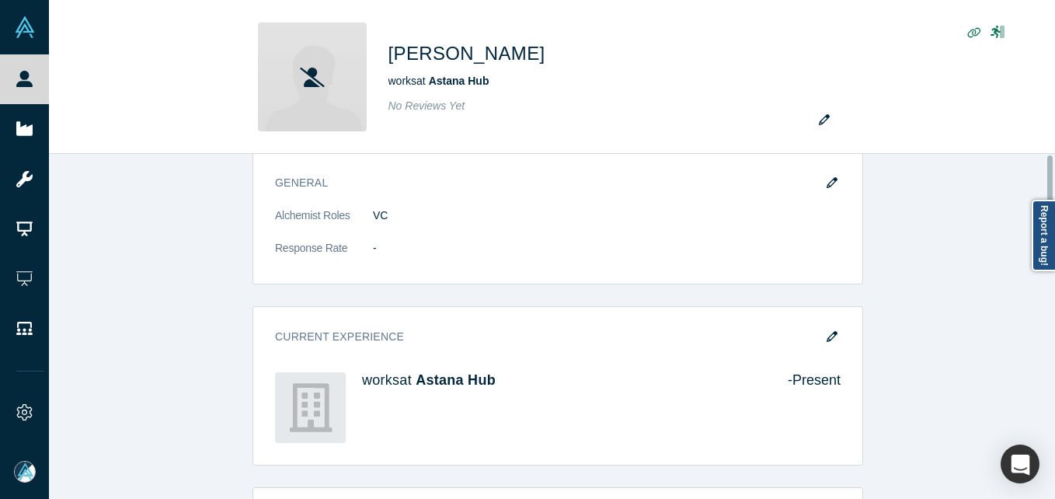
scroll to position [0, 0]
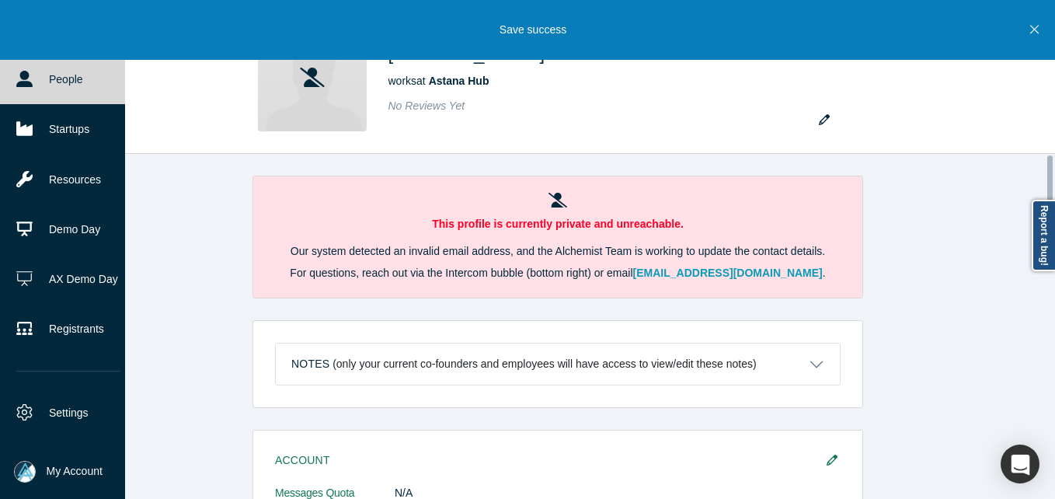
click at [28, 98] on link "People" at bounding box center [68, 79] width 137 height 50
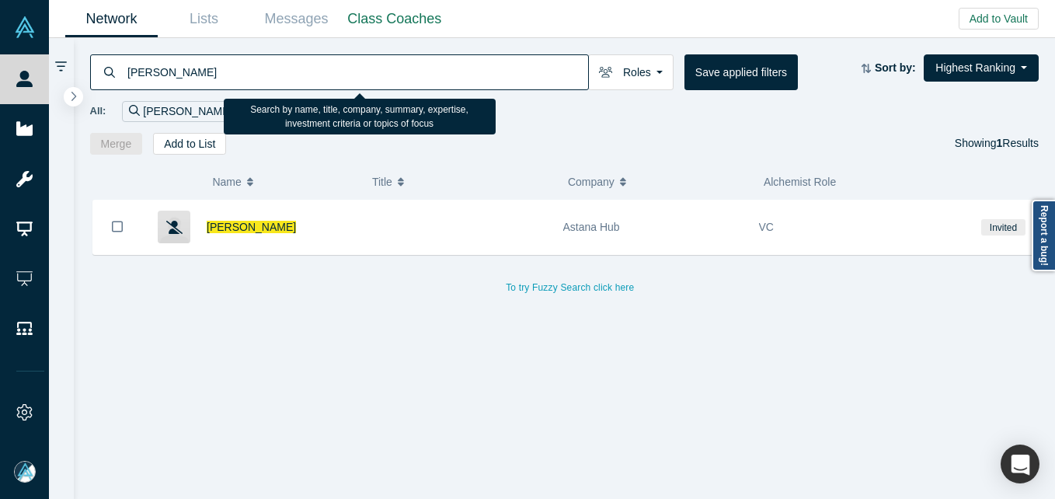
click at [333, 89] on input "[PERSON_NAME]" at bounding box center [357, 72] width 462 height 37
click at [332, 84] on input "[PERSON_NAME]" at bounding box center [357, 72] width 462 height 37
drag, startPoint x: 332, startPoint y: 84, endPoint x: 356, endPoint y: 92, distance: 25.3
click at [333, 80] on input "[PERSON_NAME]" at bounding box center [357, 72] width 462 height 37
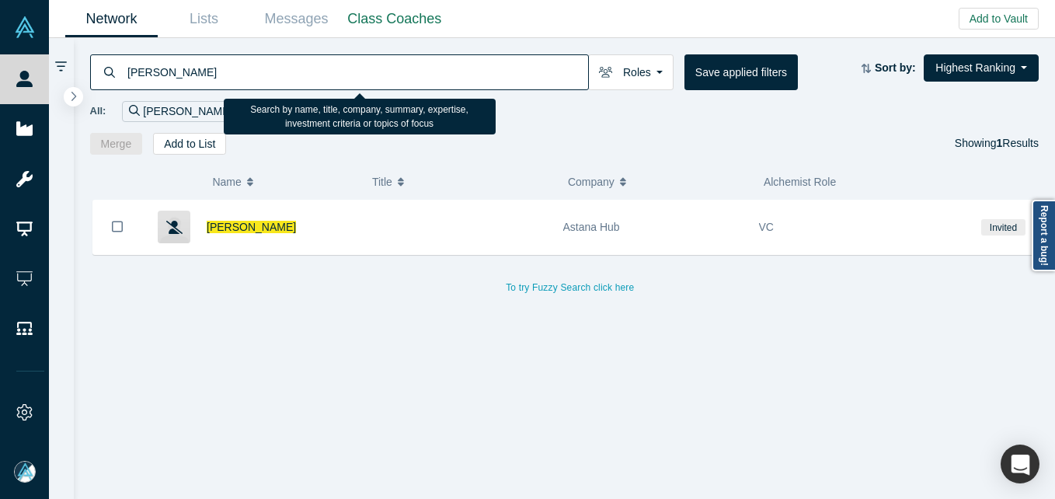
paste input "[PERSON_NAME]"
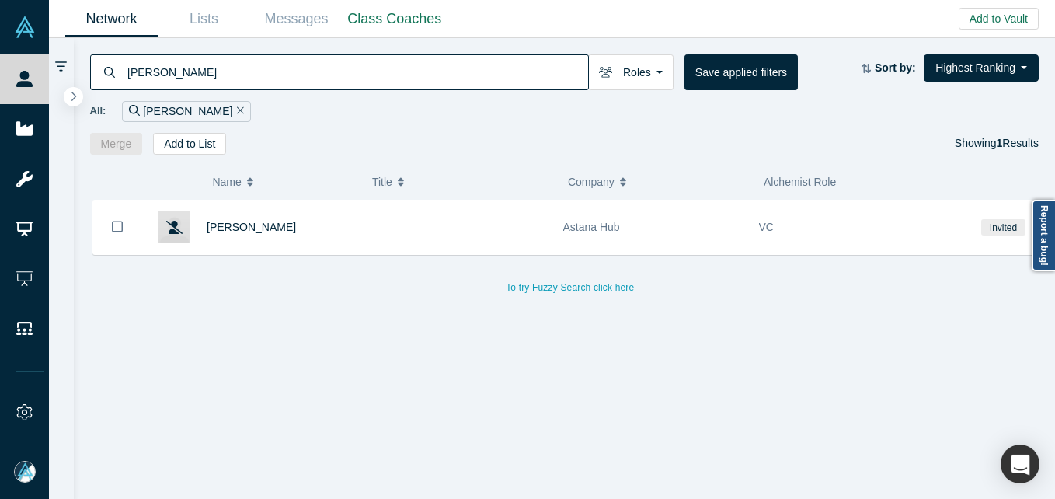
type input "[PERSON_NAME]"
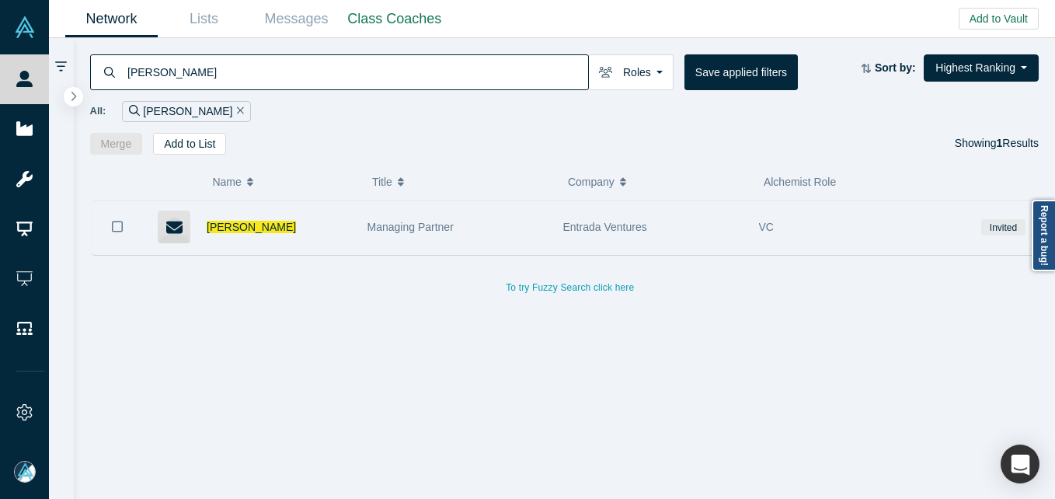
click at [222, 215] on div "[PERSON_NAME]" at bounding box center [279, 227] width 145 height 54
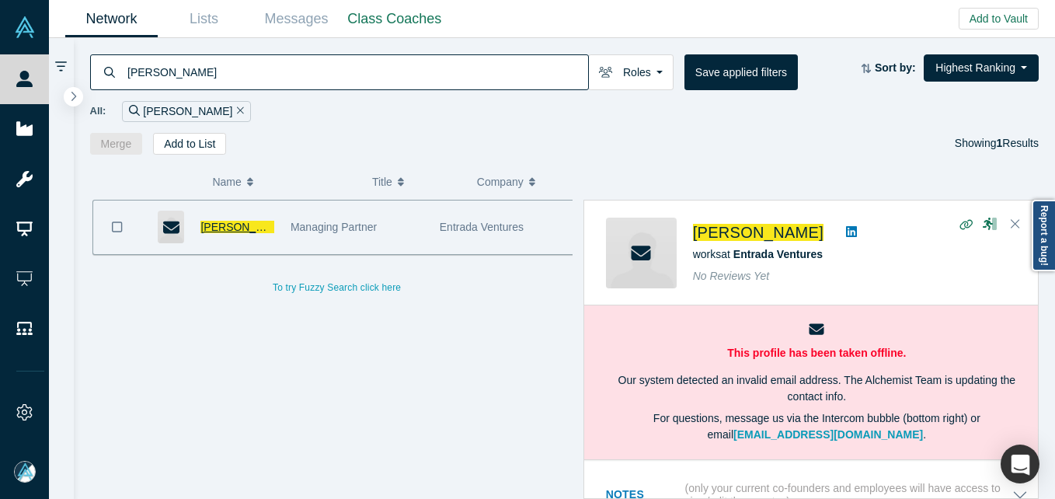
click at [243, 222] on span "[PERSON_NAME]" at bounding box center [244, 227] width 89 height 12
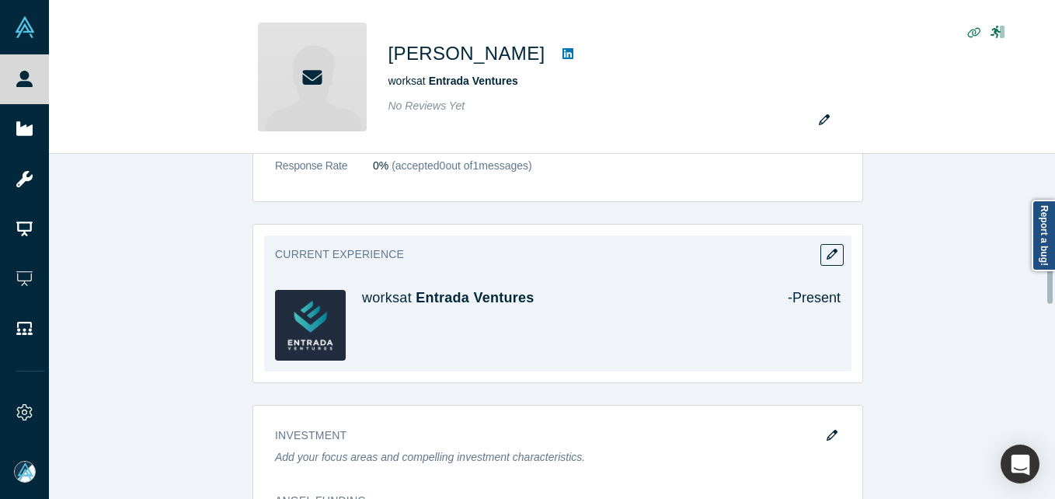
scroll to position [699, 0]
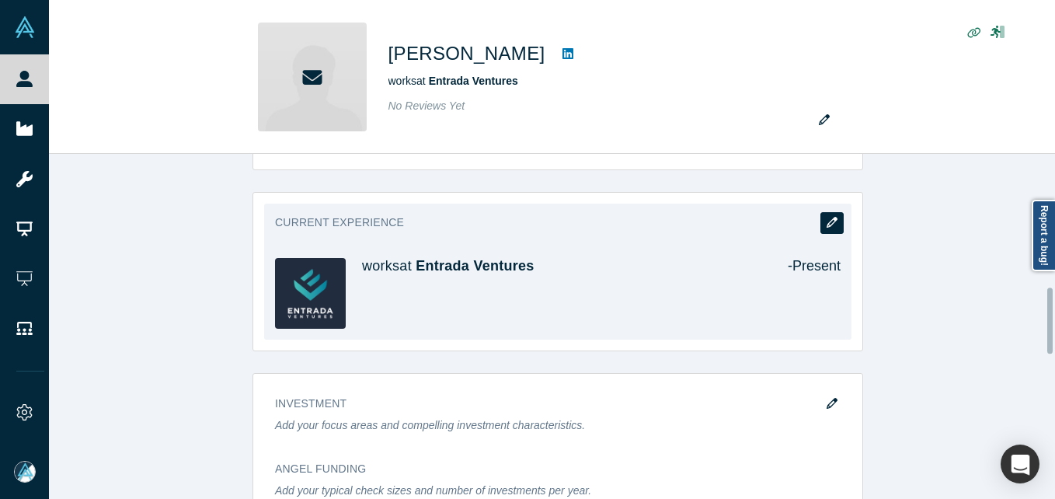
click at [832, 227] on button "button" at bounding box center [831, 223] width 23 height 22
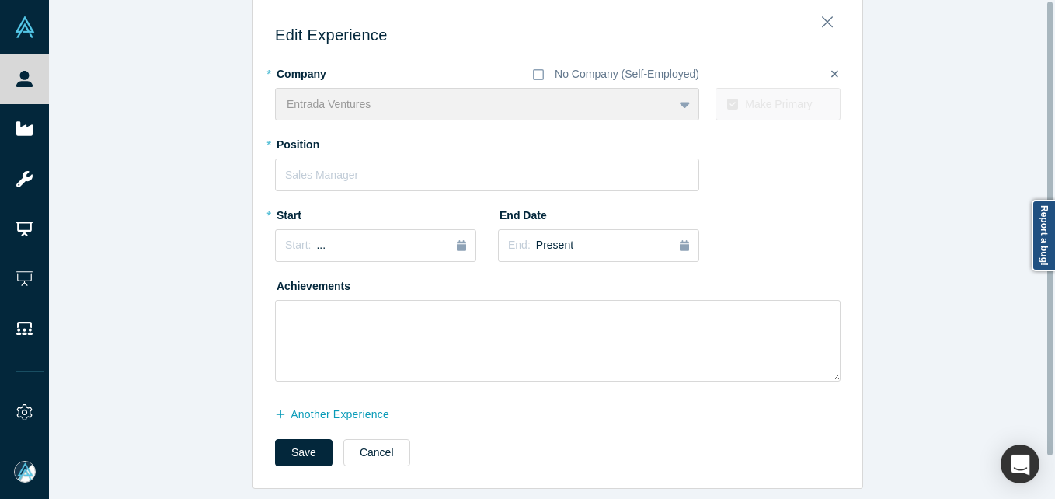
scroll to position [0, 0]
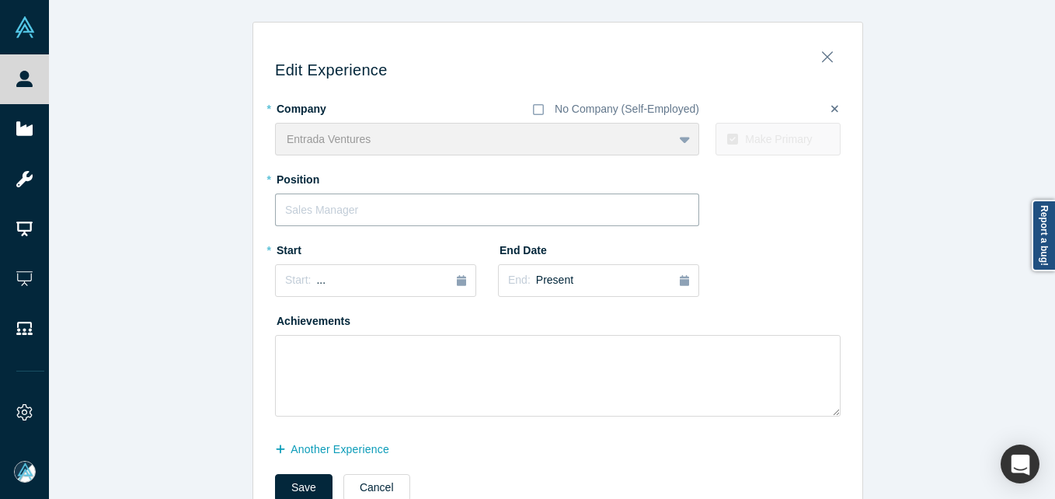
drag, startPoint x: 360, startPoint y: 207, endPoint x: 378, endPoint y: 202, distance: 19.4
click at [360, 206] on input "text" at bounding box center [487, 209] width 424 height 33
type input "Managing Partner"
click at [190, 215] on div "Edit Experience * Company No Company (Self-Employed) Entrada Ventures To pick u…" at bounding box center [558, 273] width 1018 height 502
click at [381, 294] on button "Start: ..." at bounding box center [375, 280] width 201 height 33
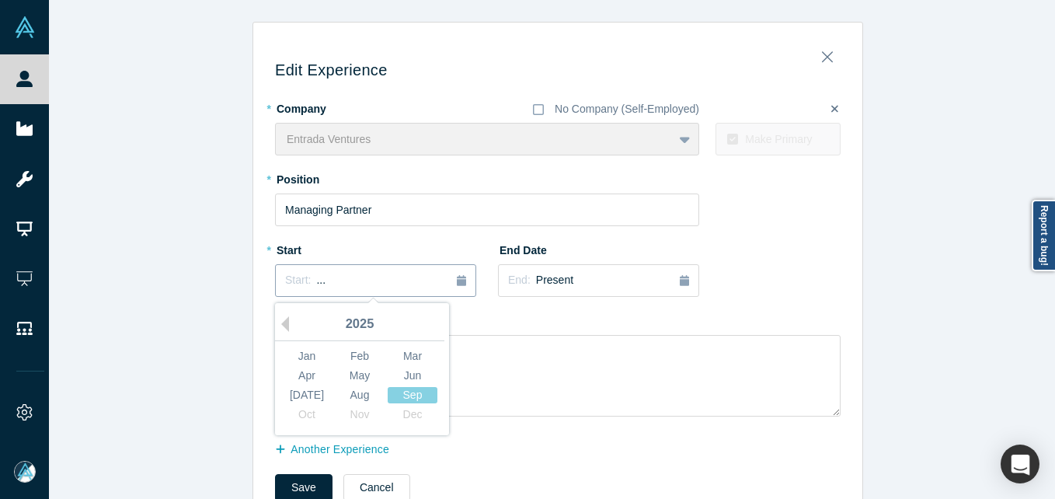
click at [378, 280] on div "Start: ..." at bounding box center [375, 280] width 181 height 17
click at [288, 319] on div "2025" at bounding box center [359, 324] width 169 height 33
click at [281, 320] on button "Previous Year" at bounding box center [281, 324] width 16 height 16
click at [278, 325] on button "Previous Year" at bounding box center [281, 324] width 16 height 16
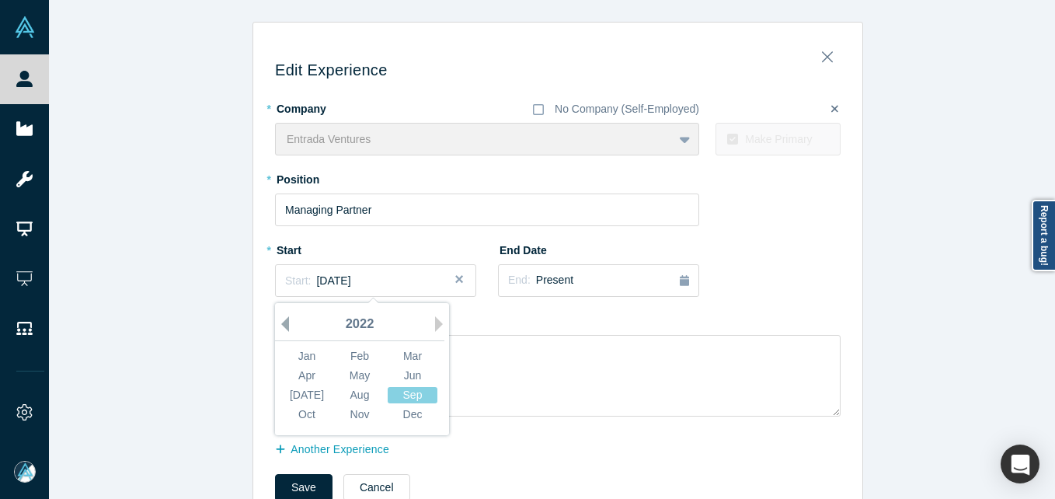
click at [278, 325] on button "Previous Year" at bounding box center [281, 324] width 16 height 16
click at [356, 398] on div "Aug" at bounding box center [360, 395] width 50 height 16
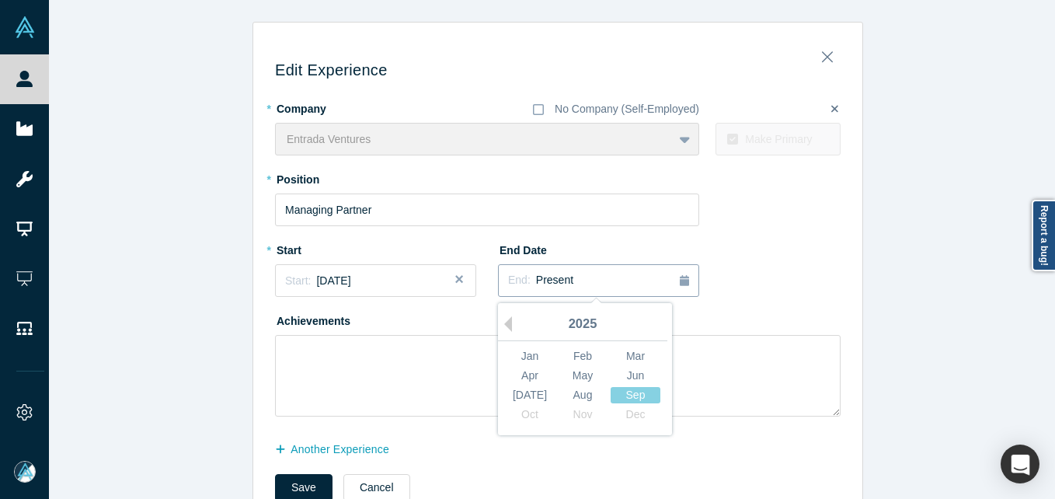
click at [576, 284] on div "End: Present" at bounding box center [598, 280] width 181 height 17
click at [503, 326] on button "Previous Year" at bounding box center [504, 324] width 16 height 16
click at [503, 325] on button "Previous Year" at bounding box center [504, 324] width 16 height 16
click at [510, 320] on div "2023" at bounding box center [582, 324] width 169 height 33
click at [500, 326] on button "Previous Year" at bounding box center [504, 324] width 16 height 16
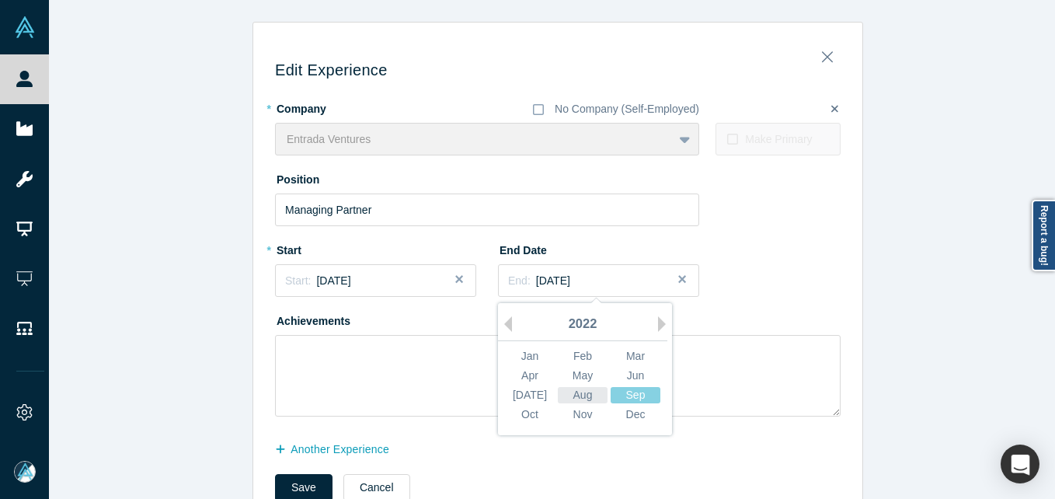
click at [567, 394] on div "Aug" at bounding box center [583, 395] width 50 height 16
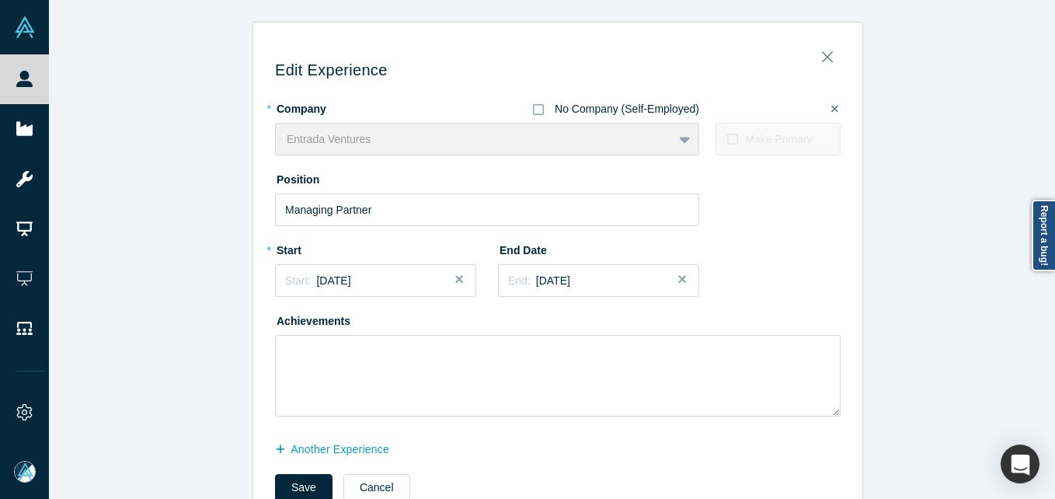
click at [579, 108] on div "No Company (Self-Employed)" at bounding box center [627, 109] width 145 height 16
click at [0, 0] on input "No Company (Self-Employed)" at bounding box center [0, 0] width 0 height 0
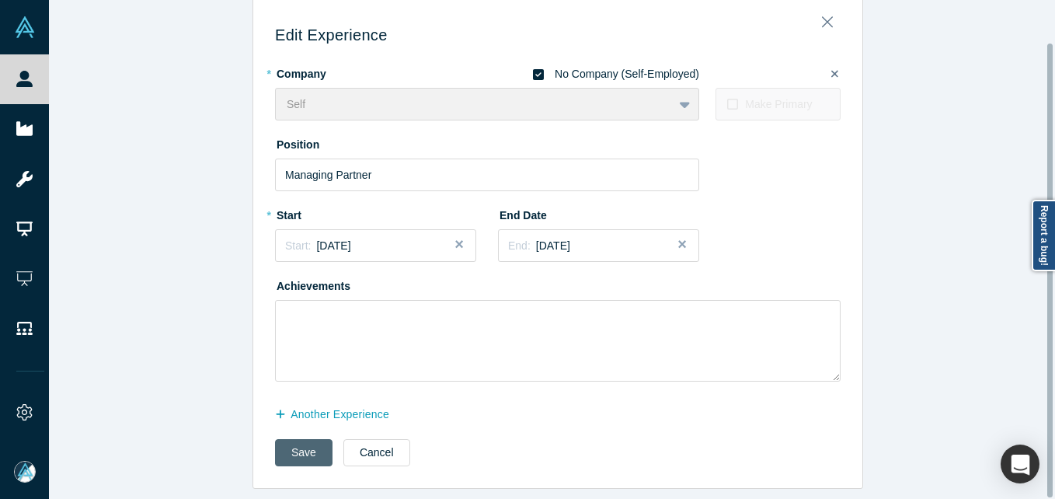
click at [279, 439] on button "Save" at bounding box center [303, 452] width 57 height 27
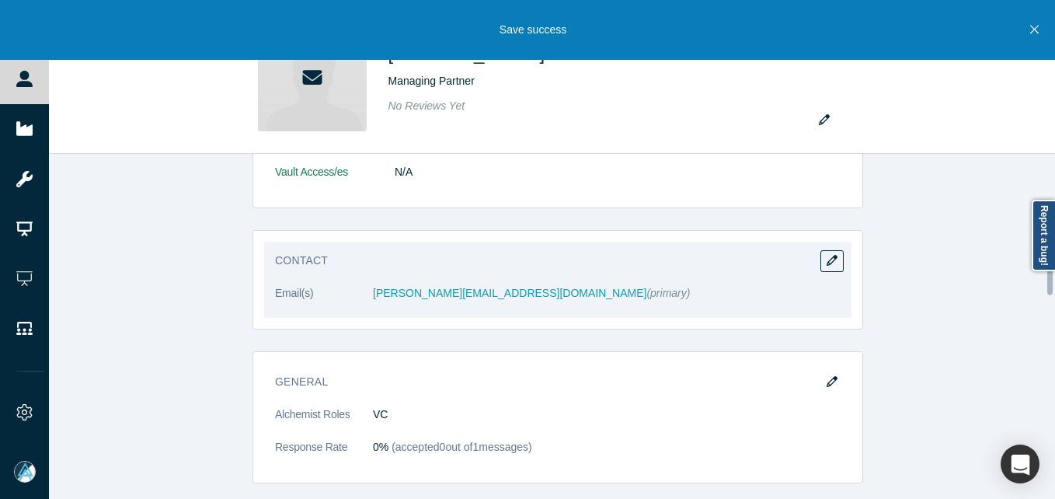
scroll to position [388, 0]
click at [827, 257] on icon "button" at bounding box center [832, 258] width 11 height 11
select select "US"
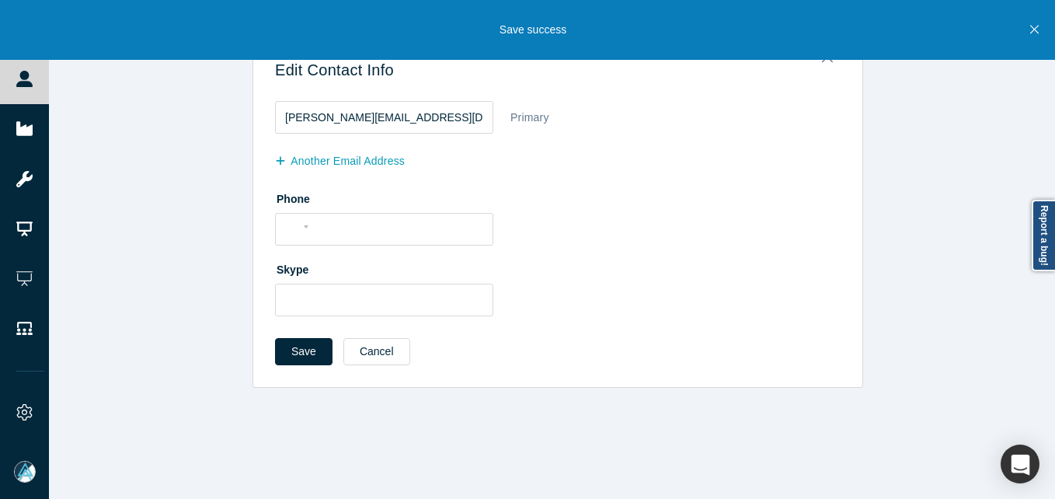
scroll to position [0, 0]
click at [1039, 30] on button "Close" at bounding box center [1034, 30] width 19 height 60
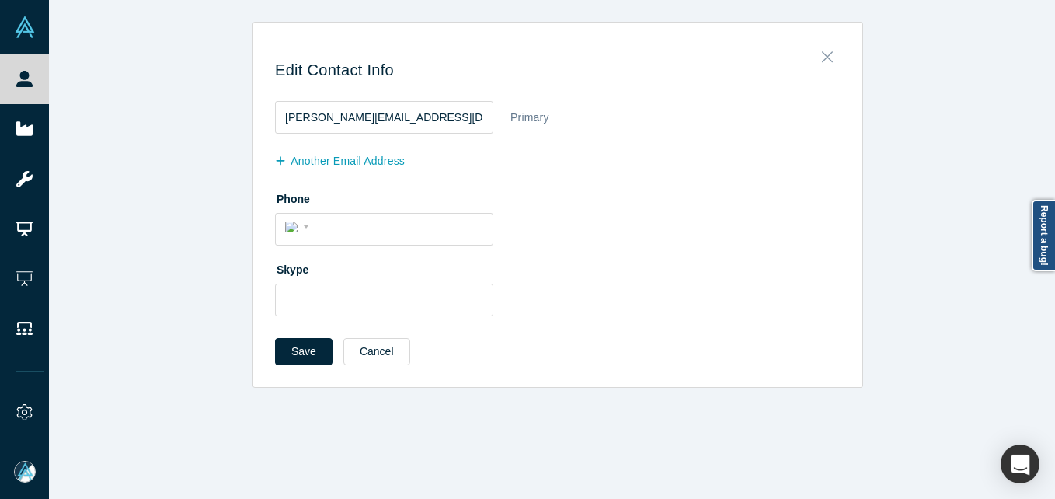
click at [824, 52] on icon "Close" at bounding box center [827, 56] width 11 height 17
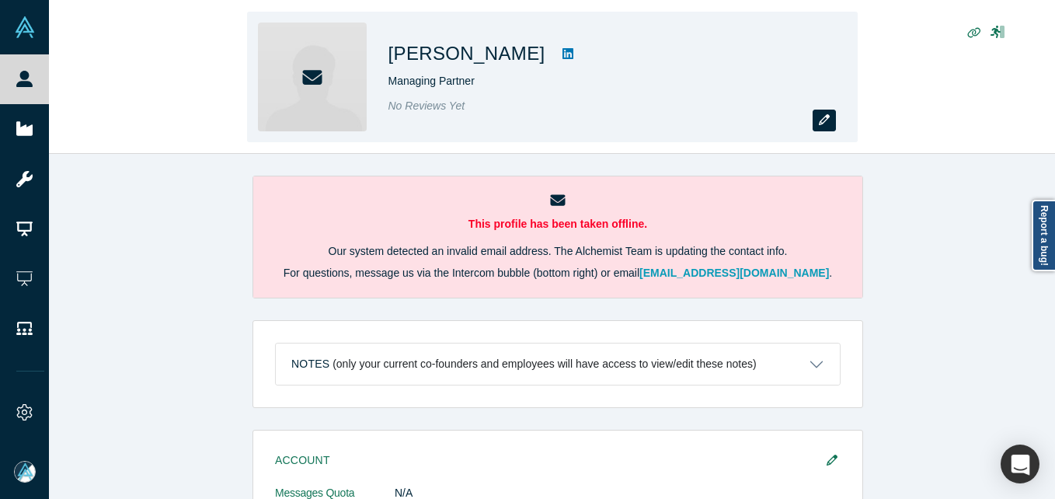
click at [823, 111] on button "button" at bounding box center [824, 121] width 23 height 22
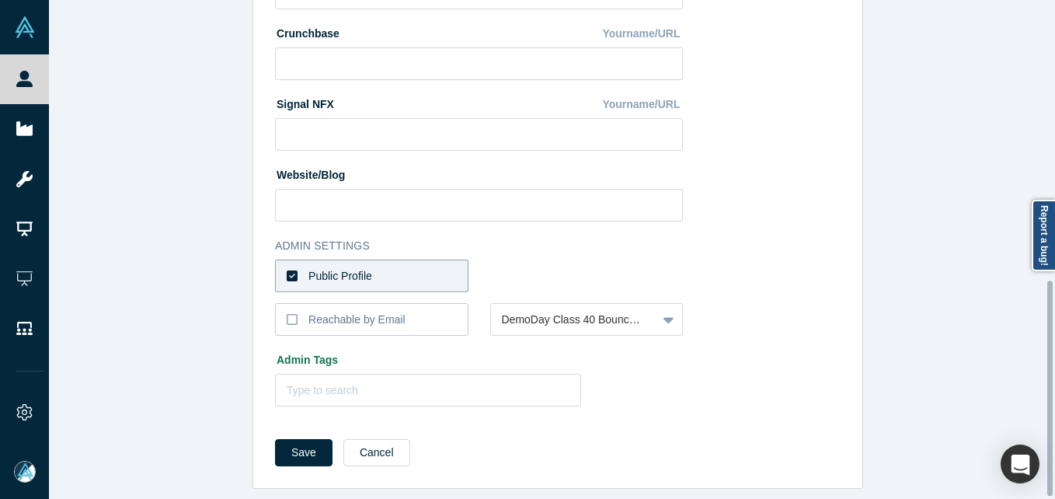
scroll to position [653, 0]
click at [347, 303] on label "Reachable by Email" at bounding box center [371, 319] width 193 height 33
click at [0, 0] on input "Reachable by Email" at bounding box center [0, 0] width 0 height 0
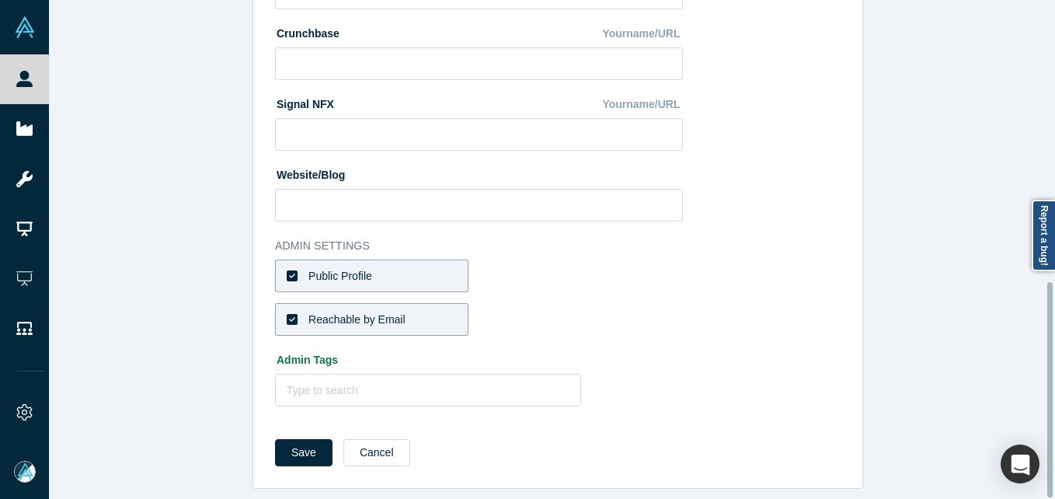
drag, startPoint x: 346, startPoint y: 278, endPoint x: 347, endPoint y: 288, distance: 10.1
drag, startPoint x: 347, startPoint y: 288, endPoint x: 340, endPoint y: 315, distance: 27.9
click at [338, 317] on label "Reachable by Email" at bounding box center [371, 319] width 193 height 33
click at [0, 0] on input "Reachable by Email" at bounding box center [0, 0] width 0 height 0
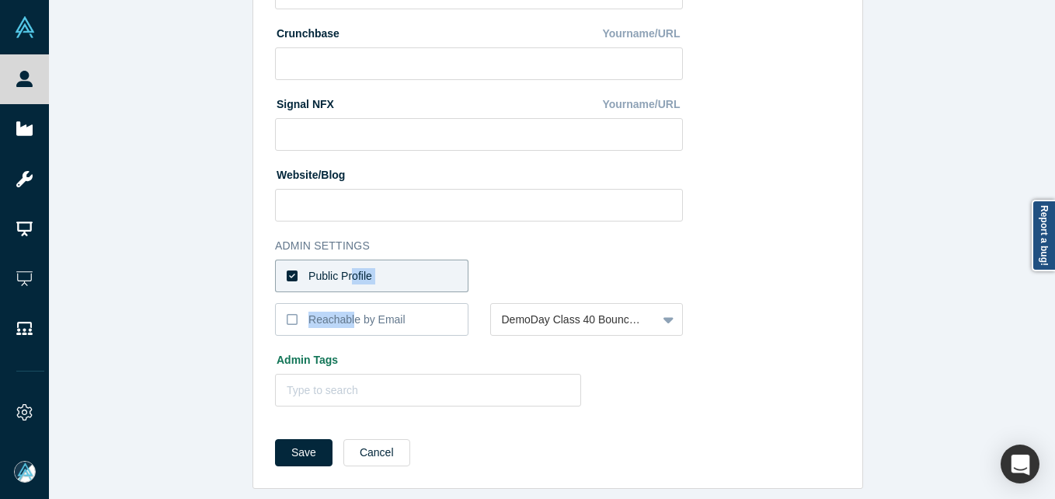
click at [378, 260] on label "Public Profile" at bounding box center [371, 276] width 193 height 33
click at [0, 0] on input "Public Profile" at bounding box center [0, 0] width 0 height 0
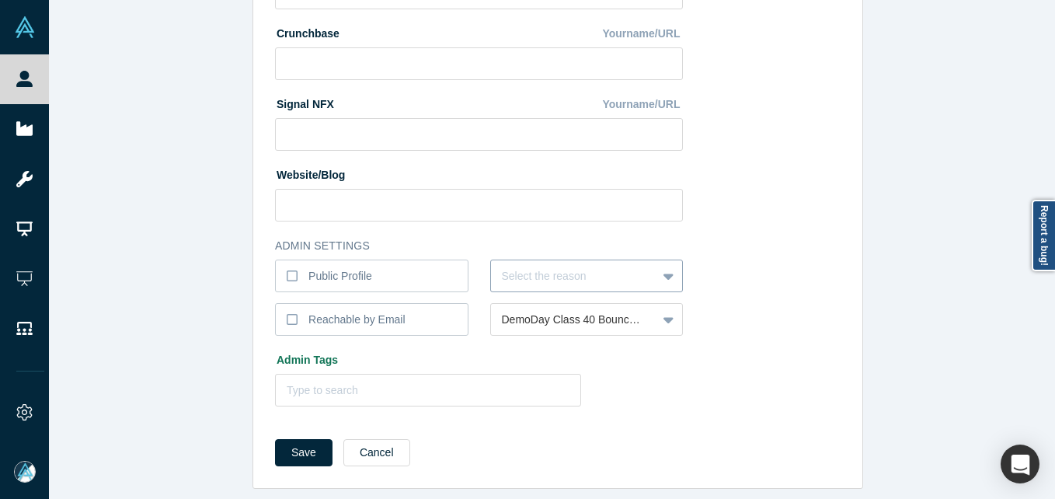
click at [525, 266] on div at bounding box center [574, 275] width 145 height 19
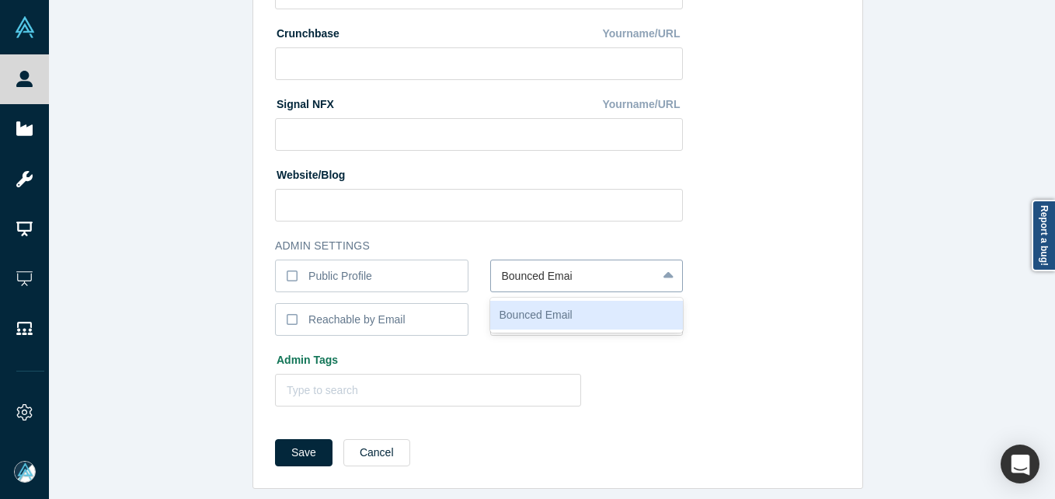
type input "Bounced Email"
click at [275, 439] on button "Save" at bounding box center [303, 452] width 57 height 27
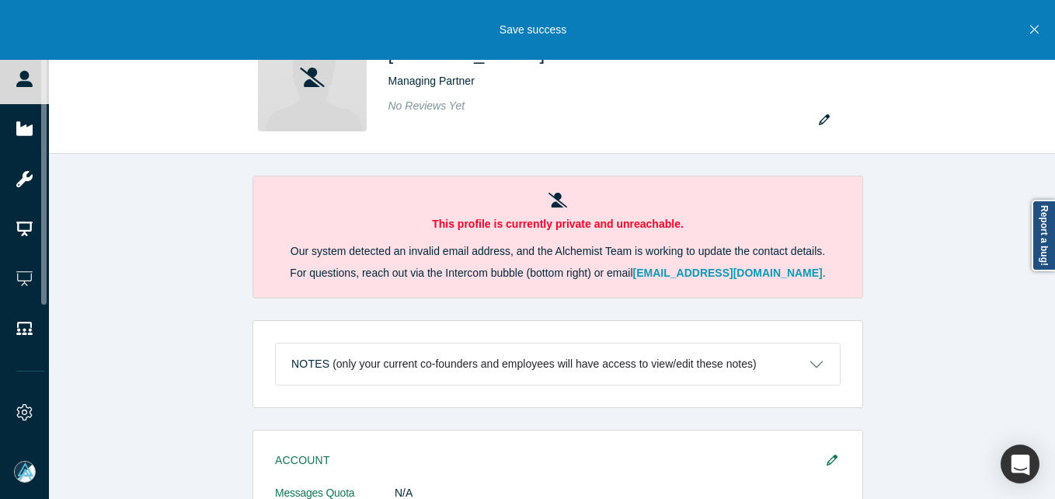
drag, startPoint x: 57, startPoint y: 92, endPoint x: 366, endPoint y: 5, distance: 321.2
click at [56, 92] on link "People" at bounding box center [30, 79] width 61 height 50
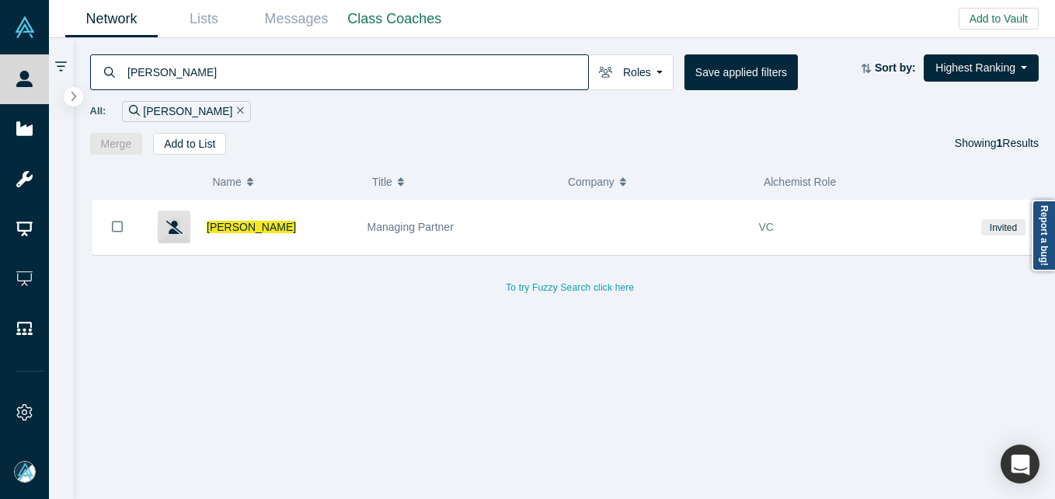
click at [323, 57] on input "[PERSON_NAME]" at bounding box center [357, 72] width 462 height 37
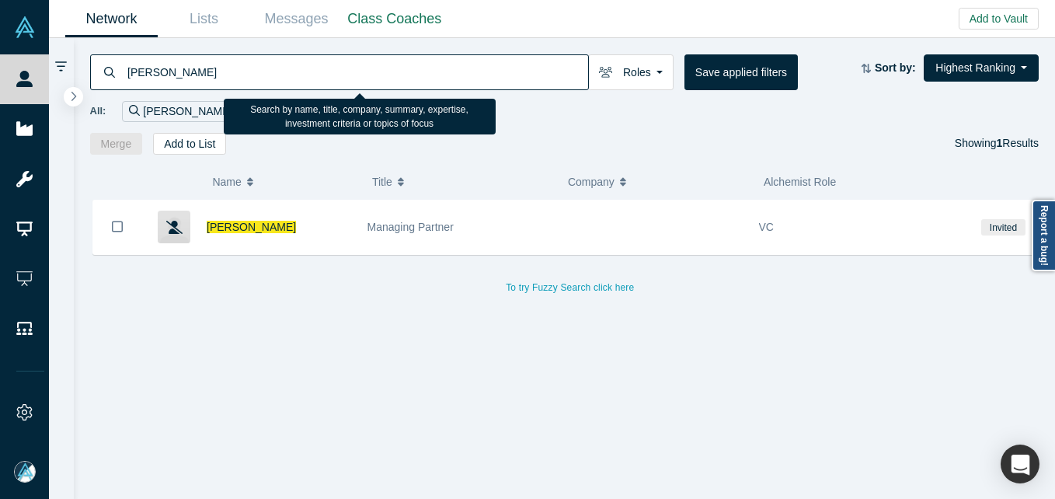
click at [315, 71] on input "[PERSON_NAME]" at bounding box center [357, 72] width 462 height 37
paste input "[PERSON_NAME]"
type input "[PERSON_NAME]"
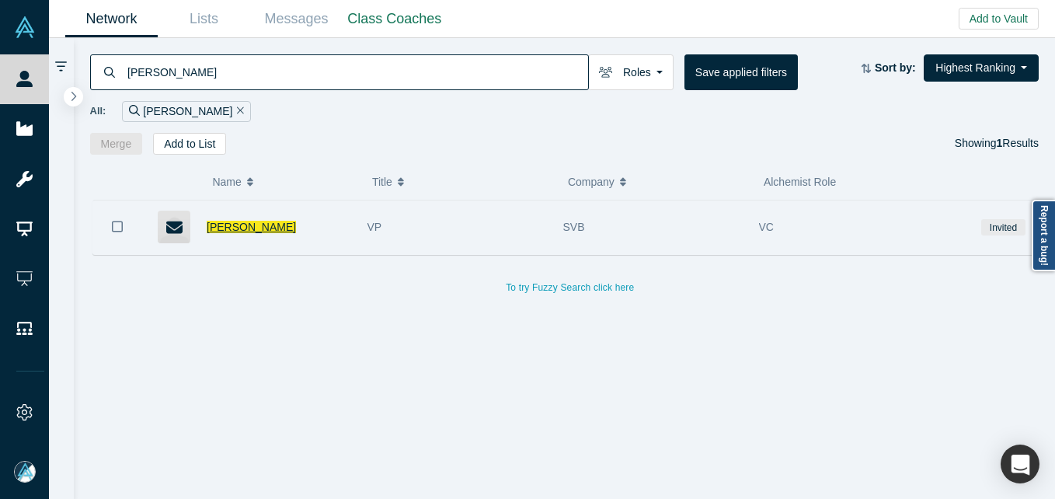
click at [238, 230] on span "[PERSON_NAME]" at bounding box center [251, 227] width 89 height 12
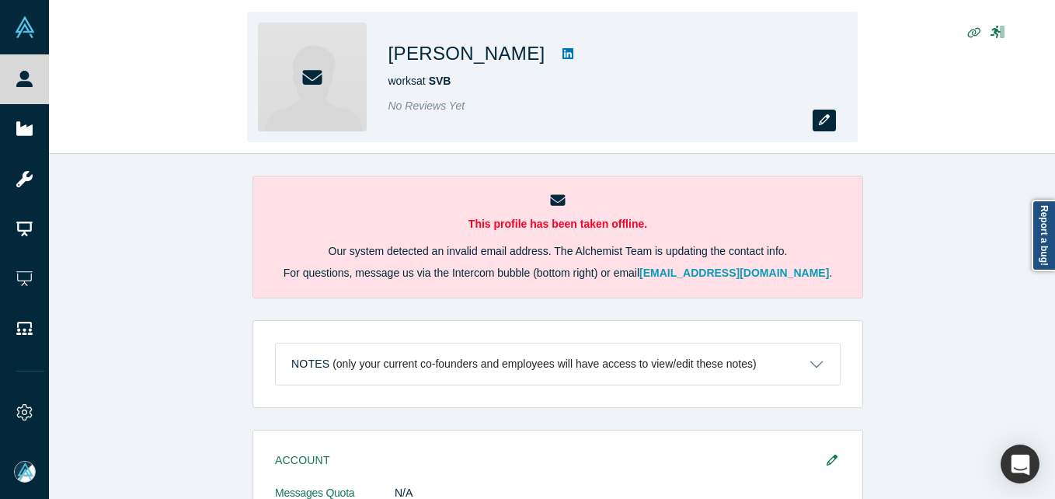
click at [828, 110] on button "button" at bounding box center [824, 121] width 23 height 22
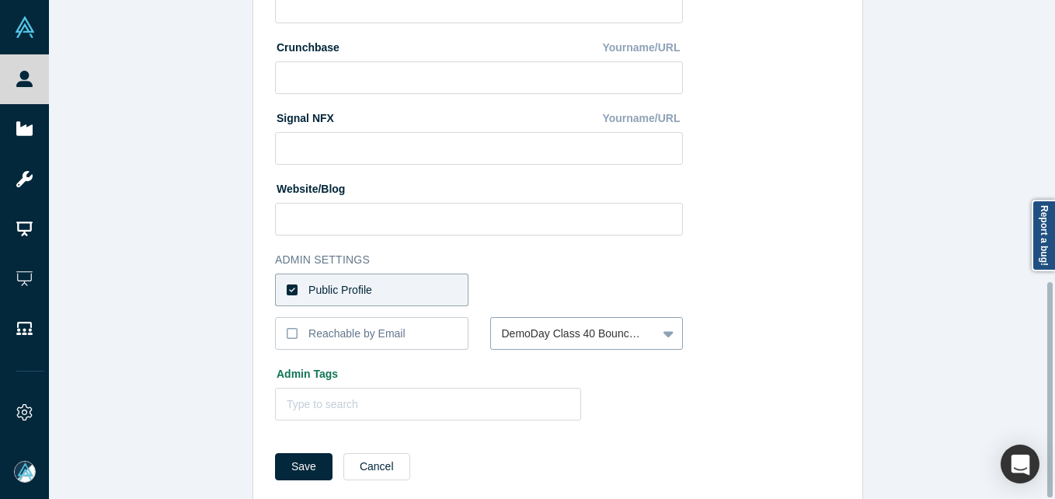
scroll to position [653, 0]
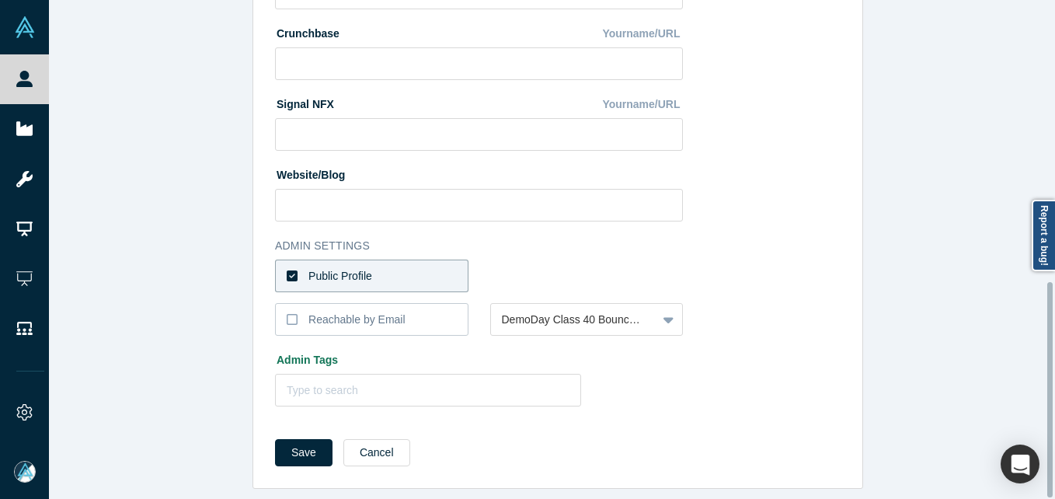
click at [379, 260] on label "Public Profile" at bounding box center [371, 276] width 193 height 33
click at [0, 0] on input "Public Profile" at bounding box center [0, 0] width 0 height 0
click at [518, 266] on div at bounding box center [574, 275] width 145 height 19
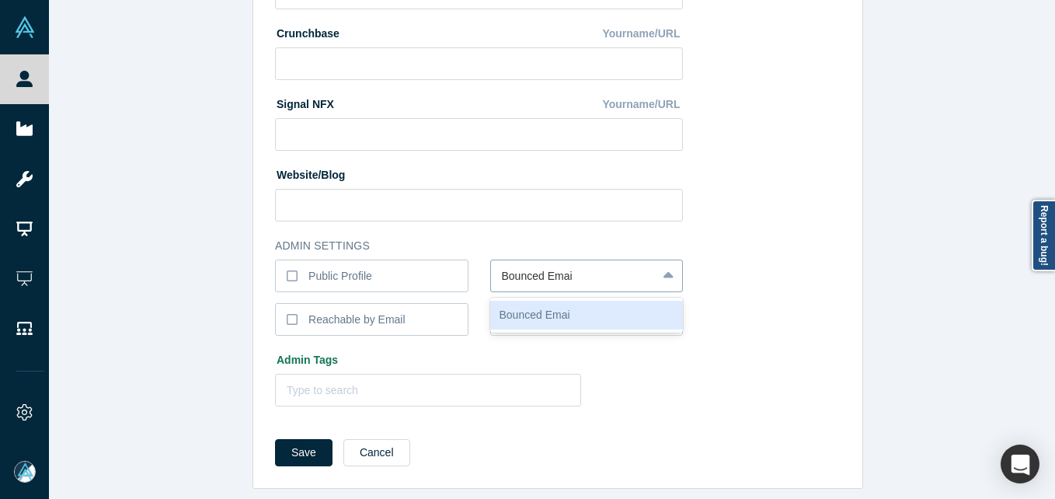
type input "Bounced Email"
click at [275, 439] on button "Save" at bounding box center [303, 452] width 57 height 27
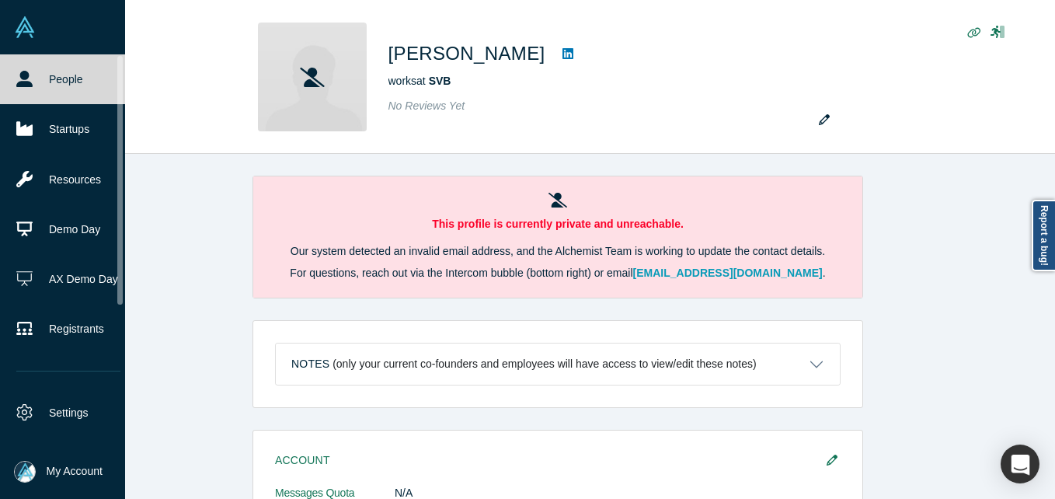
click at [12, 73] on link "People" at bounding box center [68, 79] width 137 height 50
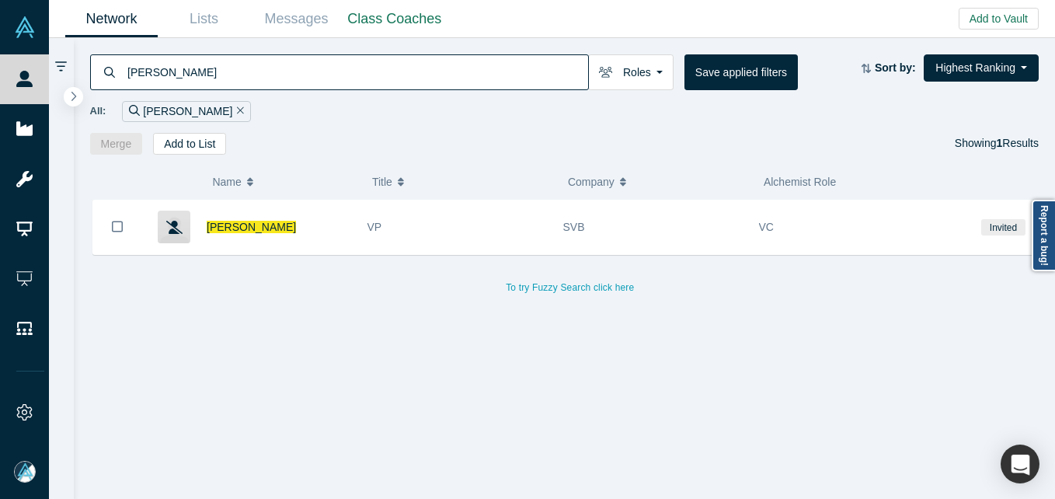
click at [225, 78] on input "[PERSON_NAME]" at bounding box center [357, 72] width 462 height 37
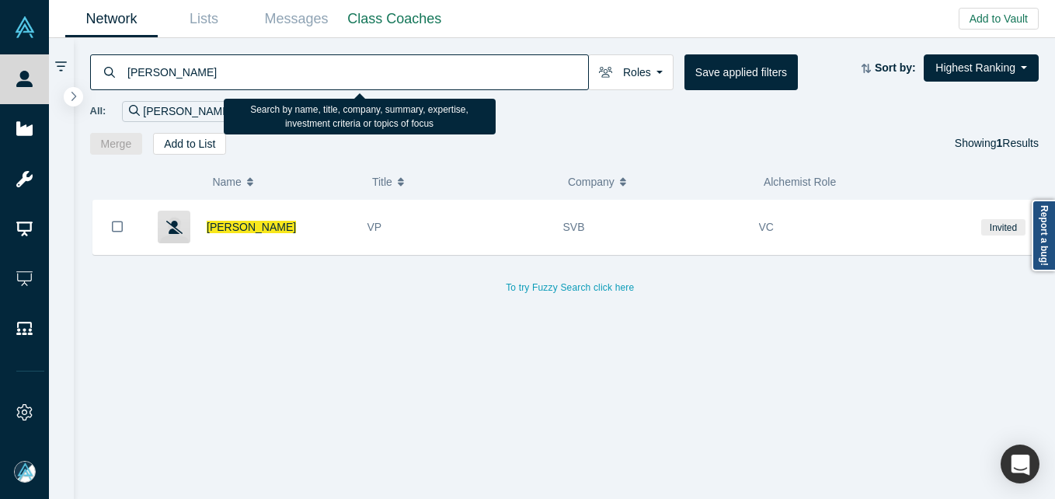
drag, startPoint x: 225, startPoint y: 78, endPoint x: 237, endPoint y: 92, distance: 18.7
click at [224, 78] on input "[PERSON_NAME]" at bounding box center [357, 72] width 462 height 37
paste input "[PERSON_NAME]"
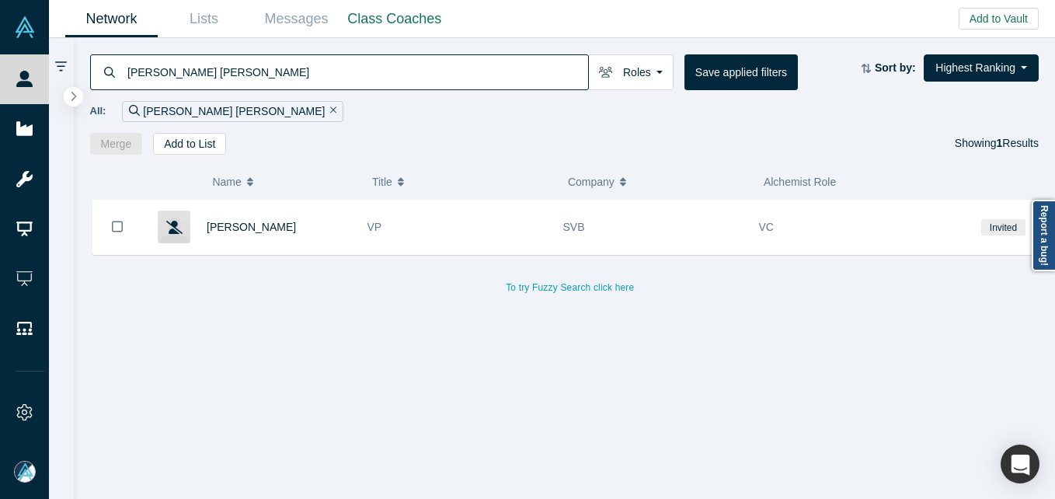
type input "[PERSON_NAME] [PERSON_NAME]"
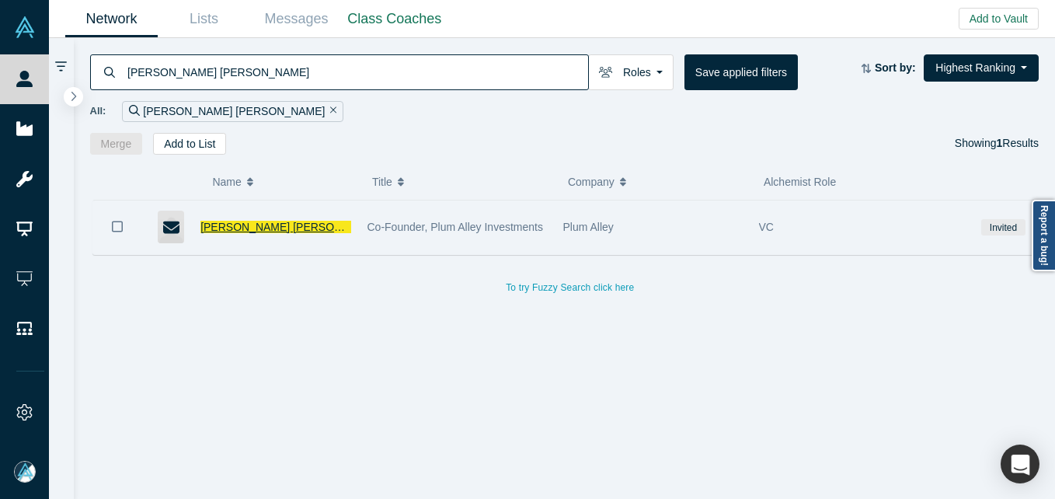
click at [287, 232] on span "[PERSON_NAME] [PERSON_NAME]" at bounding box center [291, 227] width 182 height 12
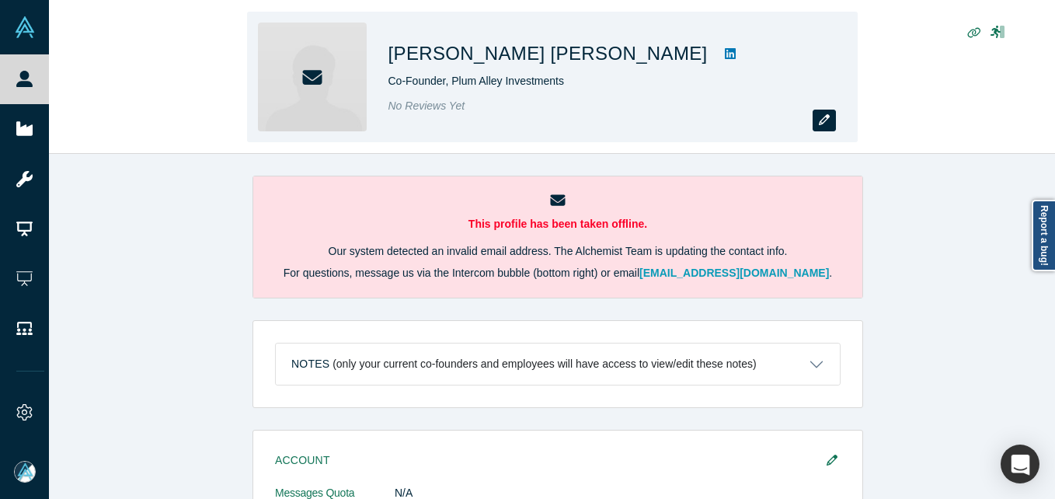
click at [813, 117] on button "button" at bounding box center [824, 121] width 23 height 22
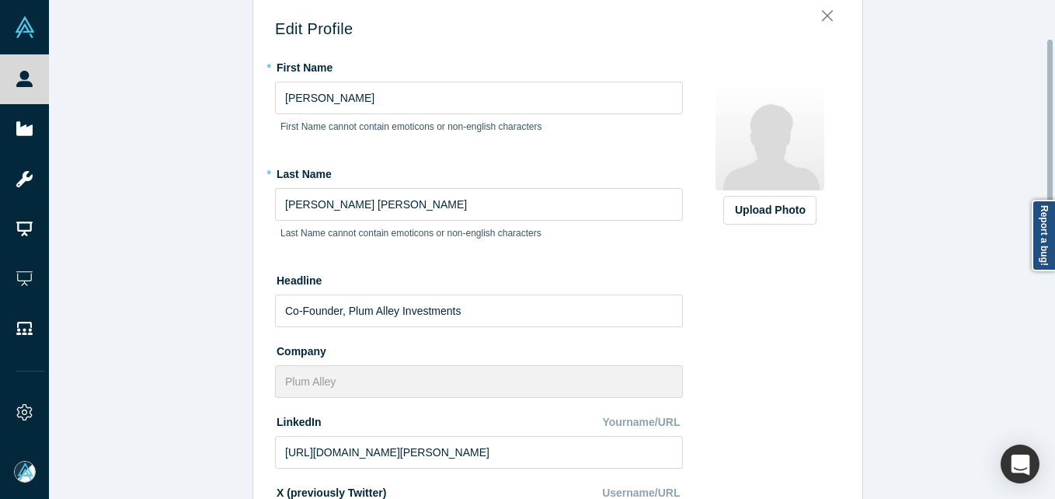
scroll to position [622, 0]
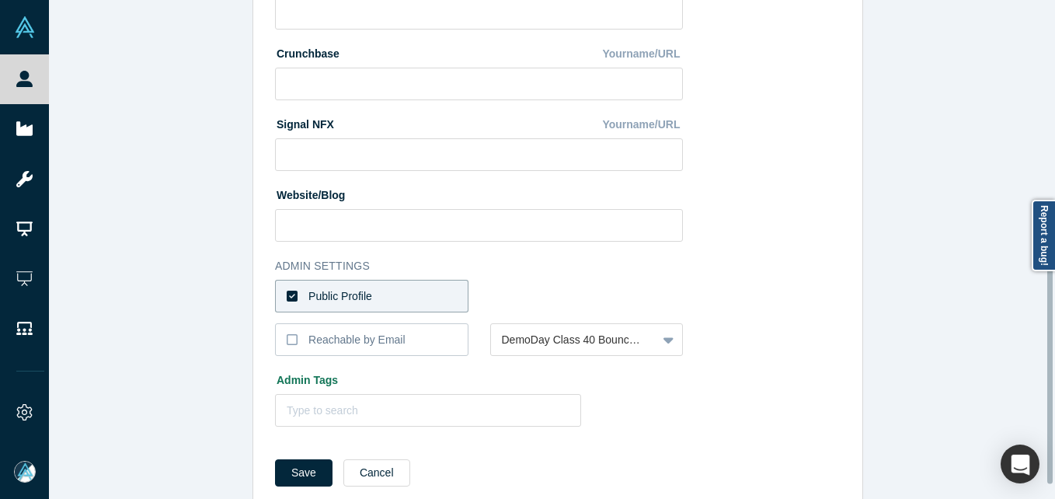
drag, startPoint x: 364, startPoint y: 301, endPoint x: 526, endPoint y: 315, distance: 162.1
click at [371, 306] on label "Public Profile" at bounding box center [371, 296] width 193 height 33
click at [0, 0] on input "Public Profile" at bounding box center [0, 0] width 0 height 0
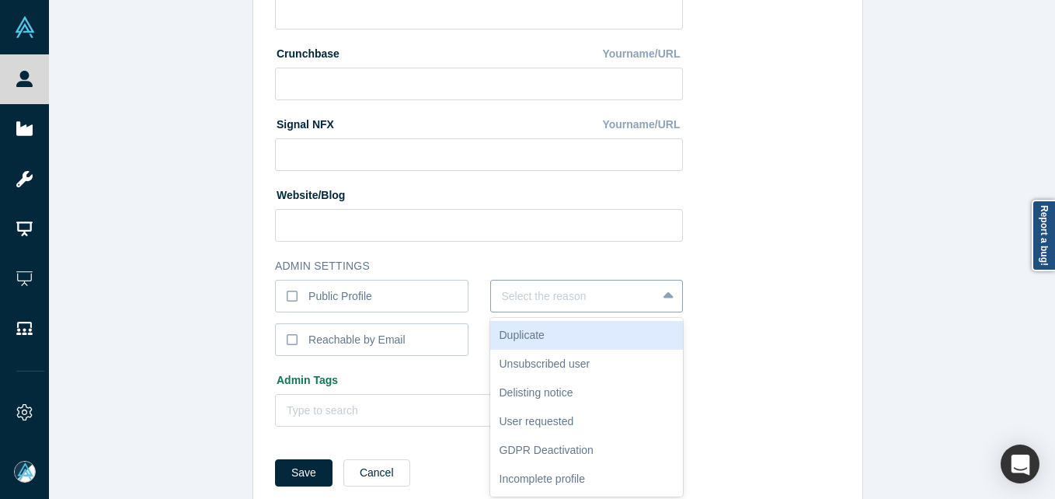
click at [555, 298] on div at bounding box center [574, 296] width 145 height 19
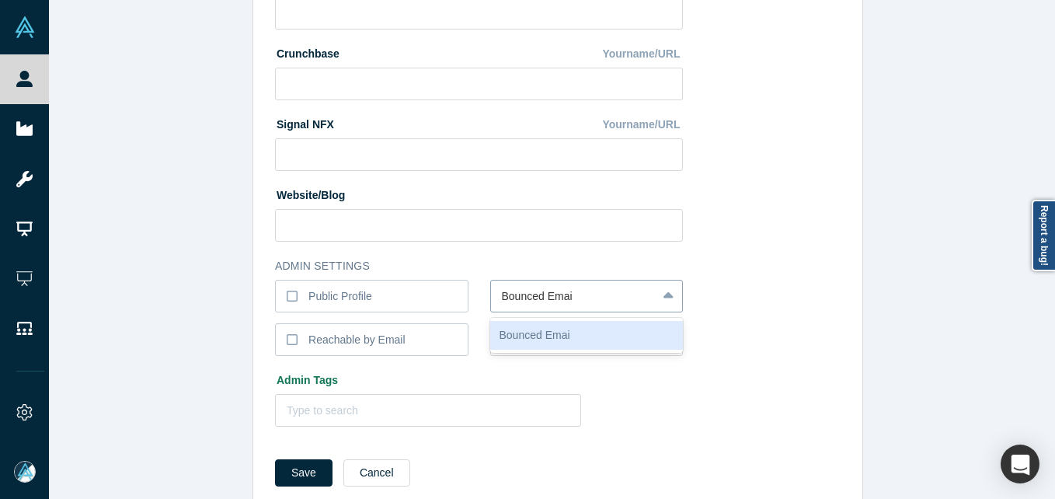
type input "Bounced Email"
click at [275, 459] on button "Save" at bounding box center [303, 472] width 57 height 27
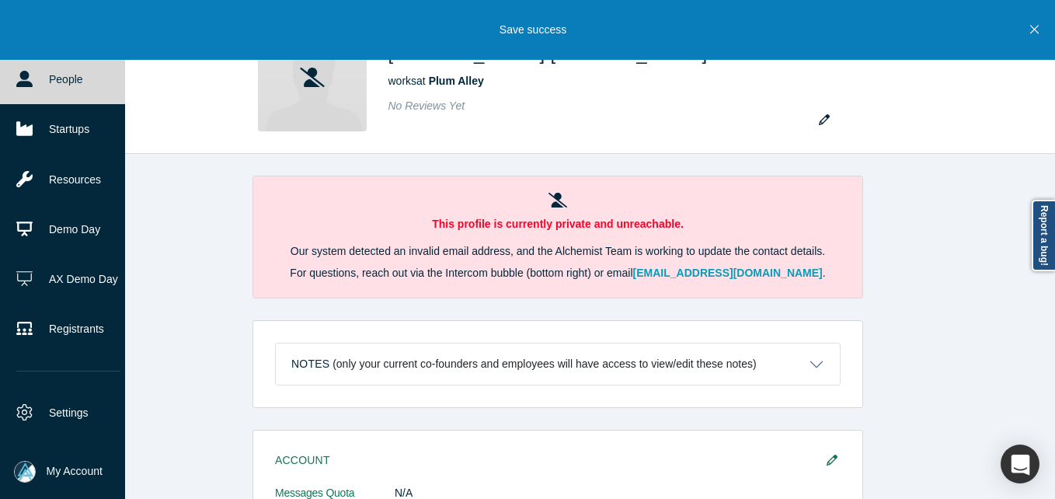
click at [27, 75] on icon at bounding box center [24, 79] width 16 height 16
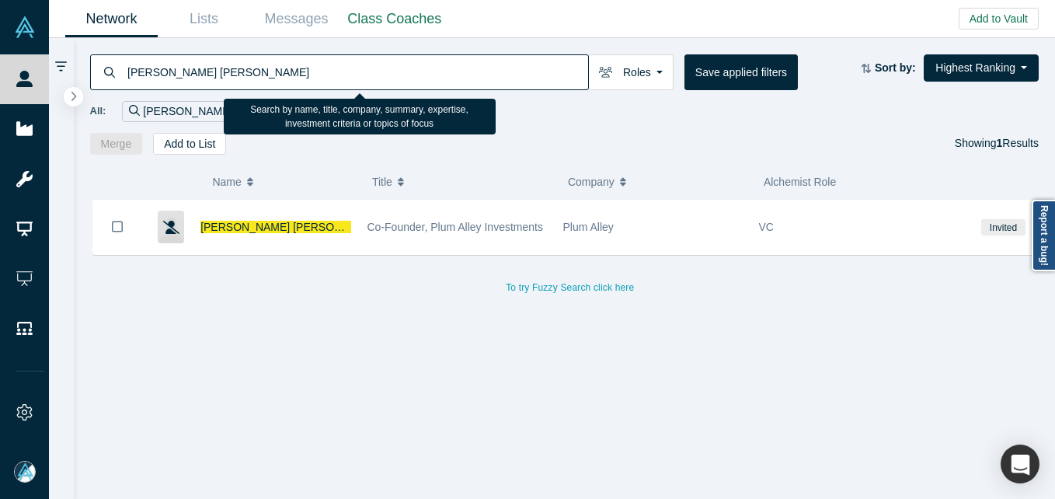
click at [159, 69] on input "[PERSON_NAME] [PERSON_NAME]" at bounding box center [357, 72] width 462 height 37
paste input "[PERSON_NAME]"
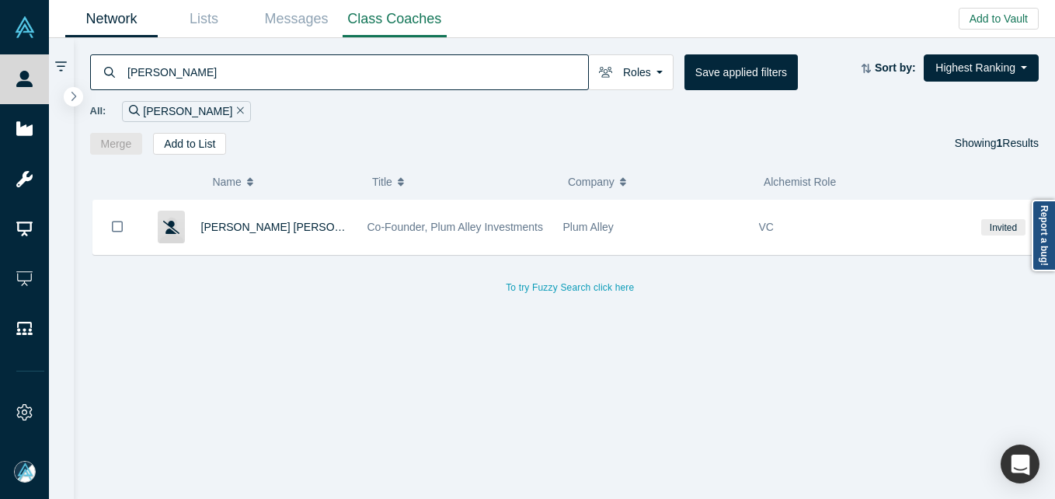
type input "[PERSON_NAME]"
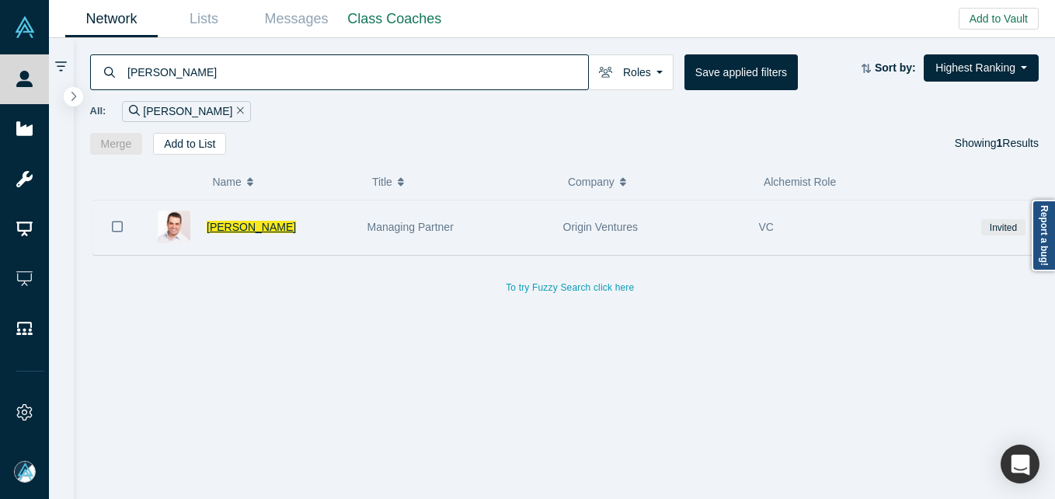
click at [221, 228] on span "[PERSON_NAME]" at bounding box center [251, 227] width 89 height 12
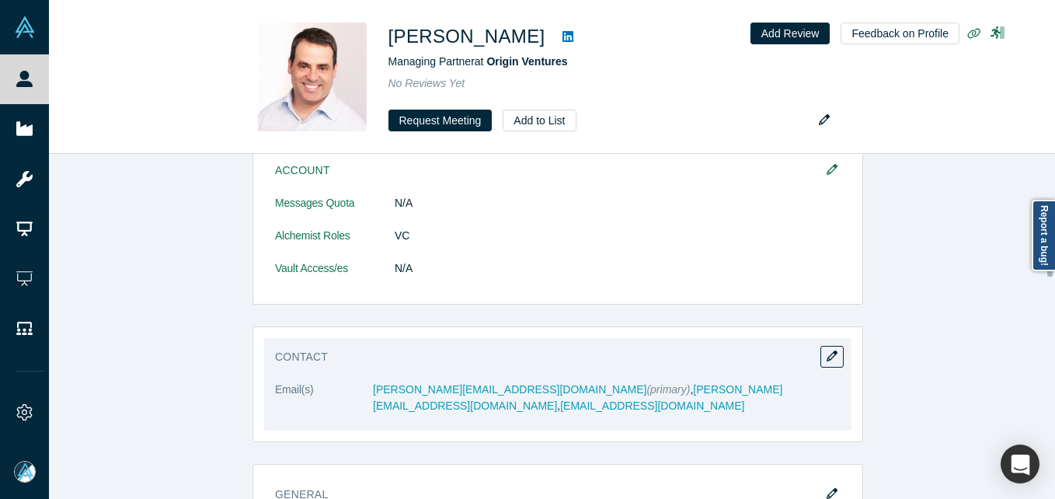
scroll to position [388, 0]
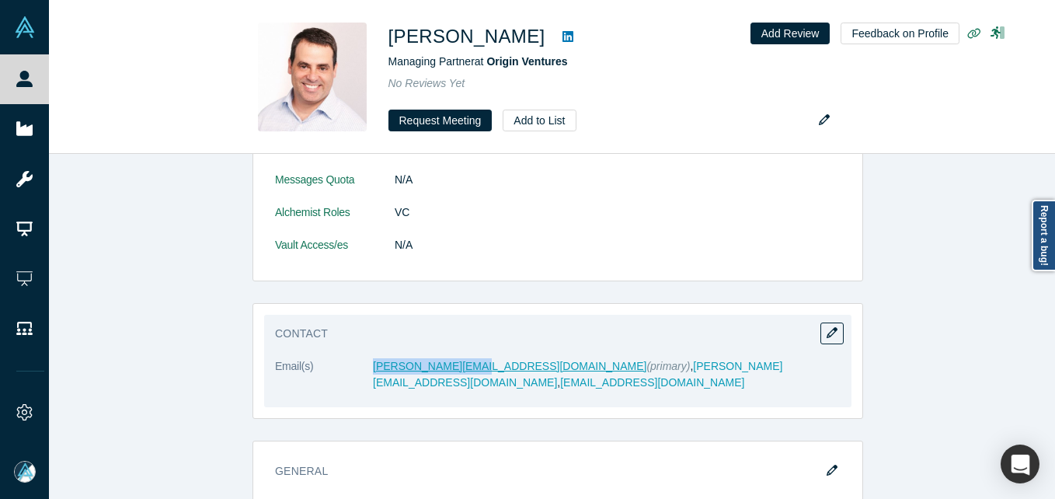
drag, startPoint x: 342, startPoint y: 367, endPoint x: 461, endPoint y: 371, distance: 118.9
click at [461, 371] on dl "Email(s) [PERSON_NAME][EMAIL_ADDRESS][DOMAIN_NAME] (primary) , [PERSON_NAME][EM…" at bounding box center [558, 382] width 566 height 49
copy dl "[PERSON_NAME][EMAIL_ADDRESS][DOMAIN_NAME]"
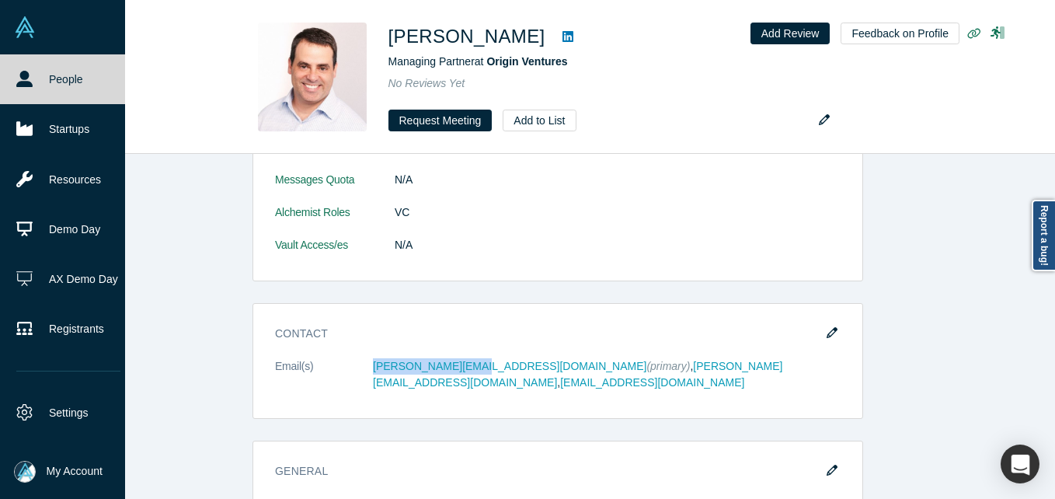
click at [44, 81] on link "People" at bounding box center [68, 79] width 137 height 50
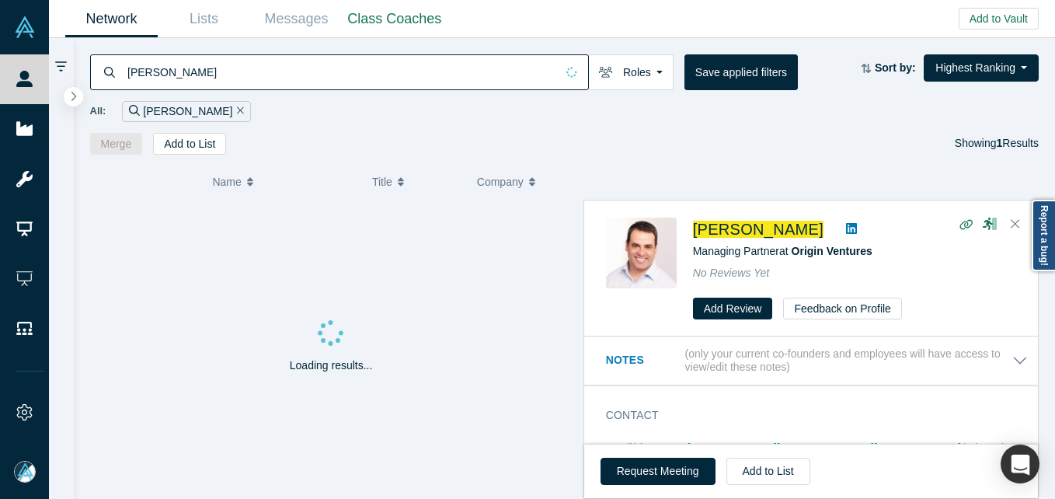
click at [220, 76] on input "[PERSON_NAME]" at bounding box center [341, 72] width 430 height 37
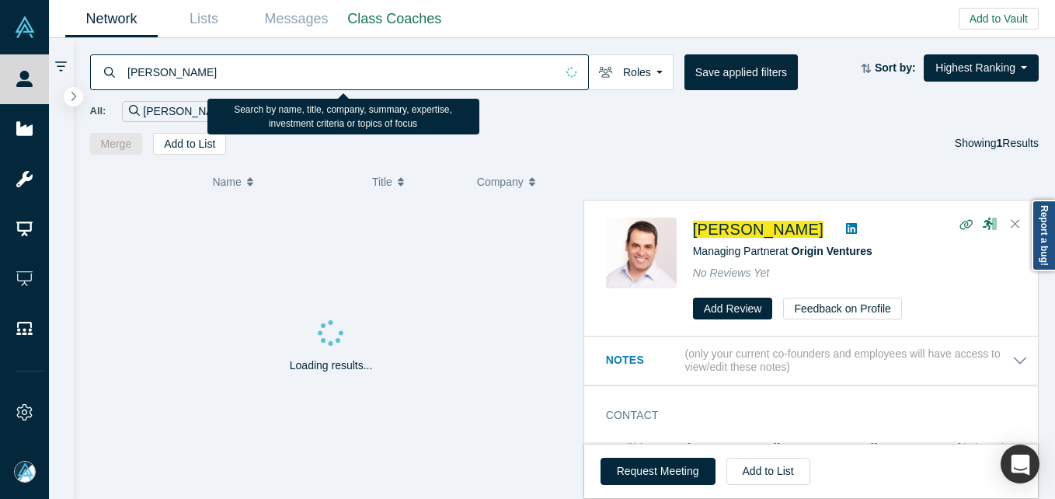
click at [220, 76] on input "[PERSON_NAME]" at bounding box center [341, 72] width 430 height 37
paste input "[PERSON_NAME]"
type input "[PERSON_NAME]"
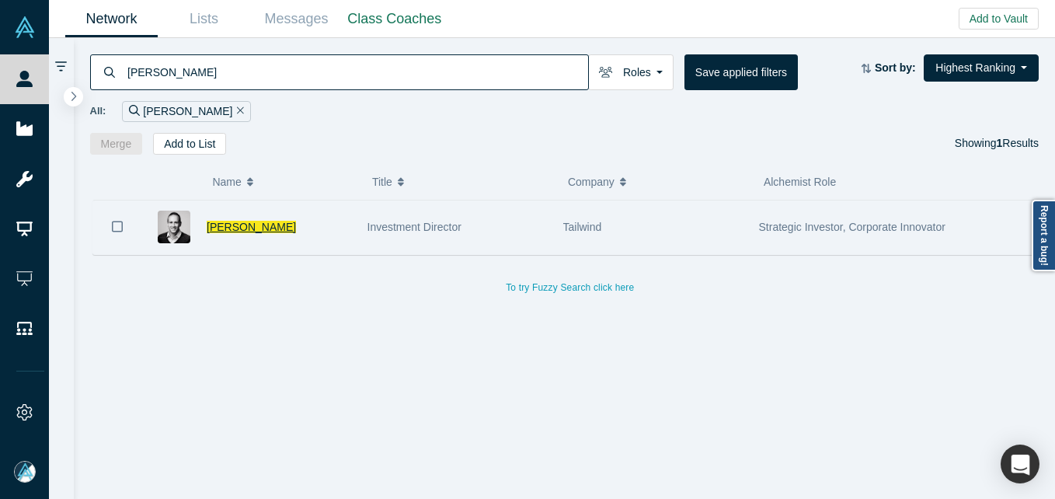
click at [242, 223] on span "[PERSON_NAME]" at bounding box center [251, 227] width 89 height 12
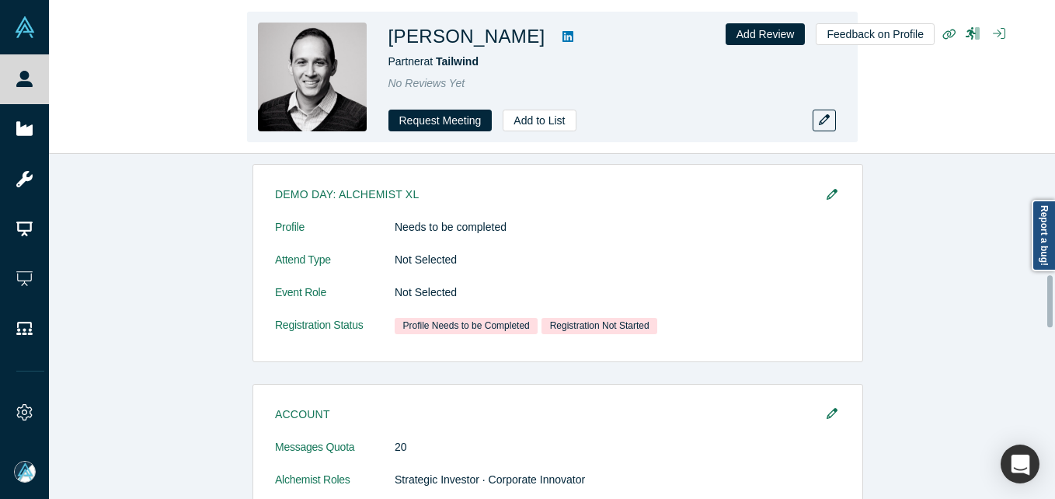
scroll to position [1569, 0]
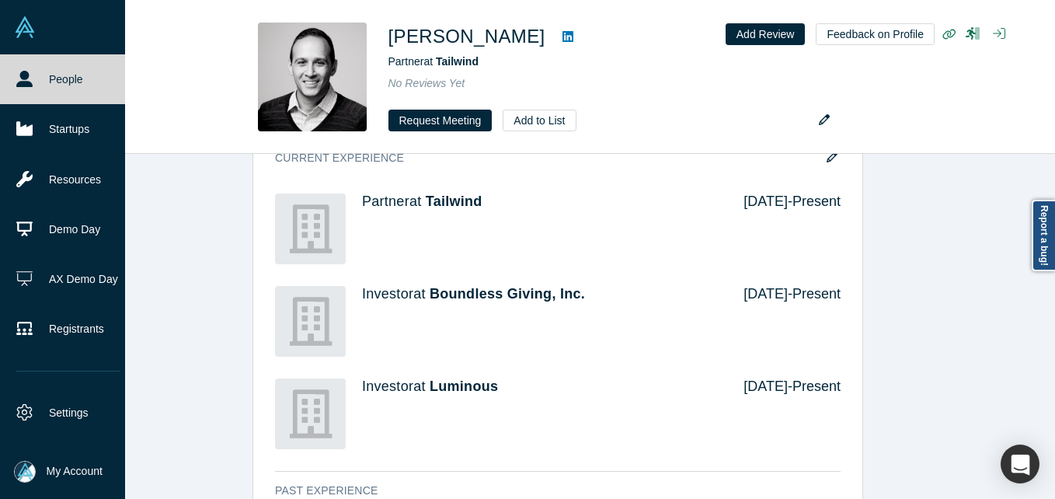
click at [34, 77] on link "People" at bounding box center [68, 79] width 137 height 50
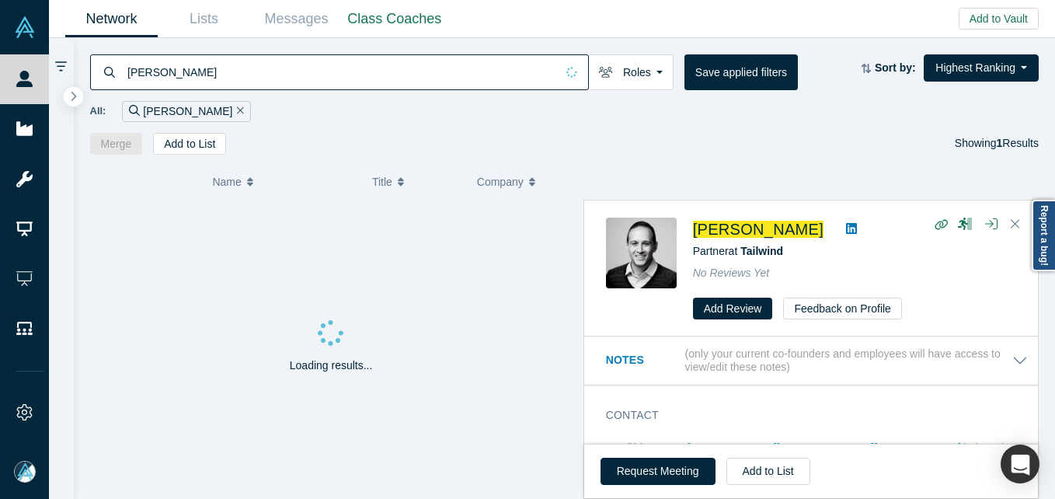
click at [171, 60] on input "[PERSON_NAME]" at bounding box center [341, 72] width 430 height 37
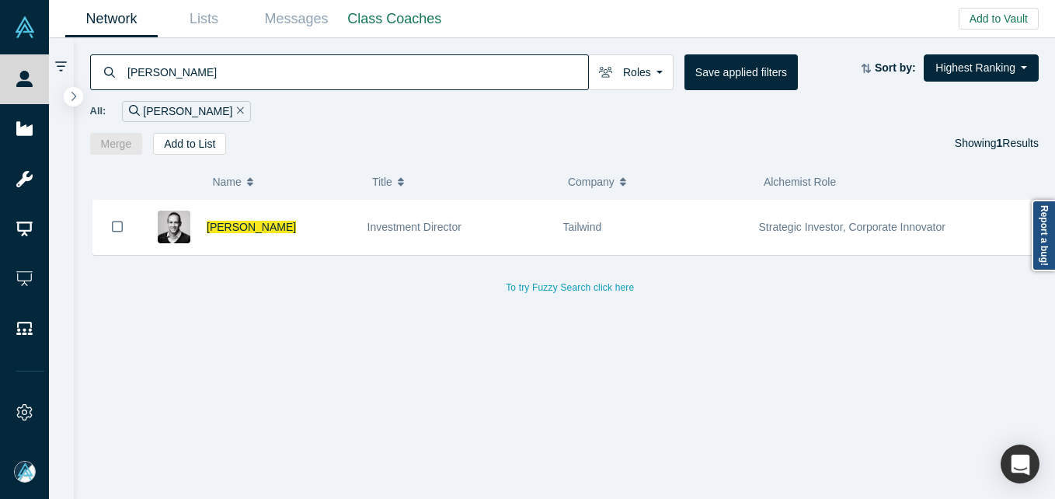
click at [161, 81] on input "[PERSON_NAME]" at bounding box center [357, 72] width 462 height 37
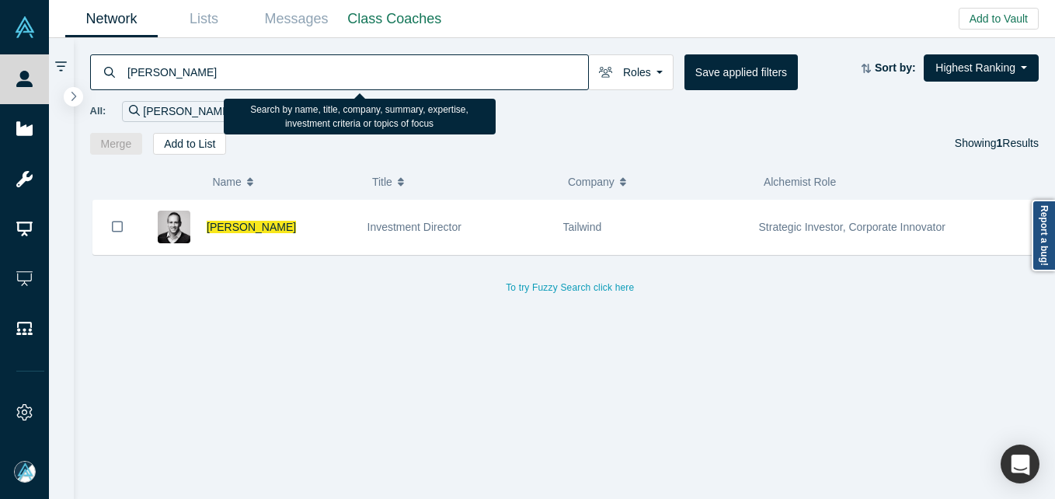
click at [161, 81] on input "[PERSON_NAME]" at bounding box center [357, 72] width 462 height 37
click at [162, 71] on input "[PERSON_NAME]" at bounding box center [357, 72] width 462 height 37
paste input "[PERSON_NAME]"
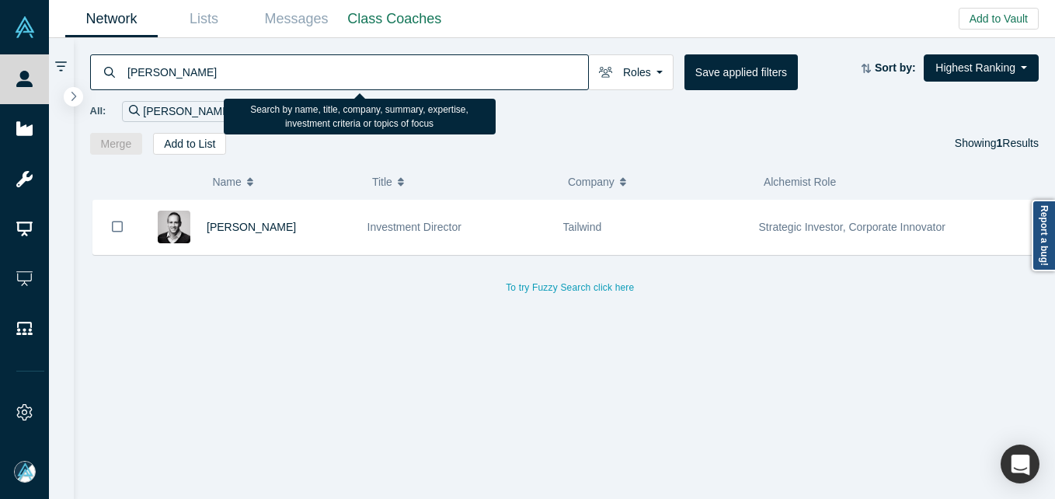
type input "[PERSON_NAME]"
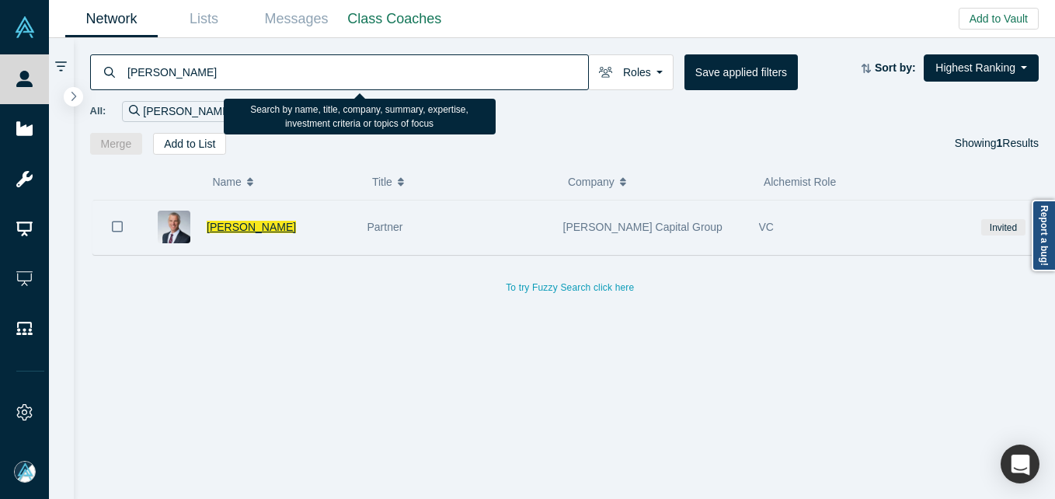
click at [253, 228] on span "[PERSON_NAME]" at bounding box center [251, 227] width 89 height 12
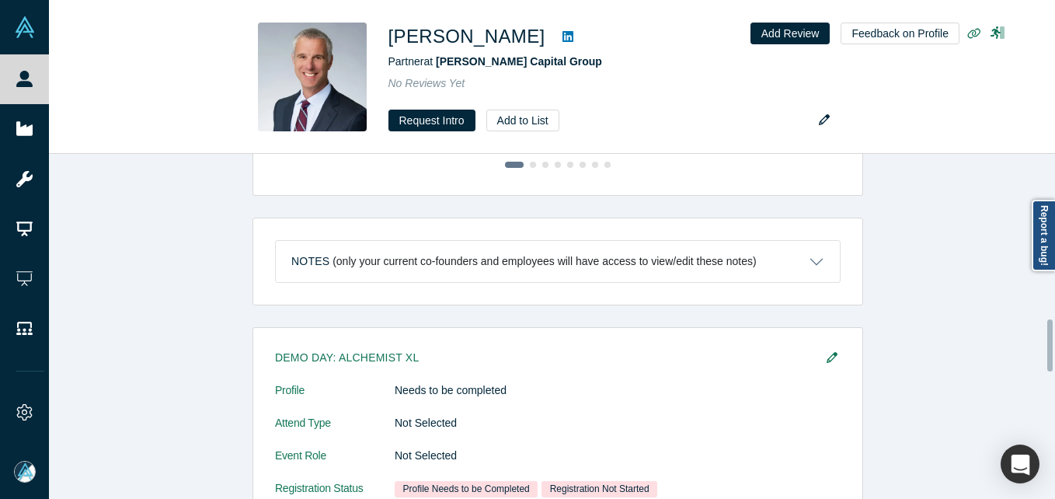
scroll to position [1103, 0]
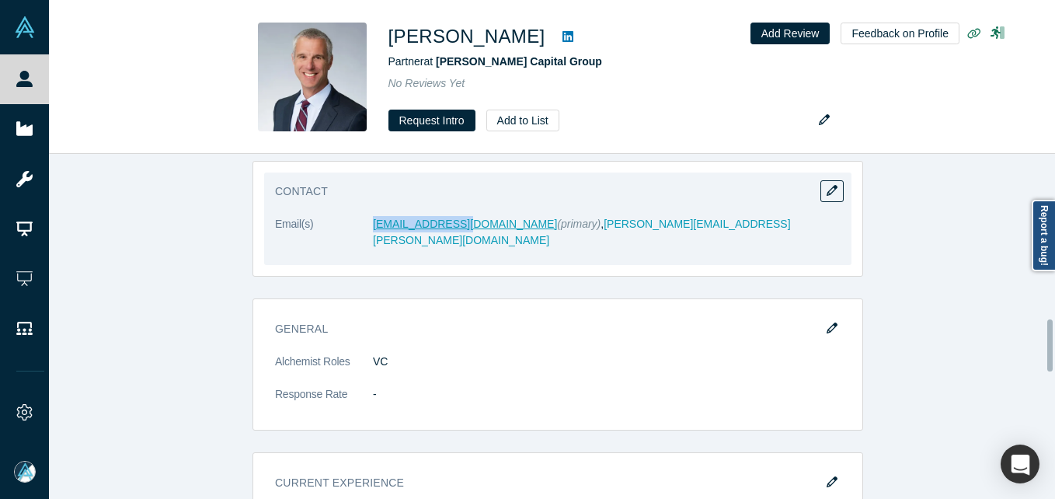
drag, startPoint x: 336, startPoint y: 226, endPoint x: 452, endPoint y: 231, distance: 115.9
click at [452, 231] on dl "Email(s) [EMAIL_ADDRESS][DOMAIN_NAME] (primary) , [PERSON_NAME][EMAIL_ADDRESS][…" at bounding box center [558, 240] width 566 height 49
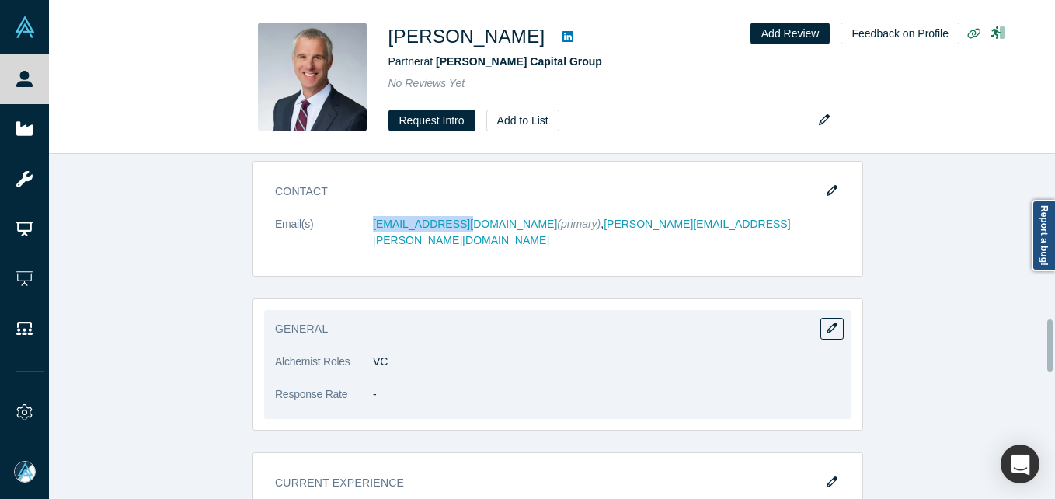
copy dl "[EMAIL_ADDRESS][DOMAIN_NAME]"
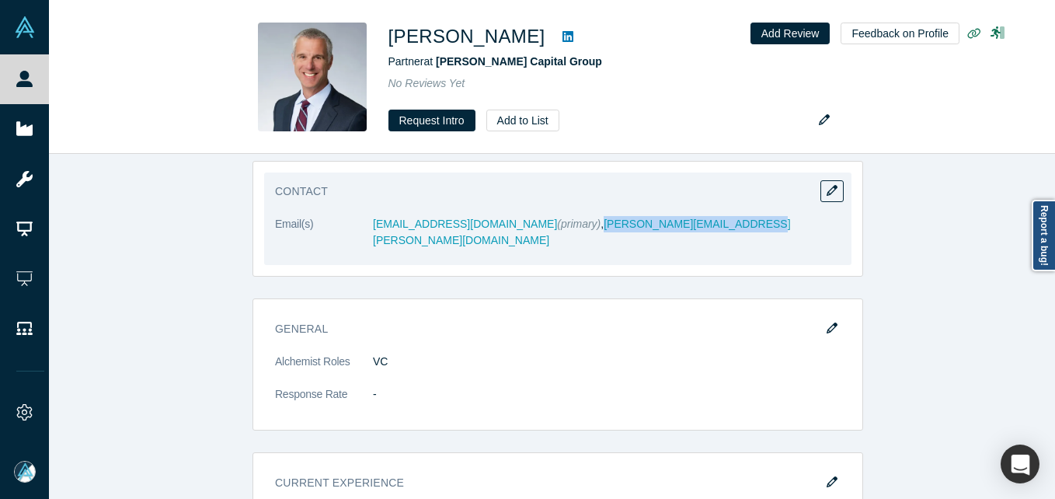
drag, startPoint x: 618, startPoint y: 227, endPoint x: 507, endPoint y: 235, distance: 111.4
click at [507, 235] on dl "Email(s) [EMAIL_ADDRESS][DOMAIN_NAME] (primary) , [PERSON_NAME][EMAIL_ADDRESS][…" at bounding box center [558, 240] width 566 height 49
copy link "[PERSON_NAME][EMAIL_ADDRESS][PERSON_NAME][DOMAIN_NAME]"
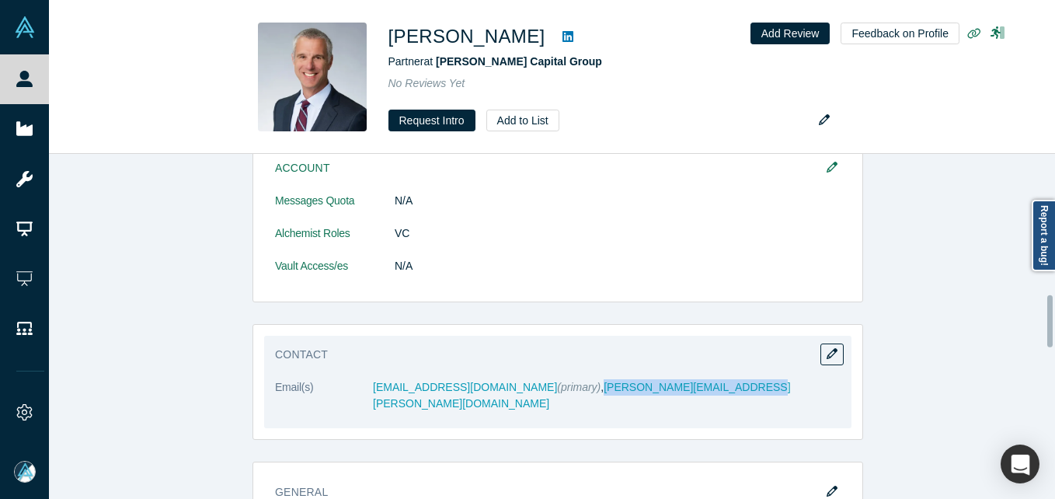
scroll to position [474, 0]
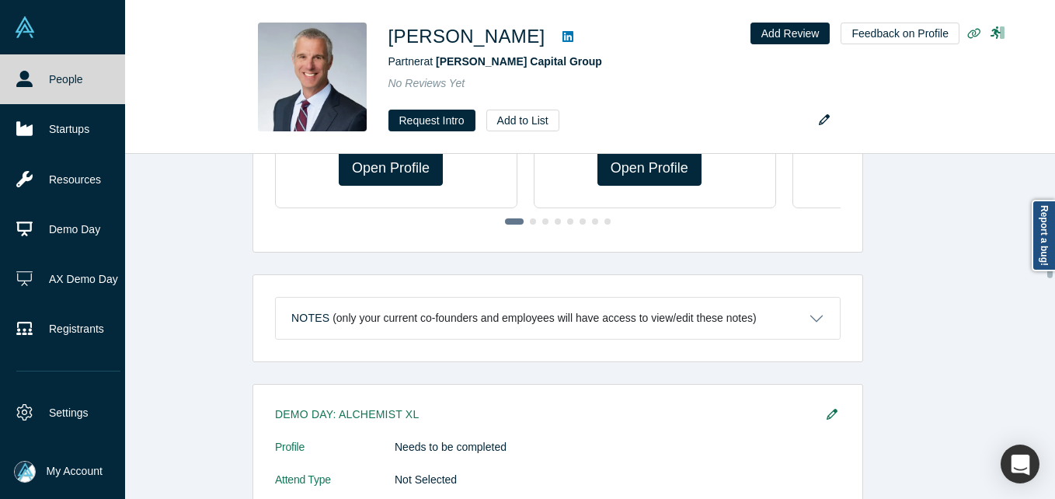
click at [40, 88] on link "People" at bounding box center [68, 79] width 137 height 50
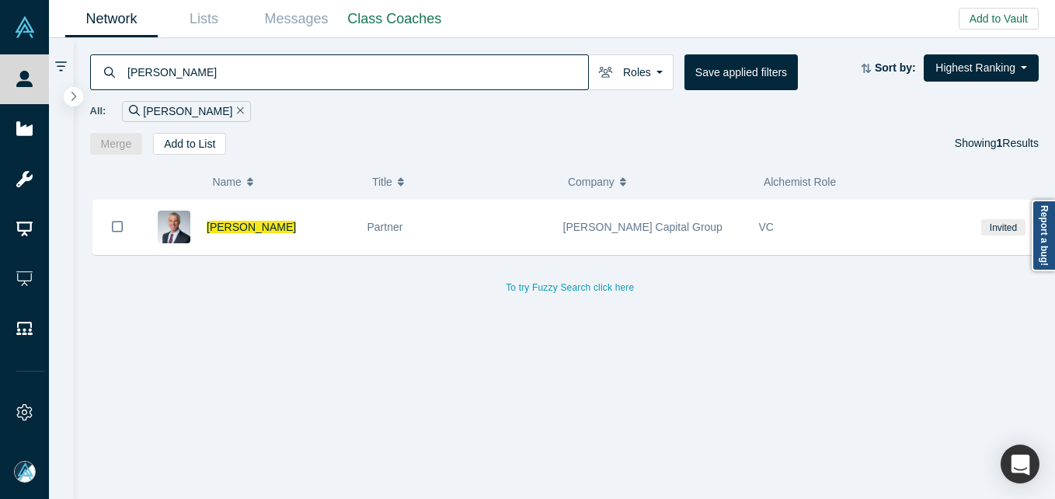
click at [375, 76] on input "[PERSON_NAME]" at bounding box center [357, 72] width 462 height 37
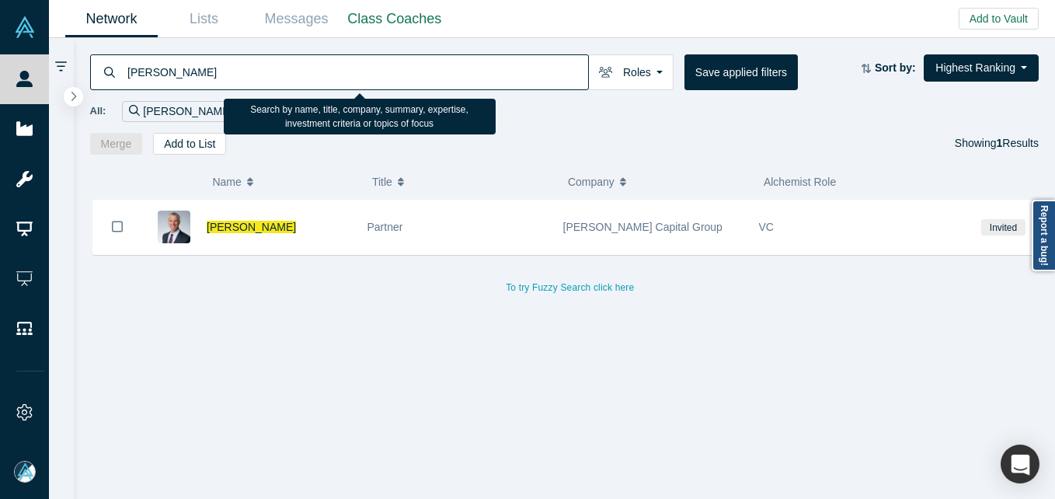
click at [375, 76] on input "[PERSON_NAME]" at bounding box center [357, 72] width 462 height 37
paste input "[PERSON_NAME]"
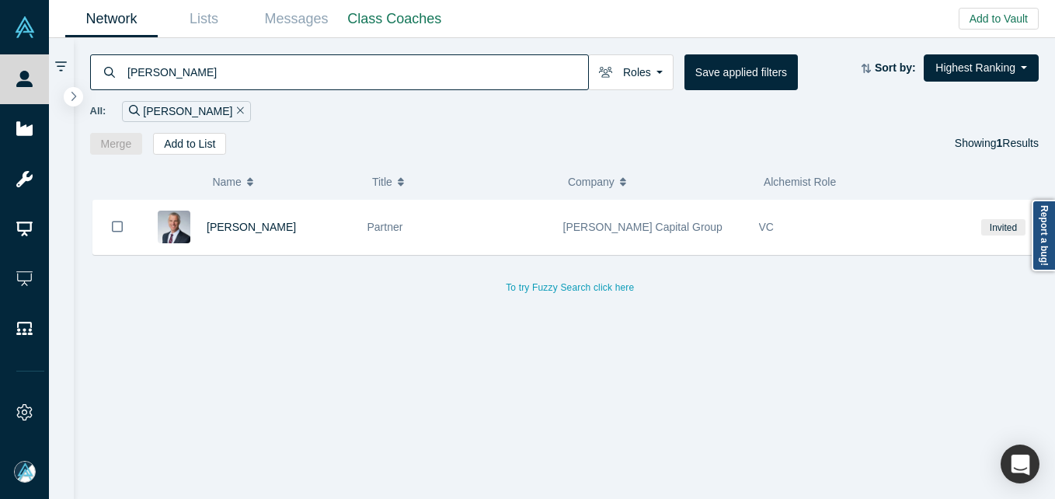
type input "[PERSON_NAME]"
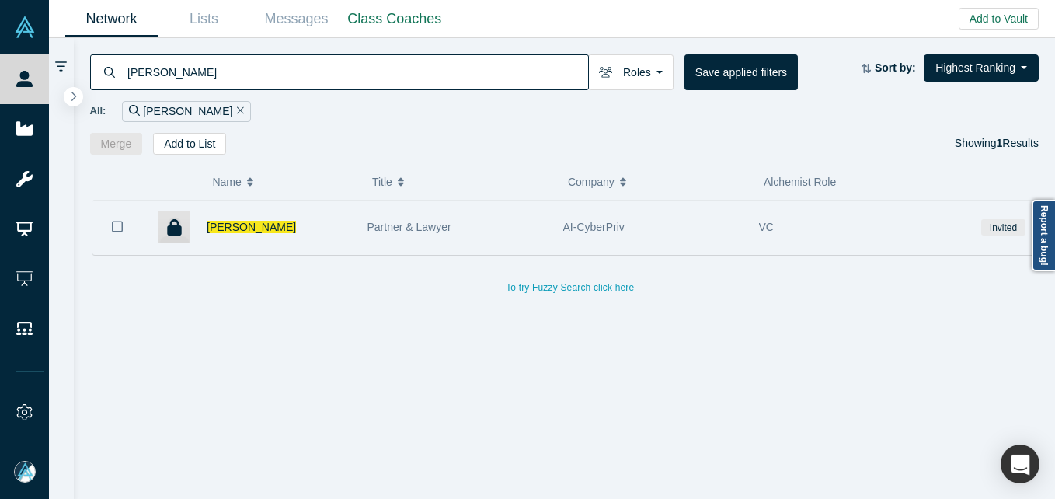
click at [210, 233] on span "[PERSON_NAME]" at bounding box center [251, 227] width 89 height 12
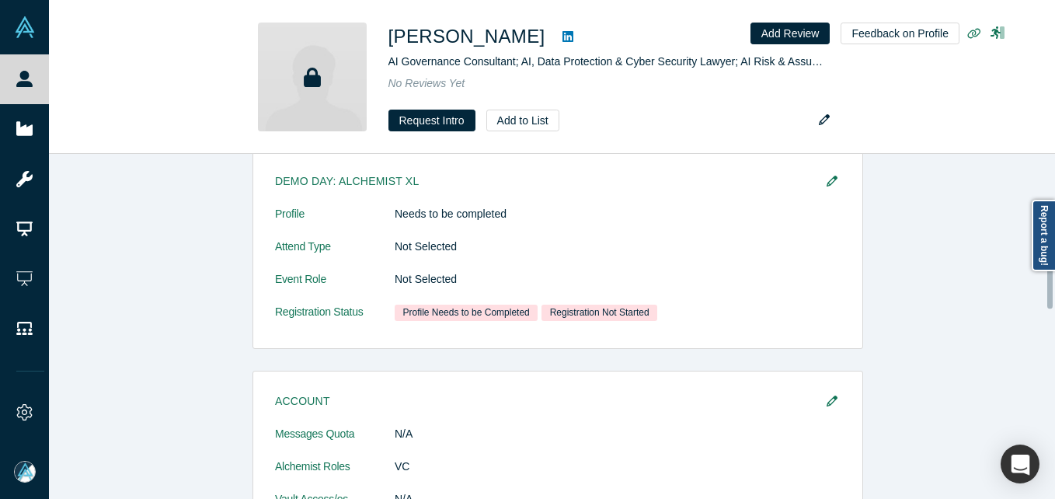
scroll to position [466, 0]
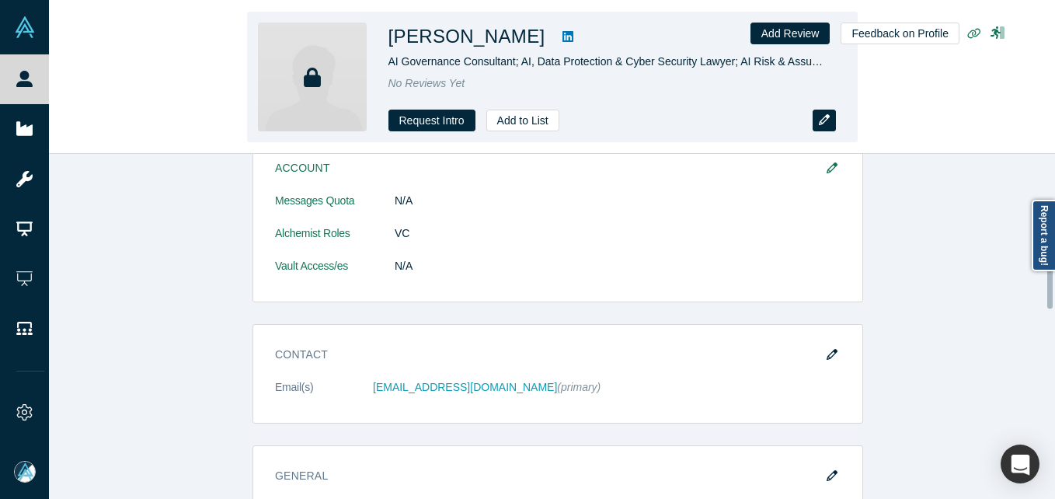
drag, startPoint x: 827, startPoint y: 106, endPoint x: 826, endPoint y: 120, distance: 14.8
click at [827, 106] on div "[PERSON_NAME] AI Governance Consultant; AI, Data Protection & Cyber Security La…" at bounding box center [552, 77] width 611 height 131
click at [827, 128] on button "button" at bounding box center [824, 121] width 23 height 22
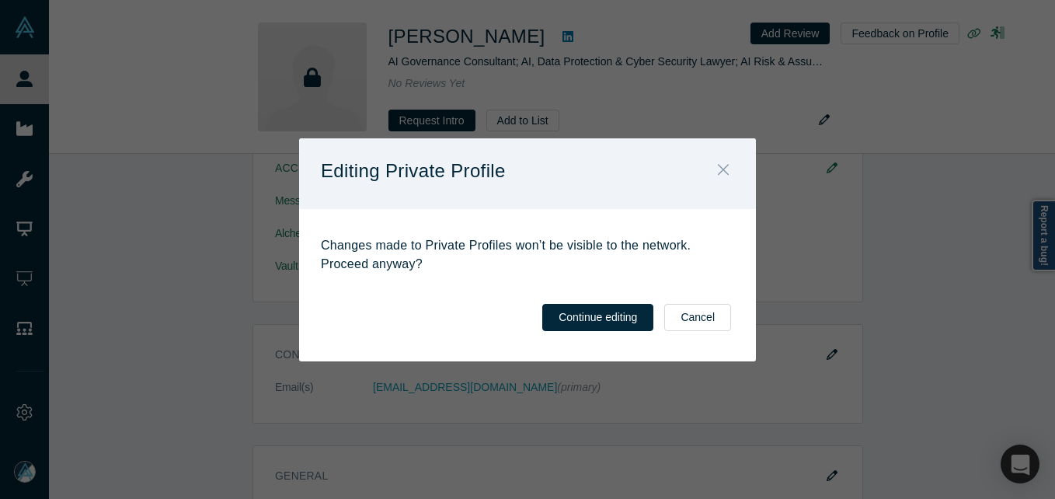
click at [723, 172] on icon "Close" at bounding box center [723, 169] width 11 height 17
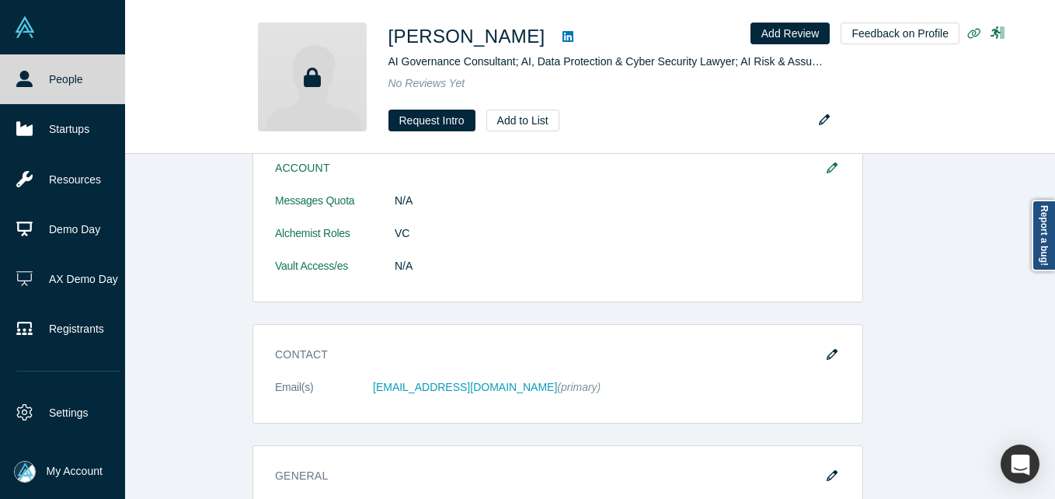
click at [32, 98] on link "People" at bounding box center [68, 79] width 137 height 50
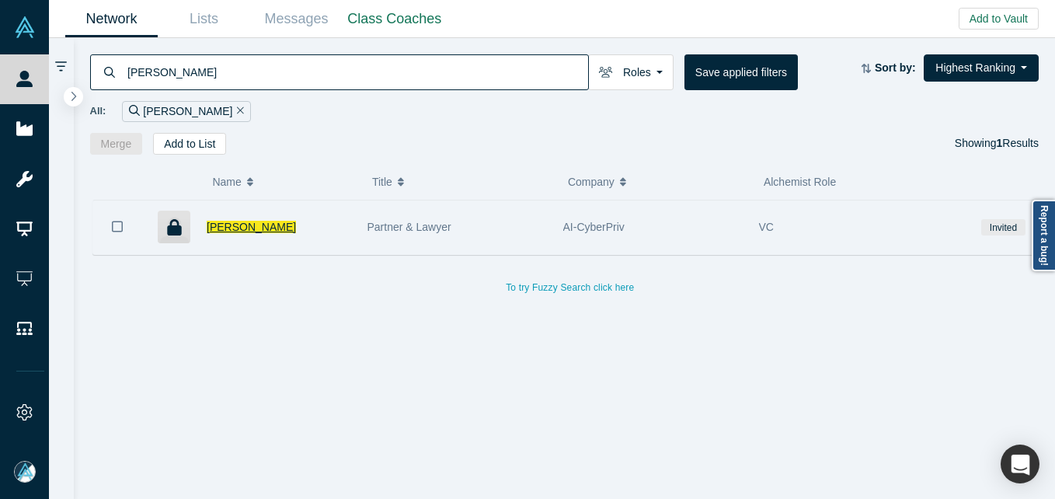
click at [253, 227] on span "[PERSON_NAME]" at bounding box center [251, 227] width 89 height 12
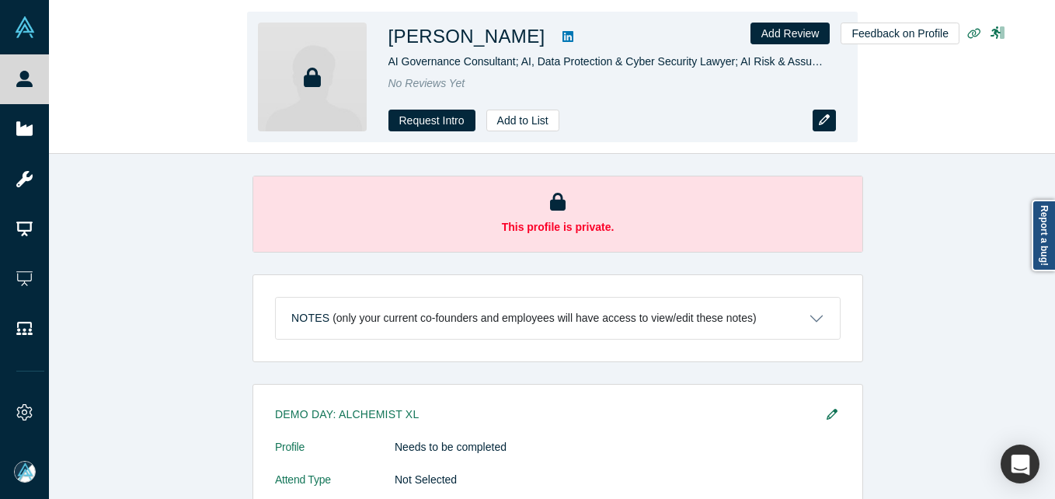
click at [825, 123] on icon "button" at bounding box center [824, 119] width 11 height 11
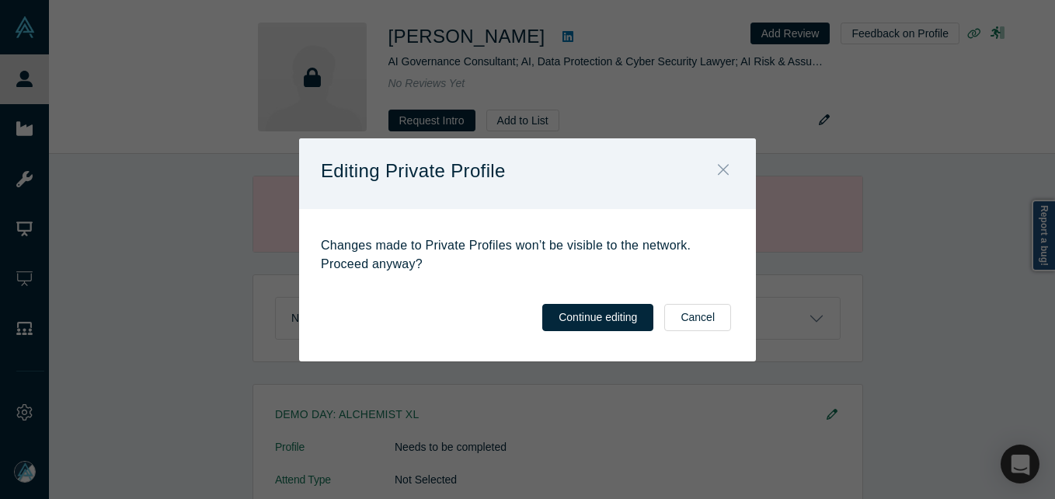
click at [724, 169] on icon "Close" at bounding box center [723, 170] width 11 height 11
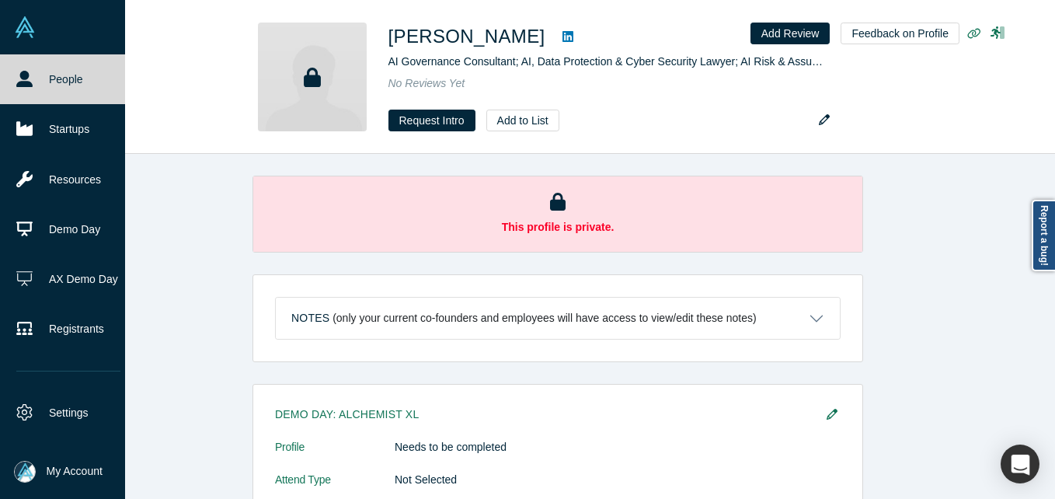
click at [13, 84] on link "People" at bounding box center [68, 79] width 137 height 50
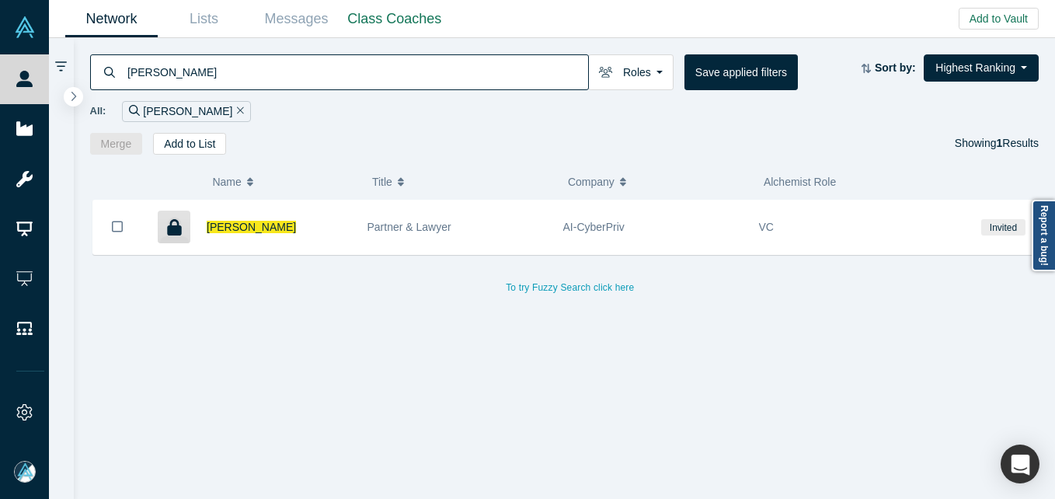
click at [270, 63] on input "[PERSON_NAME]" at bounding box center [357, 72] width 462 height 37
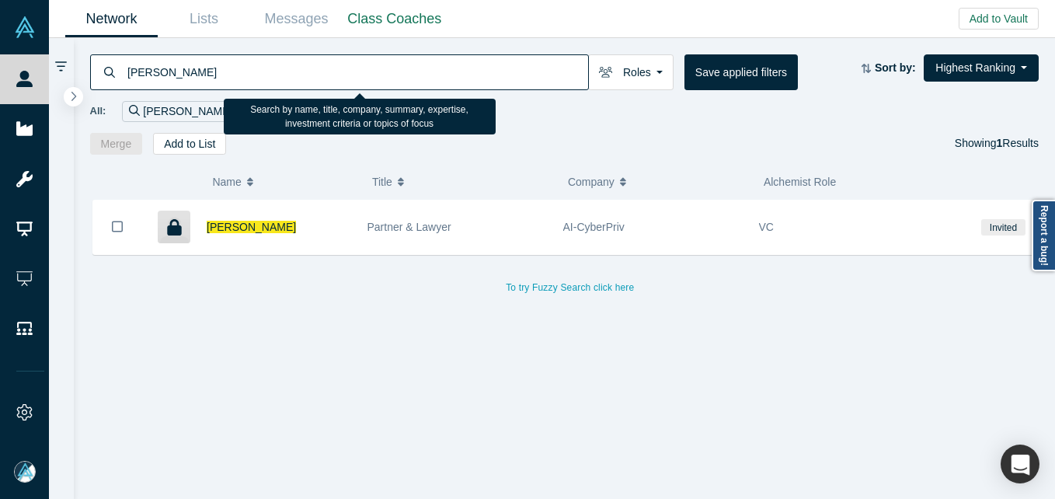
click at [270, 63] on input "[PERSON_NAME]" at bounding box center [357, 72] width 462 height 37
paste input "[PERSON_NAME]"
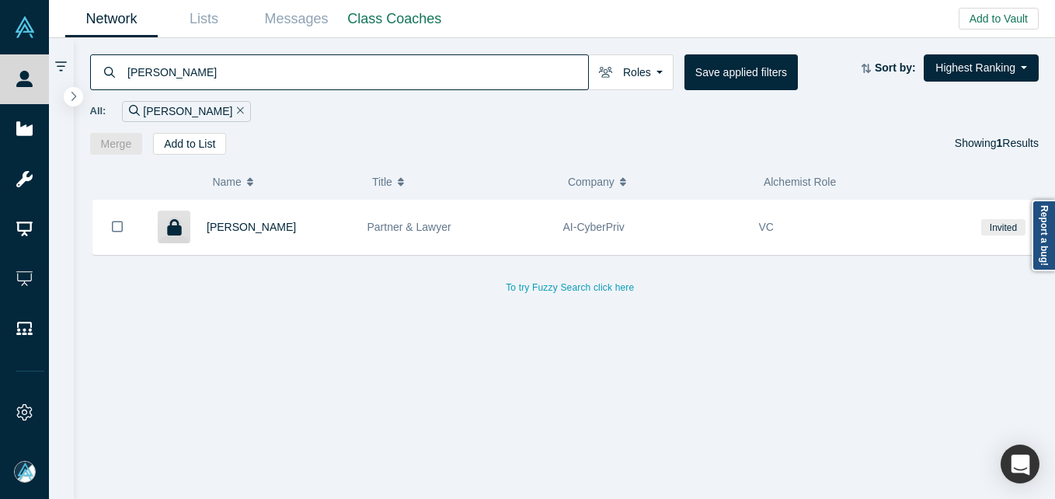
type input "[PERSON_NAME]"
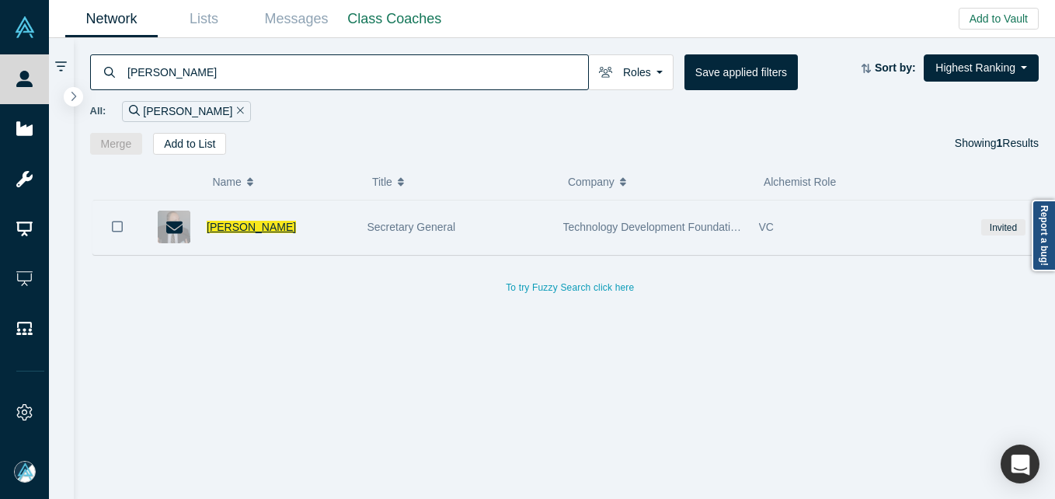
click at [247, 221] on span "[PERSON_NAME]" at bounding box center [251, 227] width 89 height 12
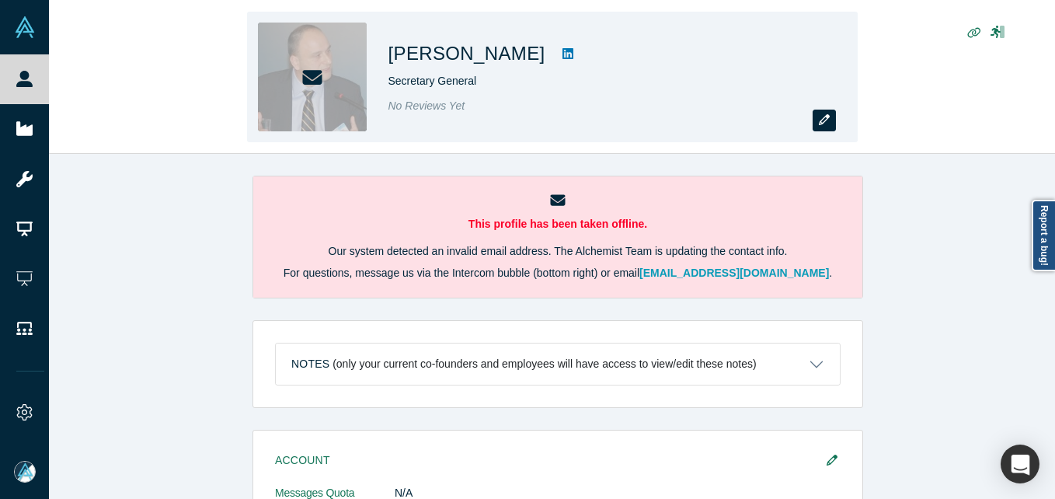
click at [827, 112] on button "button" at bounding box center [824, 121] width 23 height 22
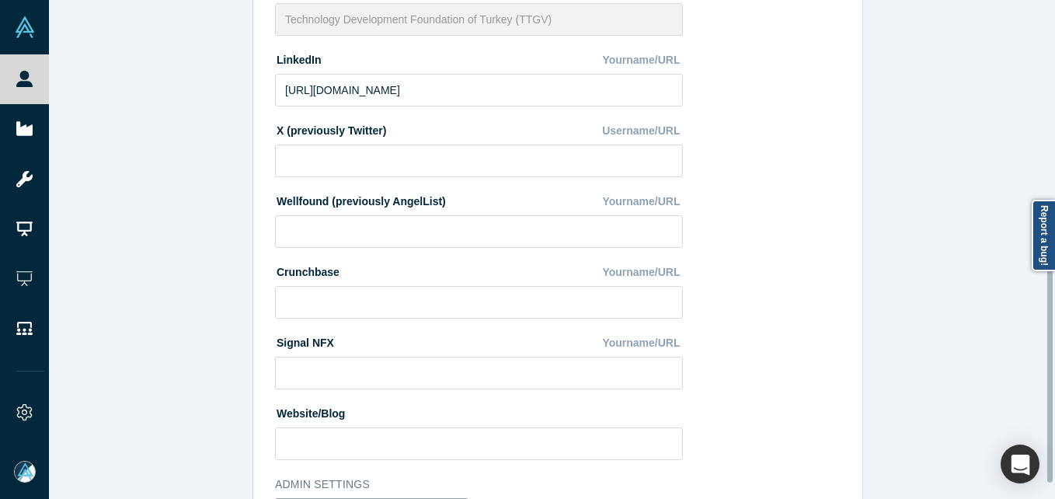
scroll to position [622, 0]
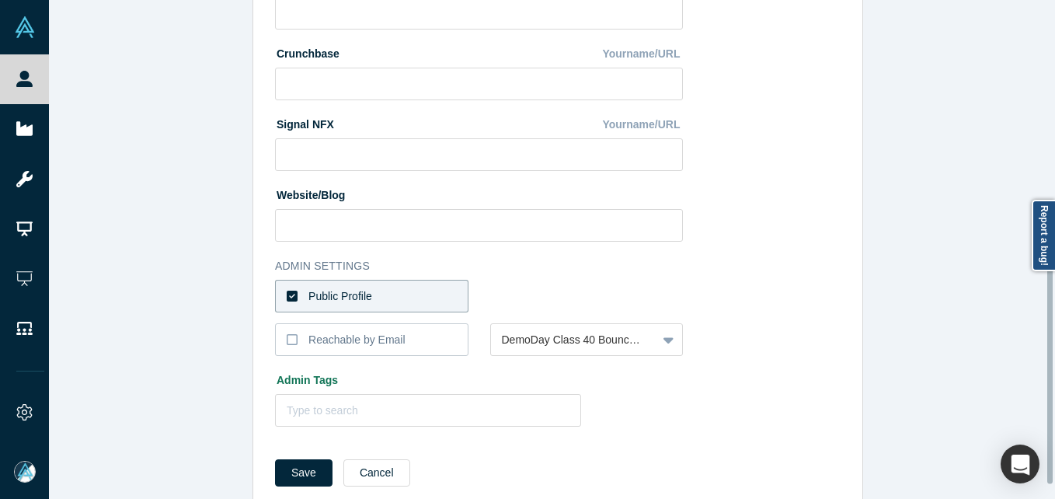
click at [407, 293] on label "Public Profile" at bounding box center [371, 296] width 193 height 33
click at [0, 0] on input "Public Profile" at bounding box center [0, 0] width 0 height 0
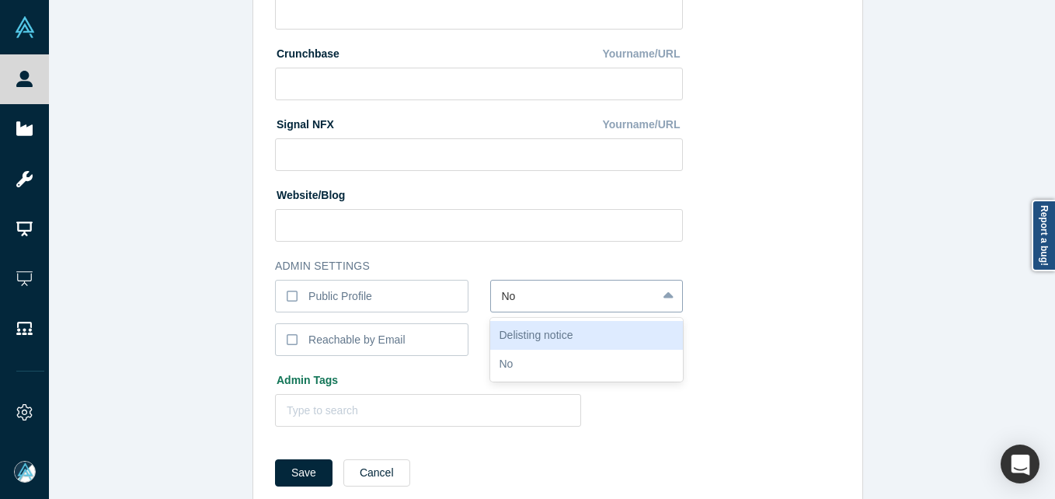
type input "N"
type input "b"
type input "Bounced Email"
click at [275, 459] on button "Save" at bounding box center [303, 472] width 57 height 27
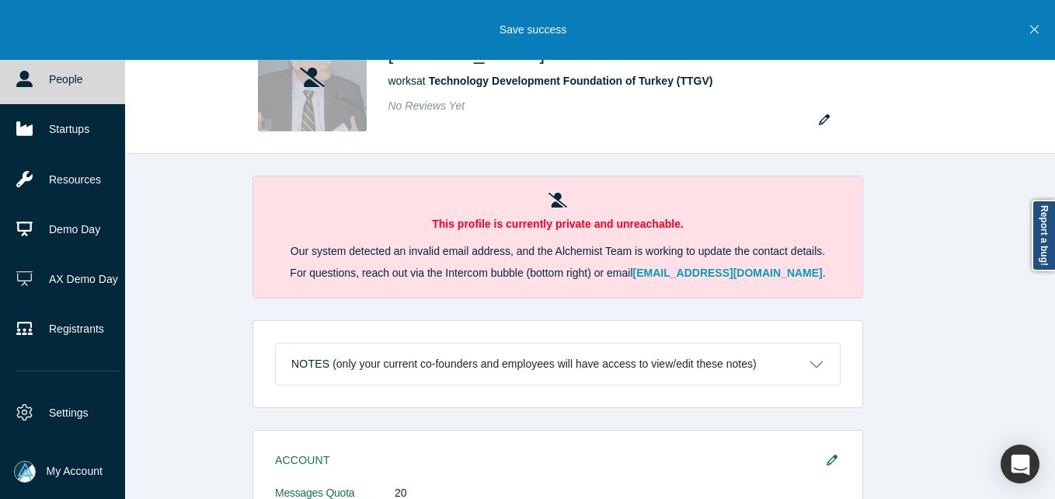
click at [71, 73] on link "People" at bounding box center [68, 79] width 137 height 50
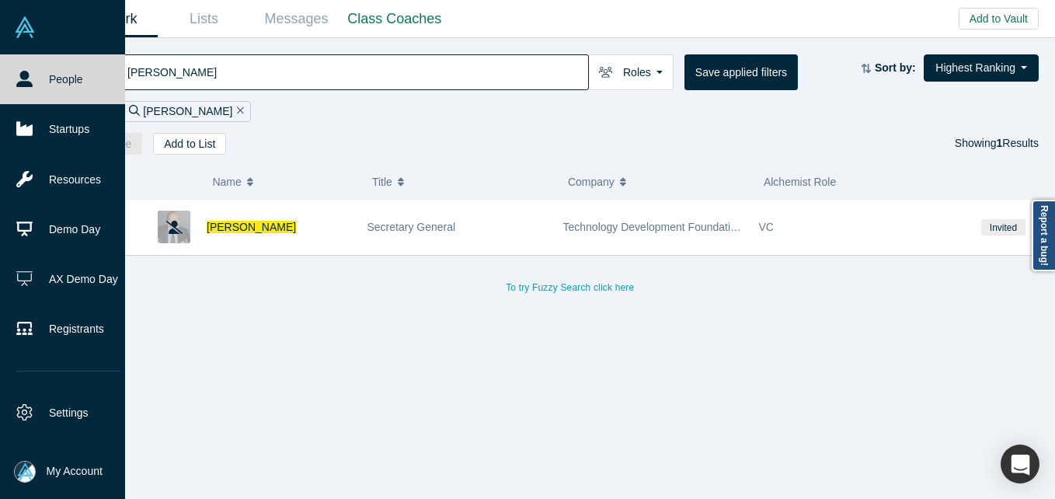
click at [26, 470] on img at bounding box center [25, 472] width 22 height 22
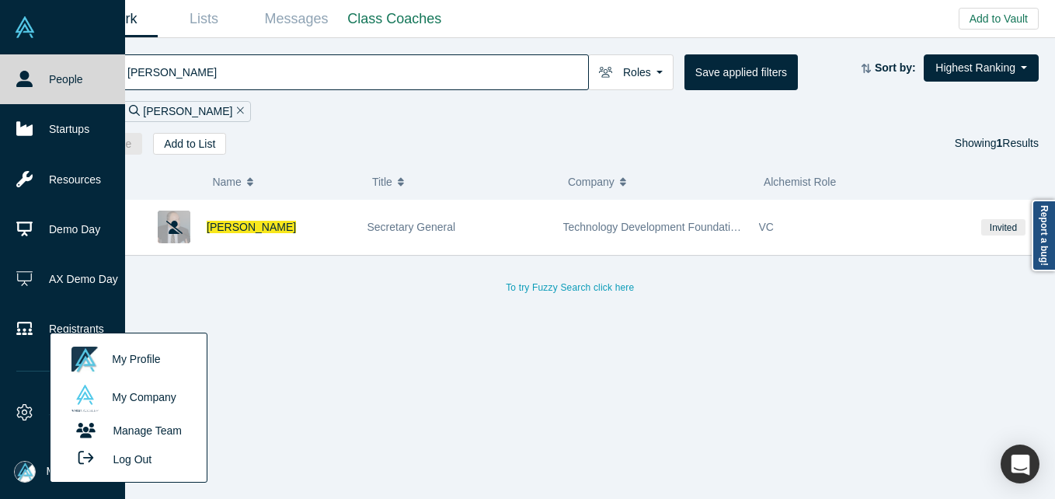
click at [136, 465] on button "Log Out" at bounding box center [110, 458] width 93 height 29
